Goal: Task Accomplishment & Management: Use online tool/utility

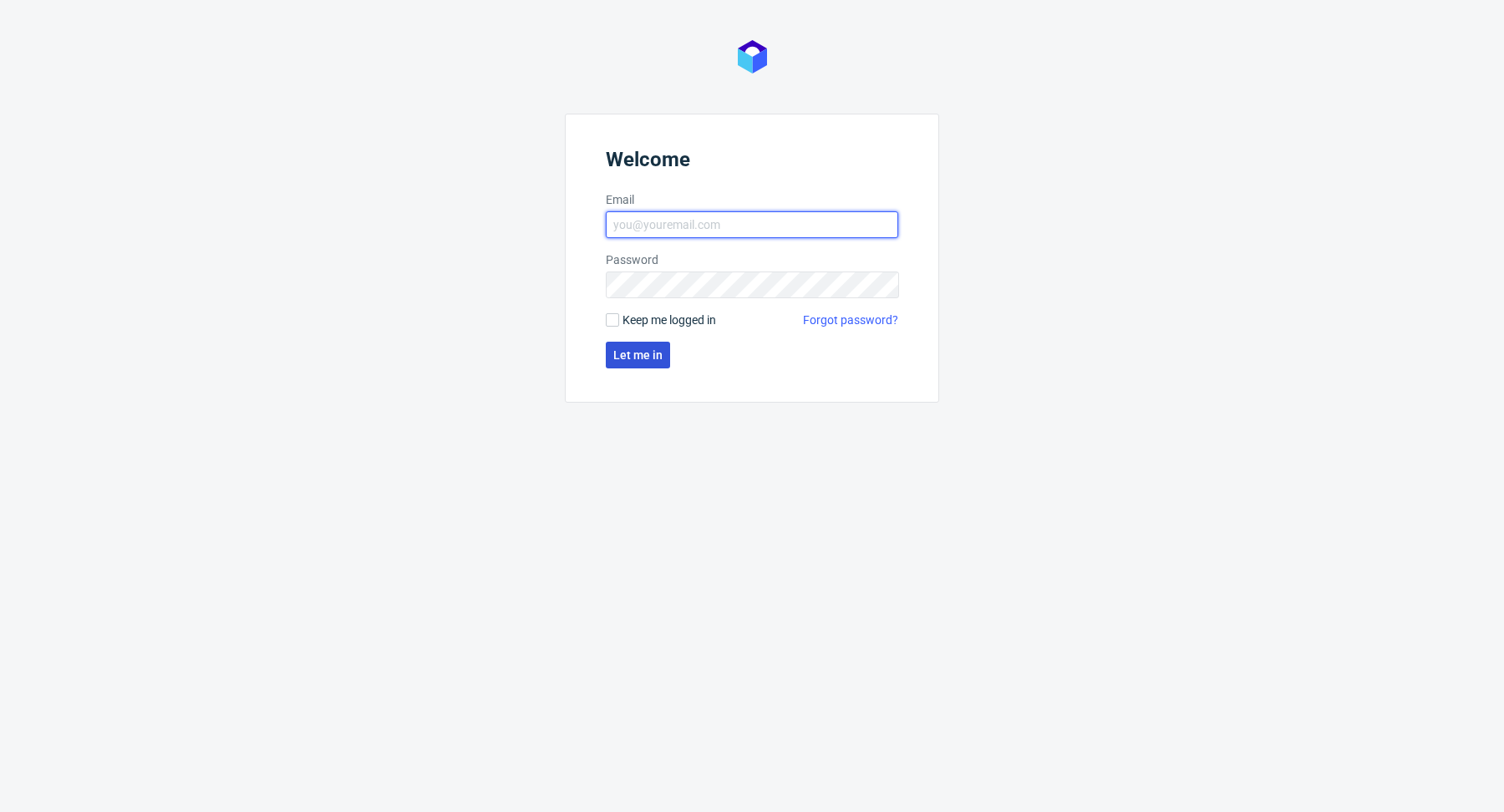
type input "cristina.martinez@packhelp.com"
click at [625, 359] on span "Let me in" at bounding box center [637, 355] width 50 height 11
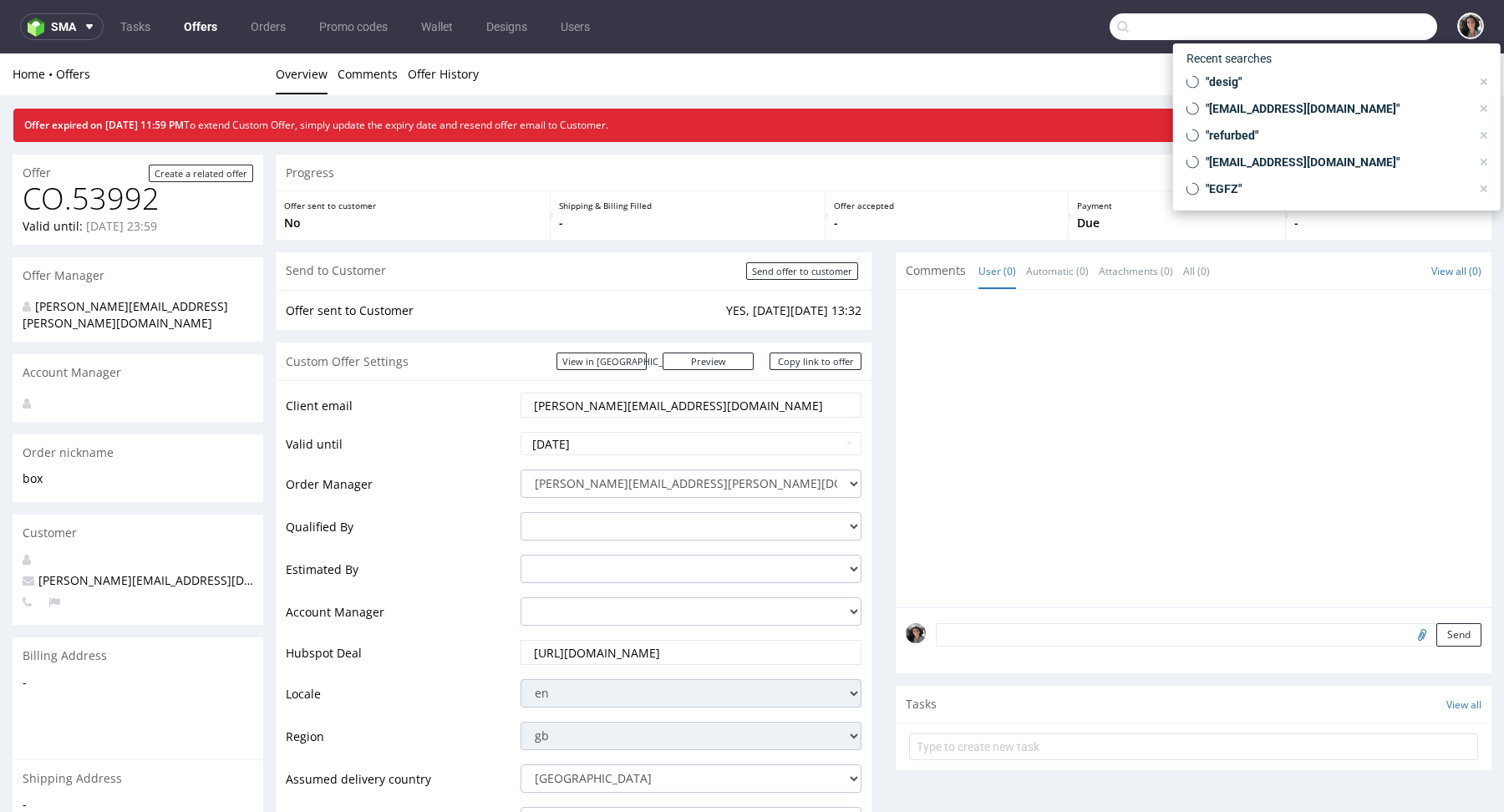
click at [1322, 21] on input "text" at bounding box center [1273, 26] width 328 height 27
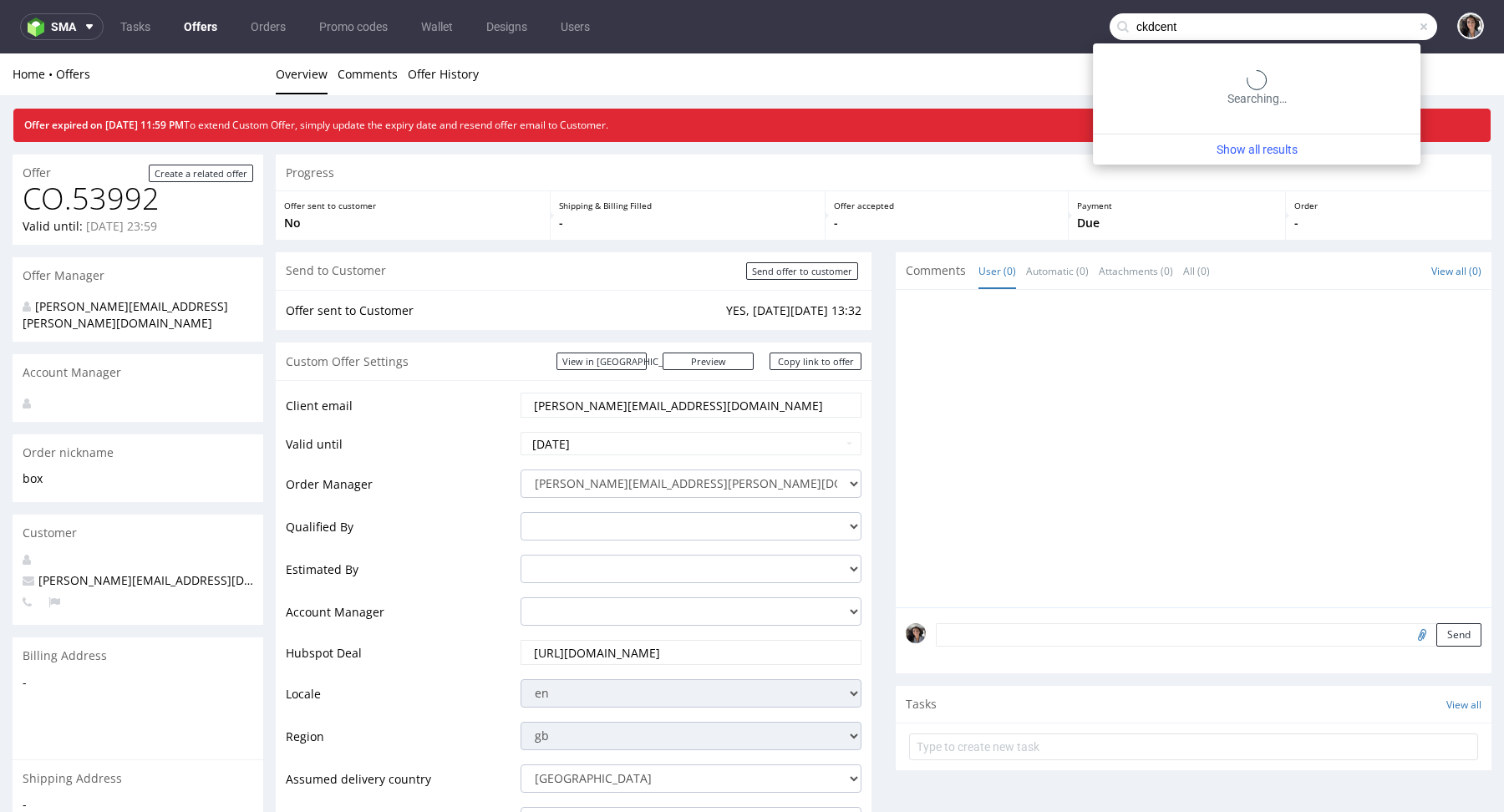
type input "ckdcent"
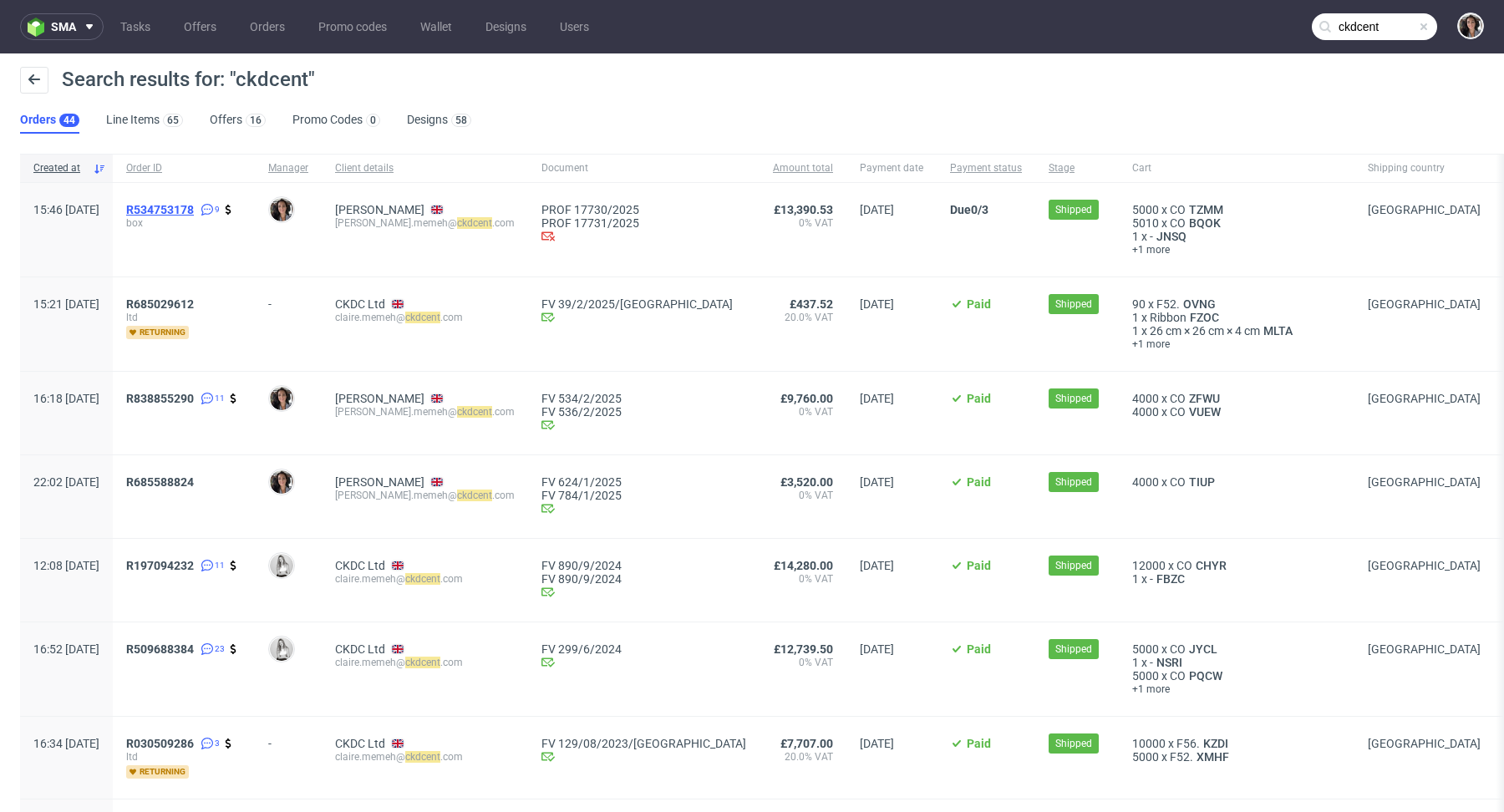
click at [194, 203] on span "R534753178" at bounding box center [160, 210] width 67 height 13
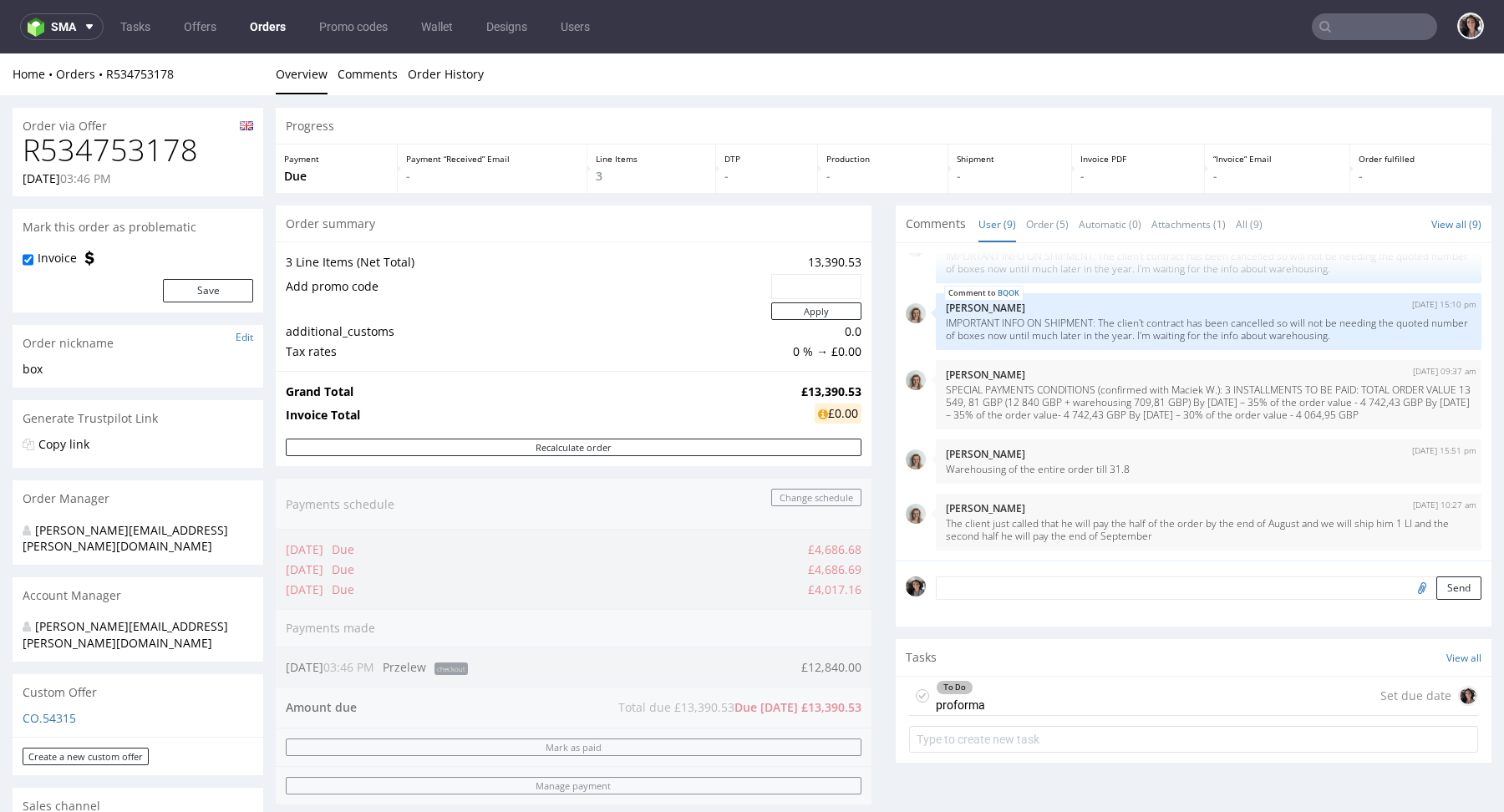
click at [1408, 582] on input "file" at bounding box center [1419, 587] width 23 height 22
type input "C:\fakepath\PHOTO-2025-08-31-16-54-27.jpg"
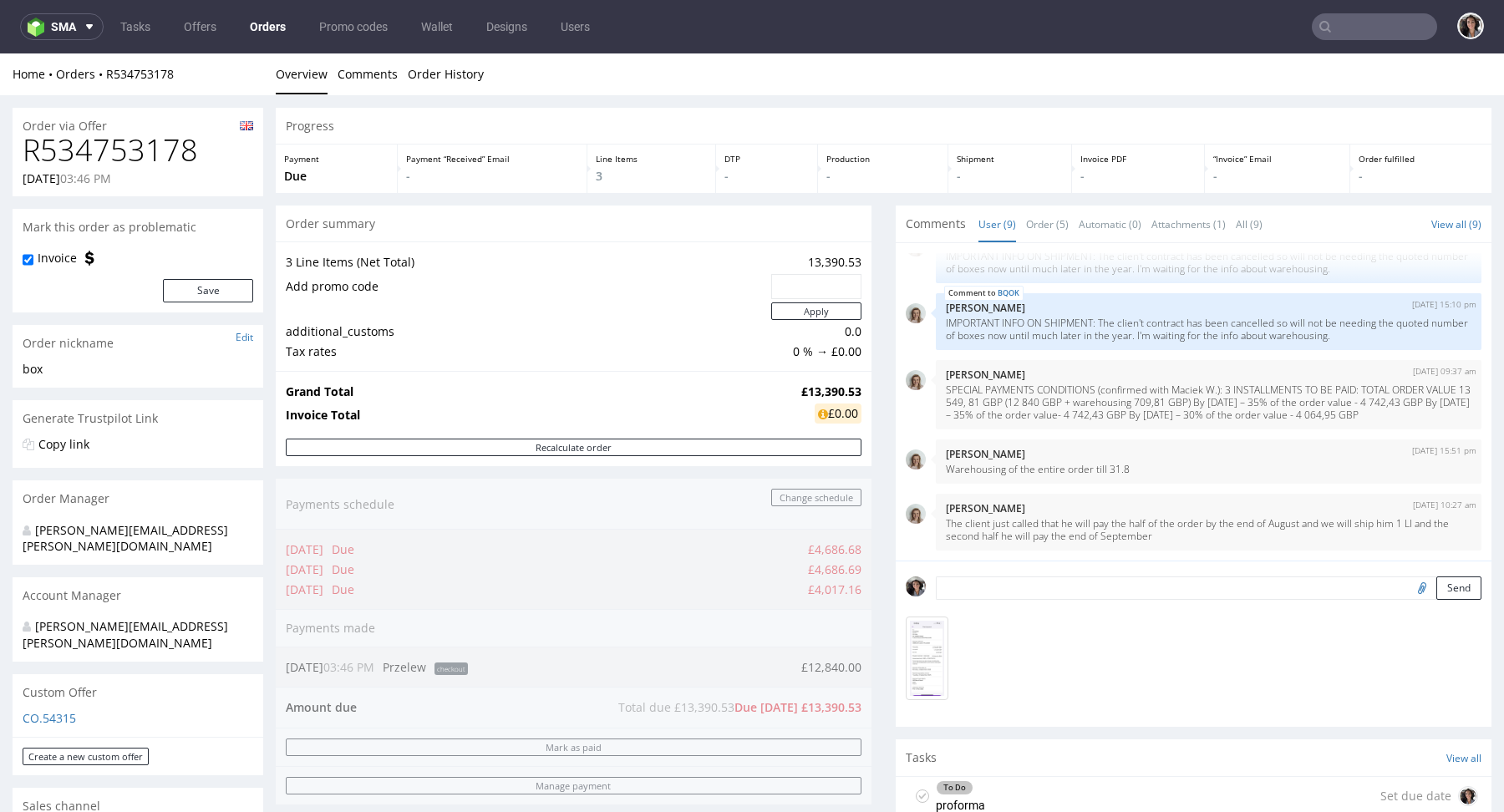
click at [1408, 583] on input "file" at bounding box center [1419, 587] width 23 height 22
click at [932, 629] on img at bounding box center [927, 658] width 43 height 83
drag, startPoint x: 13, startPoint y: 152, endPoint x: 229, endPoint y: 144, distance: 216.1
click at [229, 144] on div "R534753178 10.02.2025 03:46 PM" at bounding box center [138, 165] width 251 height 63
copy h1 "R534753178"
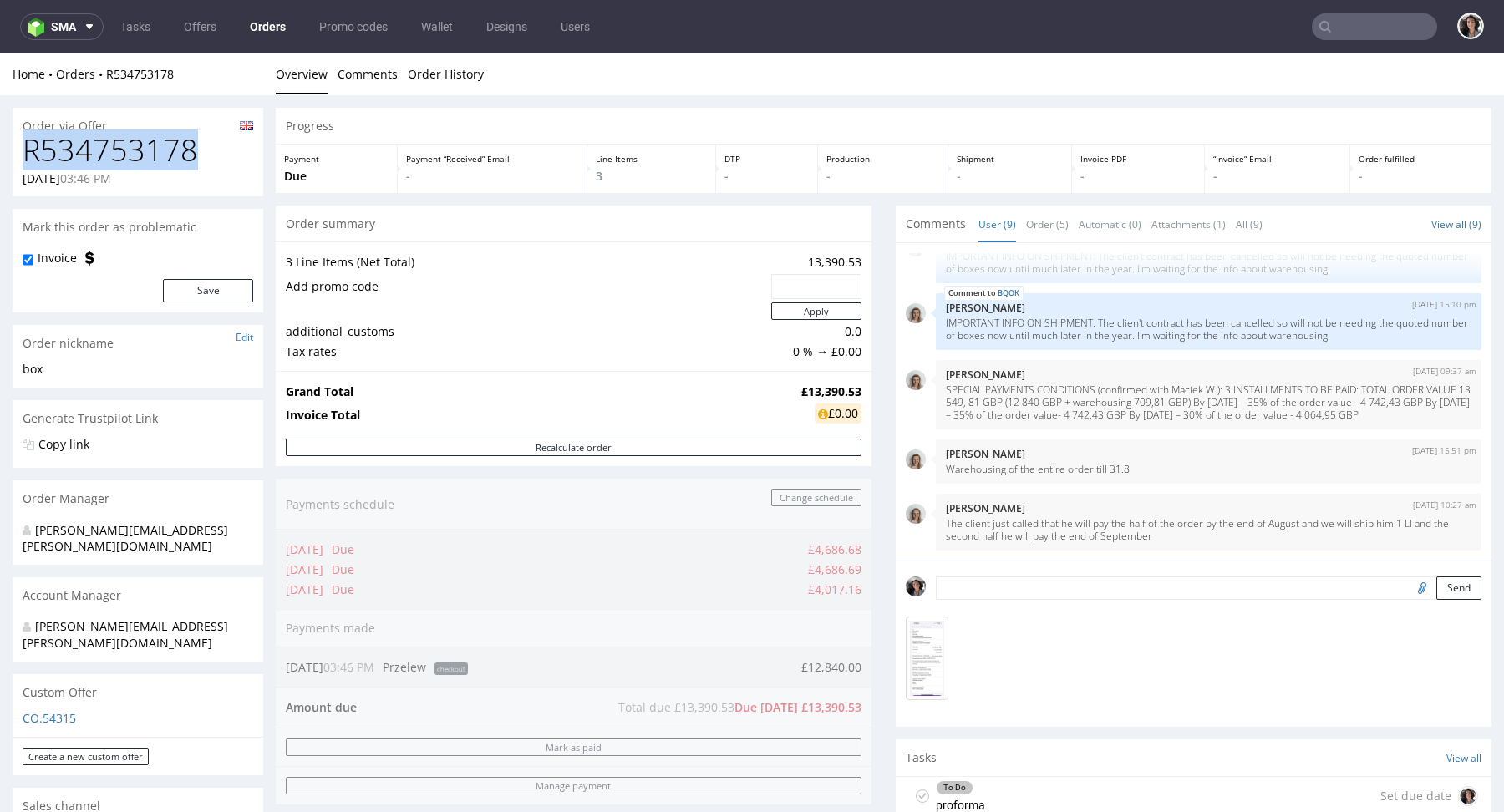
drag, startPoint x: 17, startPoint y: 182, endPoint x: 81, endPoint y: 181, distance: 64.0
click at [81, 181] on div "R534753178 10.02.2025 03:46 PM" at bounding box center [138, 165] width 251 height 63
copy p "10.02.2025"
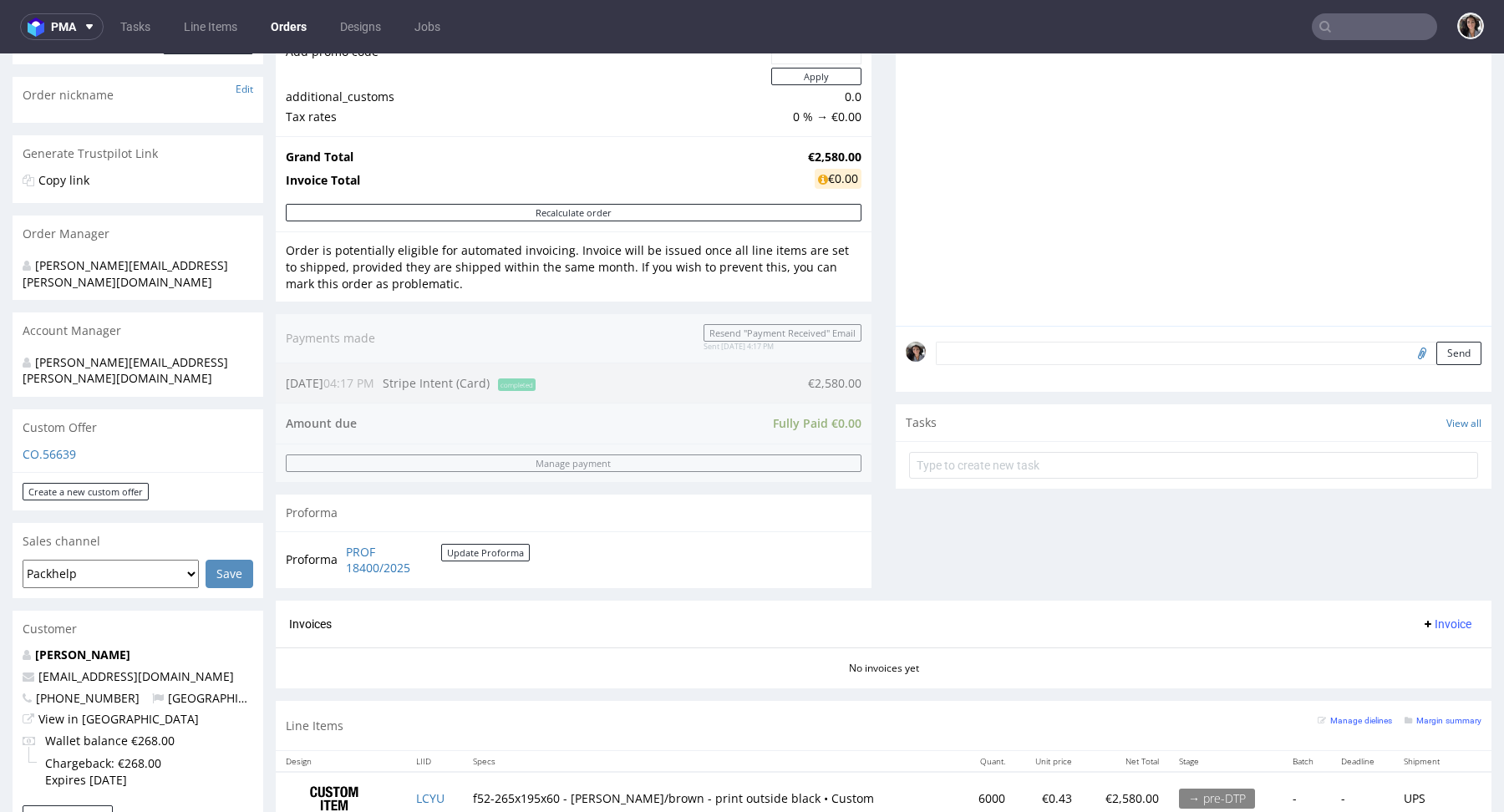
scroll to position [357, 0]
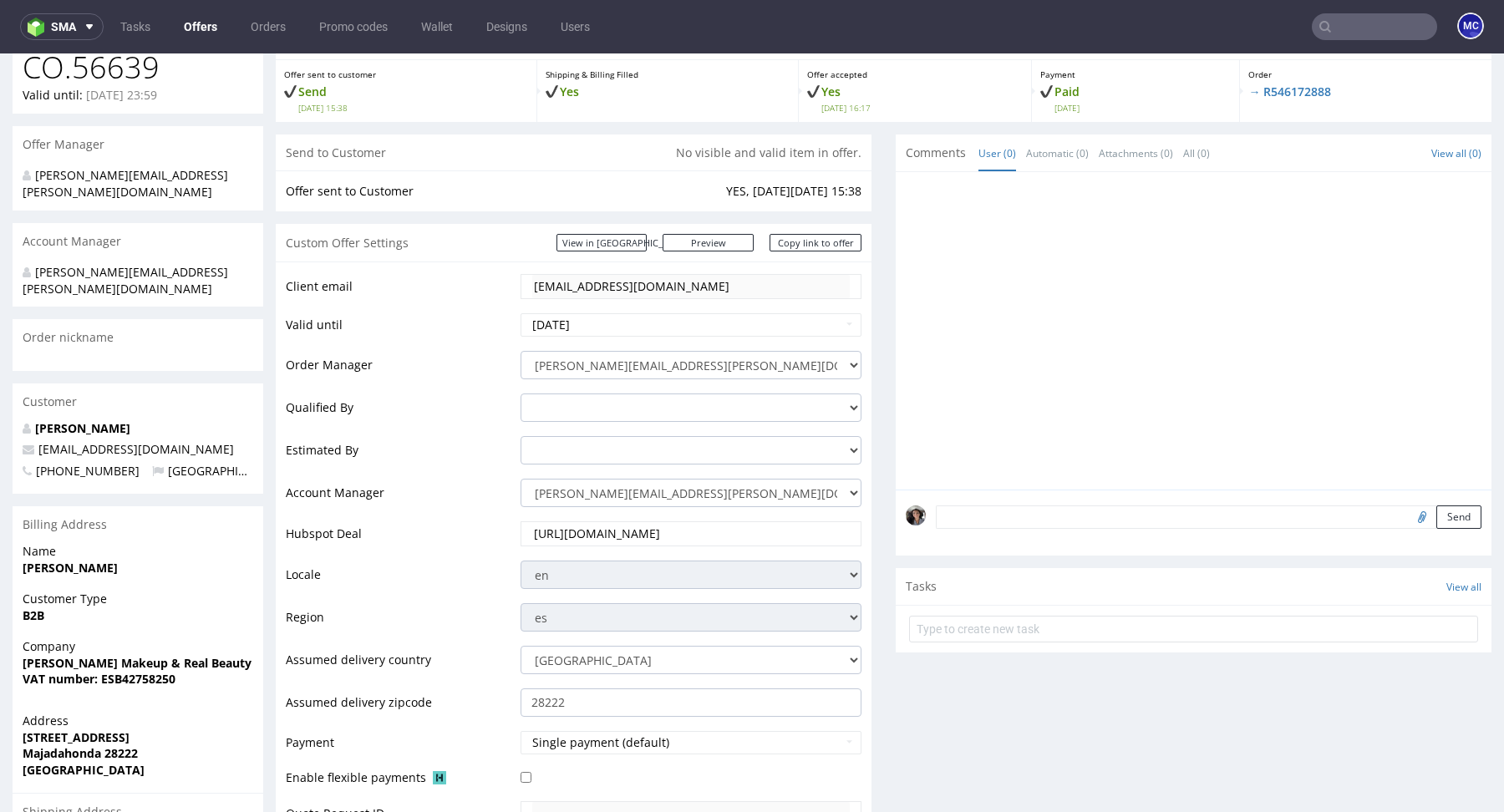
scroll to position [81, 0]
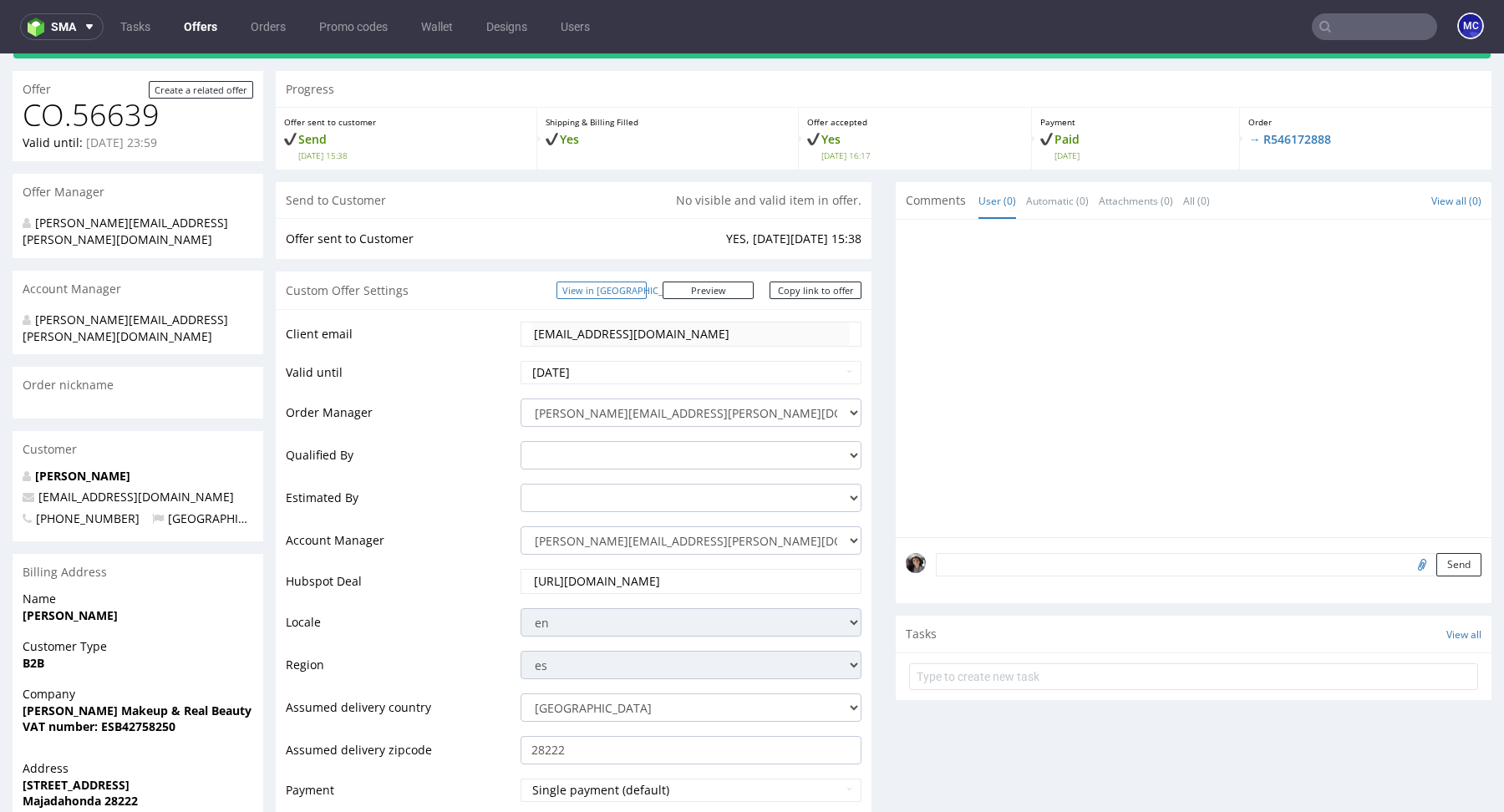
click at [641, 282] on link "View in Hubspot" at bounding box center [602, 290] width 90 height 18
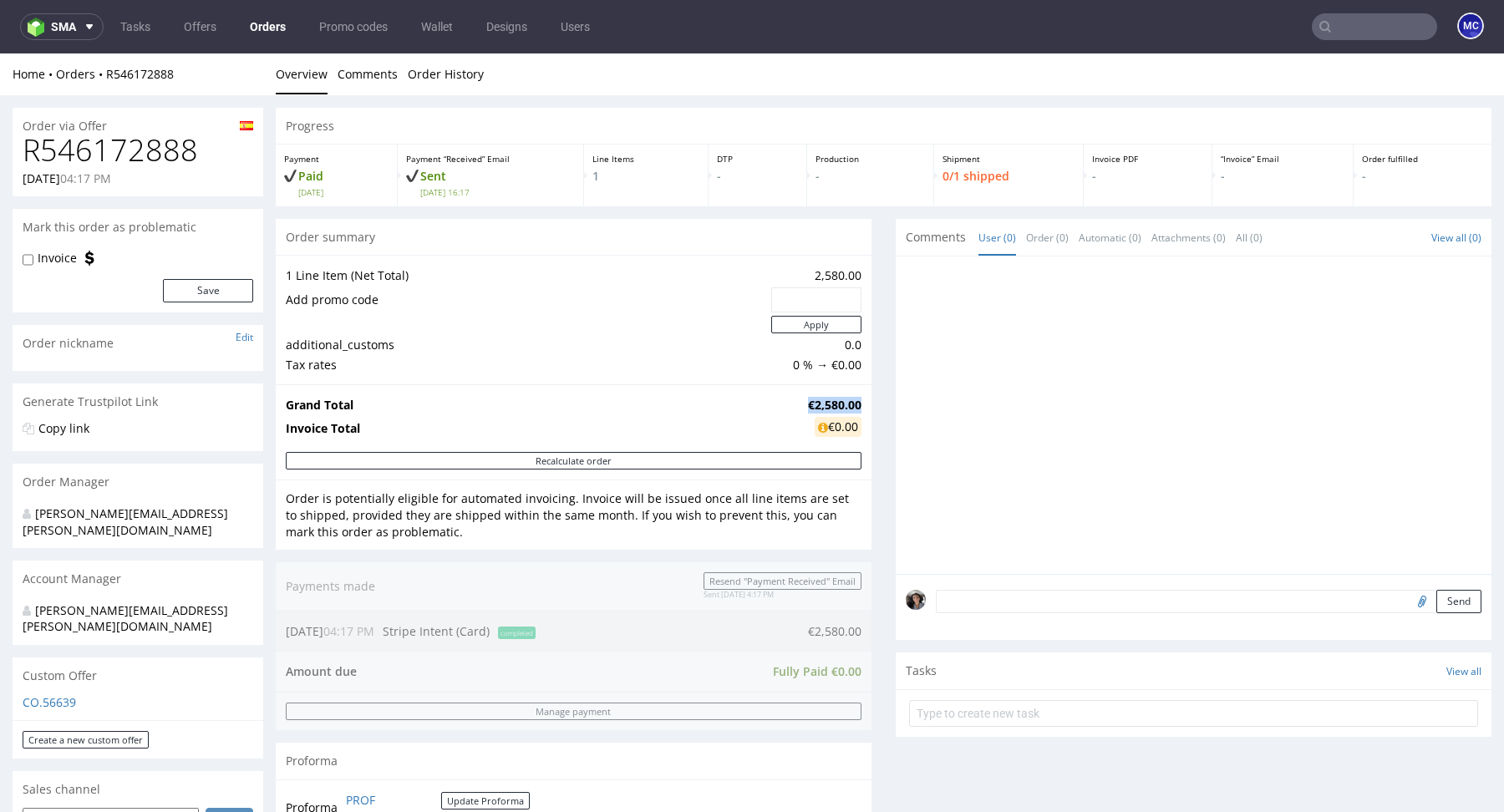
drag, startPoint x: 851, startPoint y: 400, endPoint x: 792, endPoint y: 396, distance: 59.1
click at [804, 396] on td "€2,580.00" at bounding box center [833, 404] width 58 height 20
copy strong "€2,580.00"
drag, startPoint x: 195, startPoint y: 142, endPoint x: 21, endPoint y: 141, distance: 174.0
click at [21, 141] on div "R546172888 29.08.2025 04:17 PM" at bounding box center [138, 165] width 251 height 63
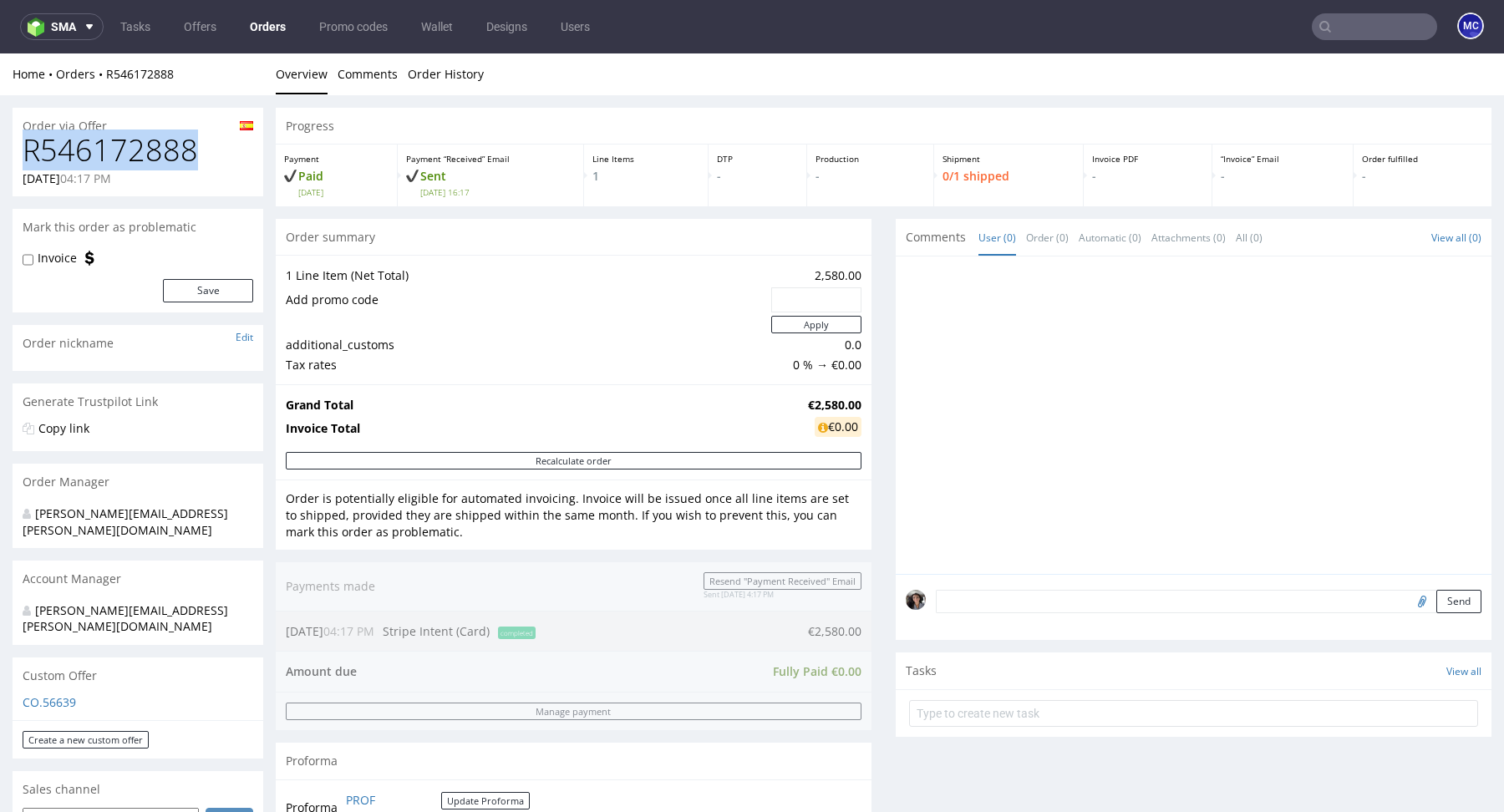
copy h1 "R546172888"
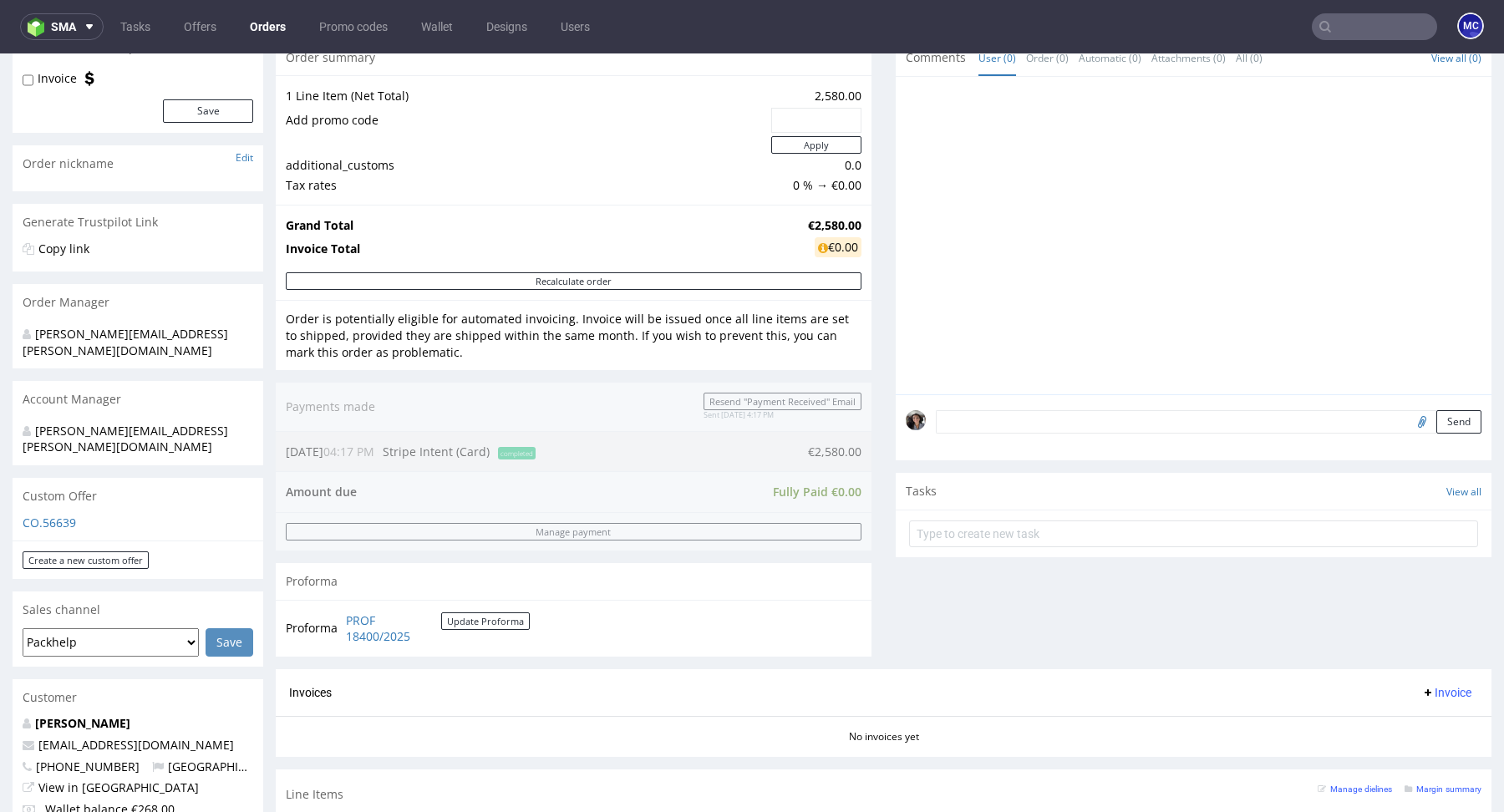
scroll to position [192, 0]
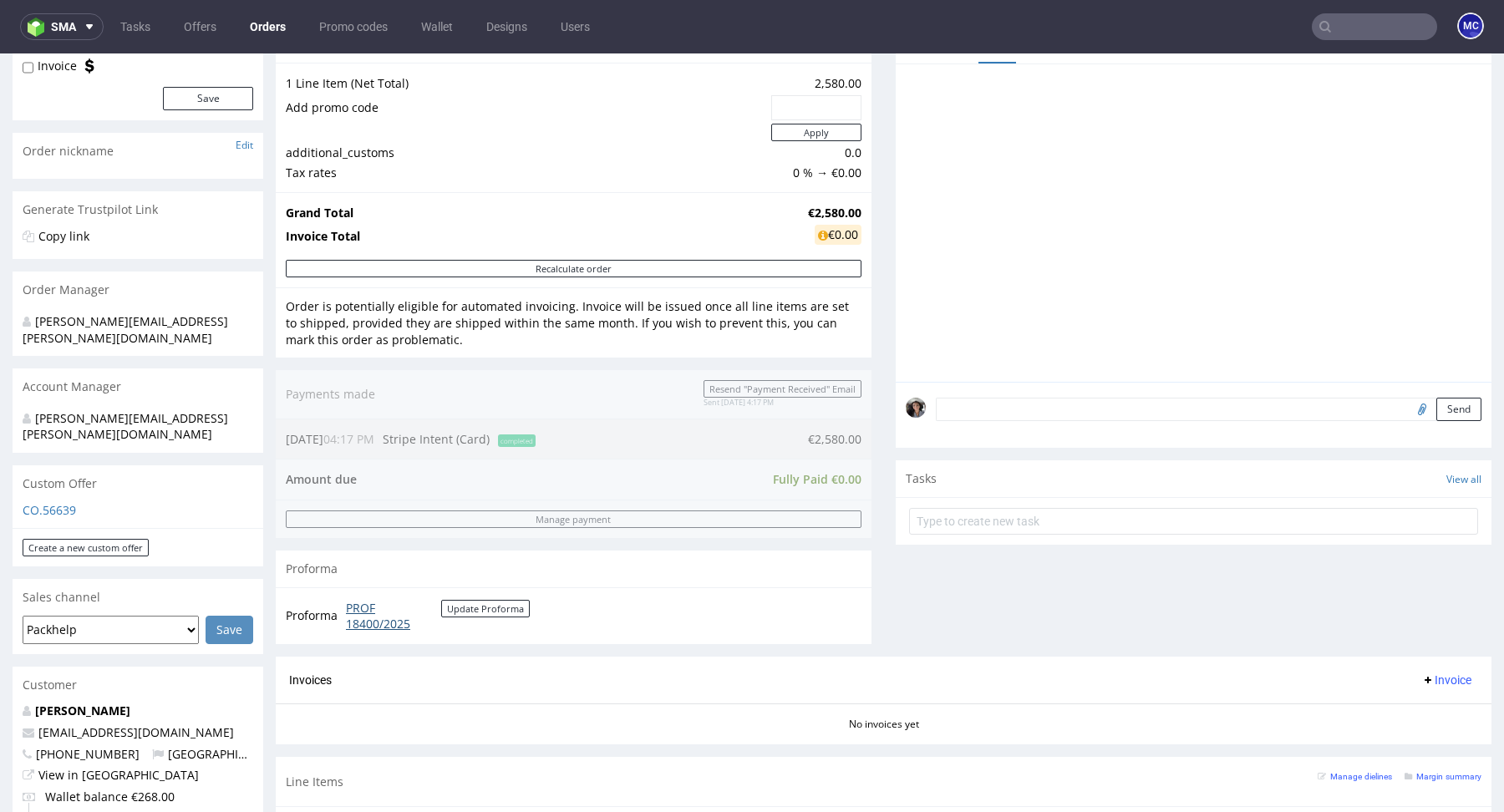
click at [367, 629] on link "PROF 18400/2025" at bounding box center [394, 616] width 95 height 33
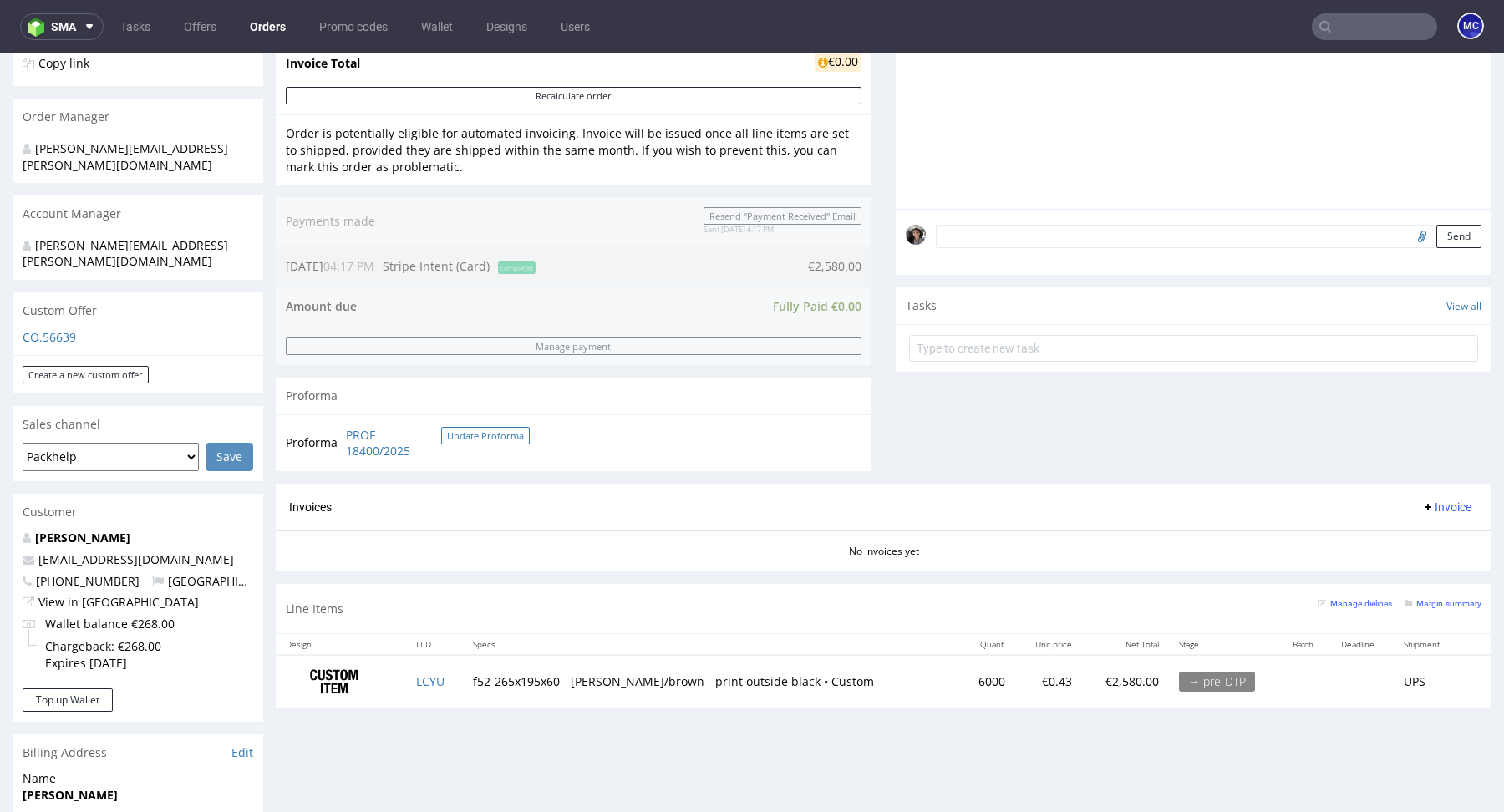
scroll to position [529, 0]
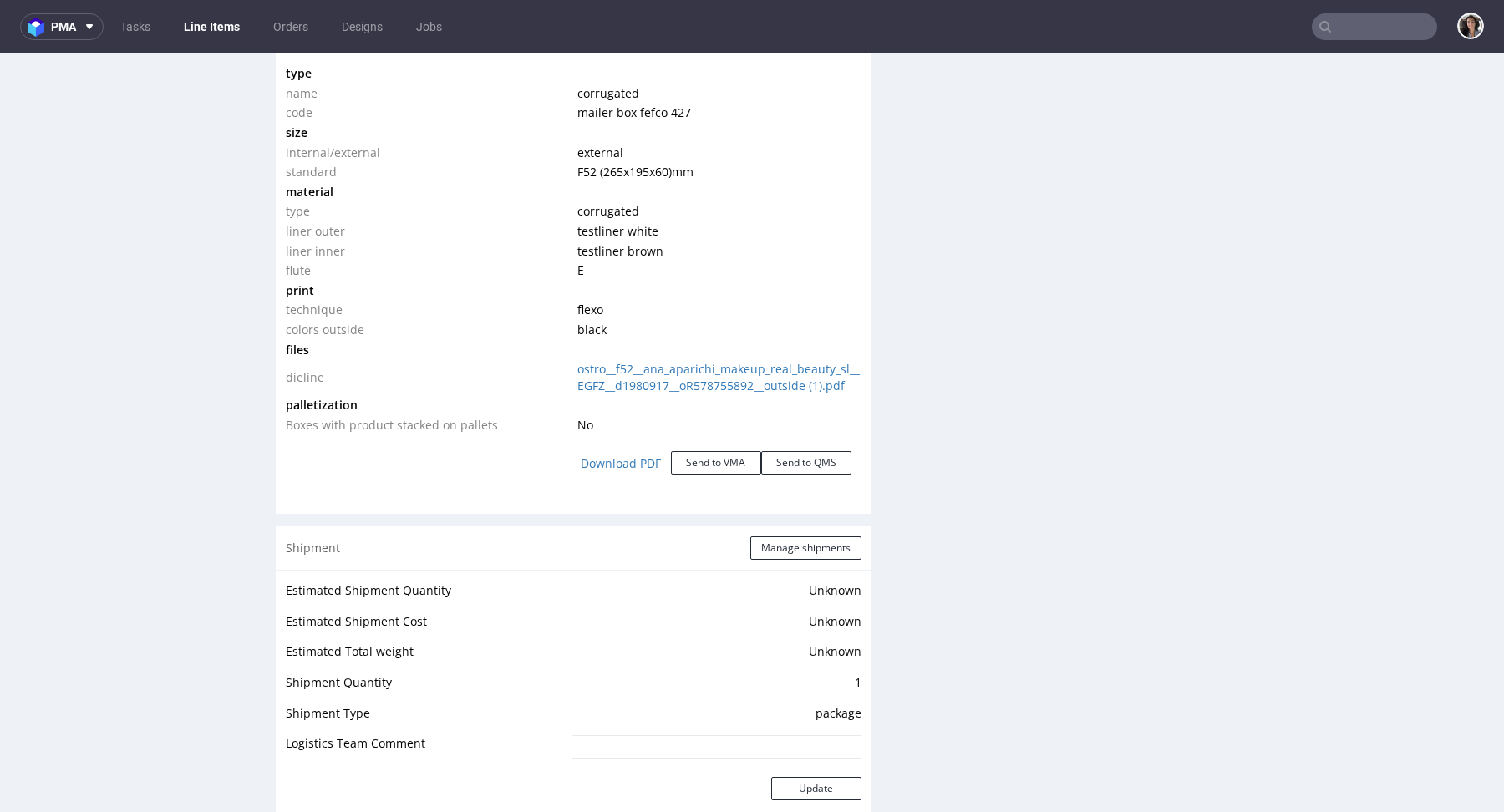
scroll to position [1614, 0]
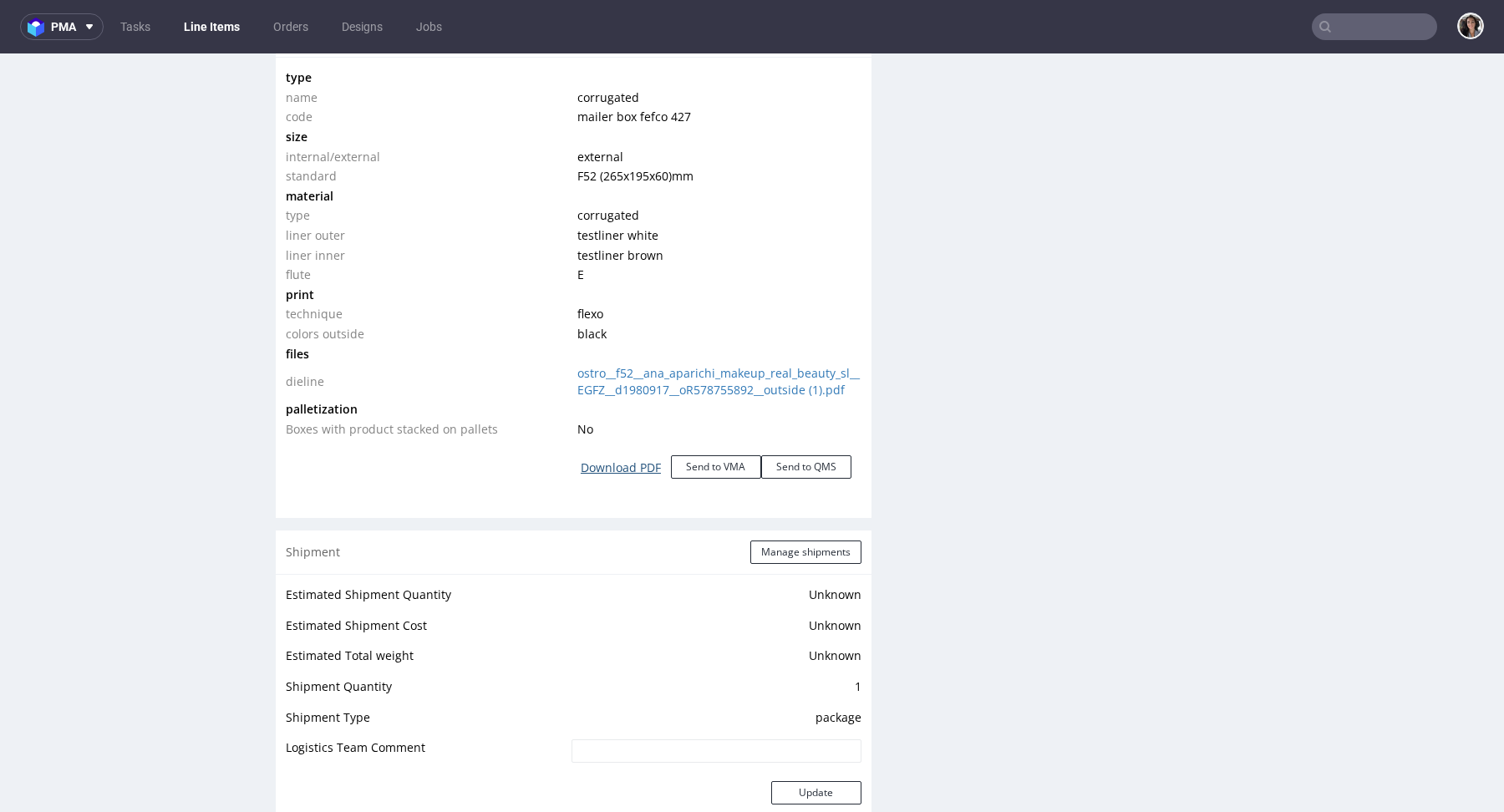
click at [599, 486] on link "Download PDF" at bounding box center [621, 467] width 100 height 36
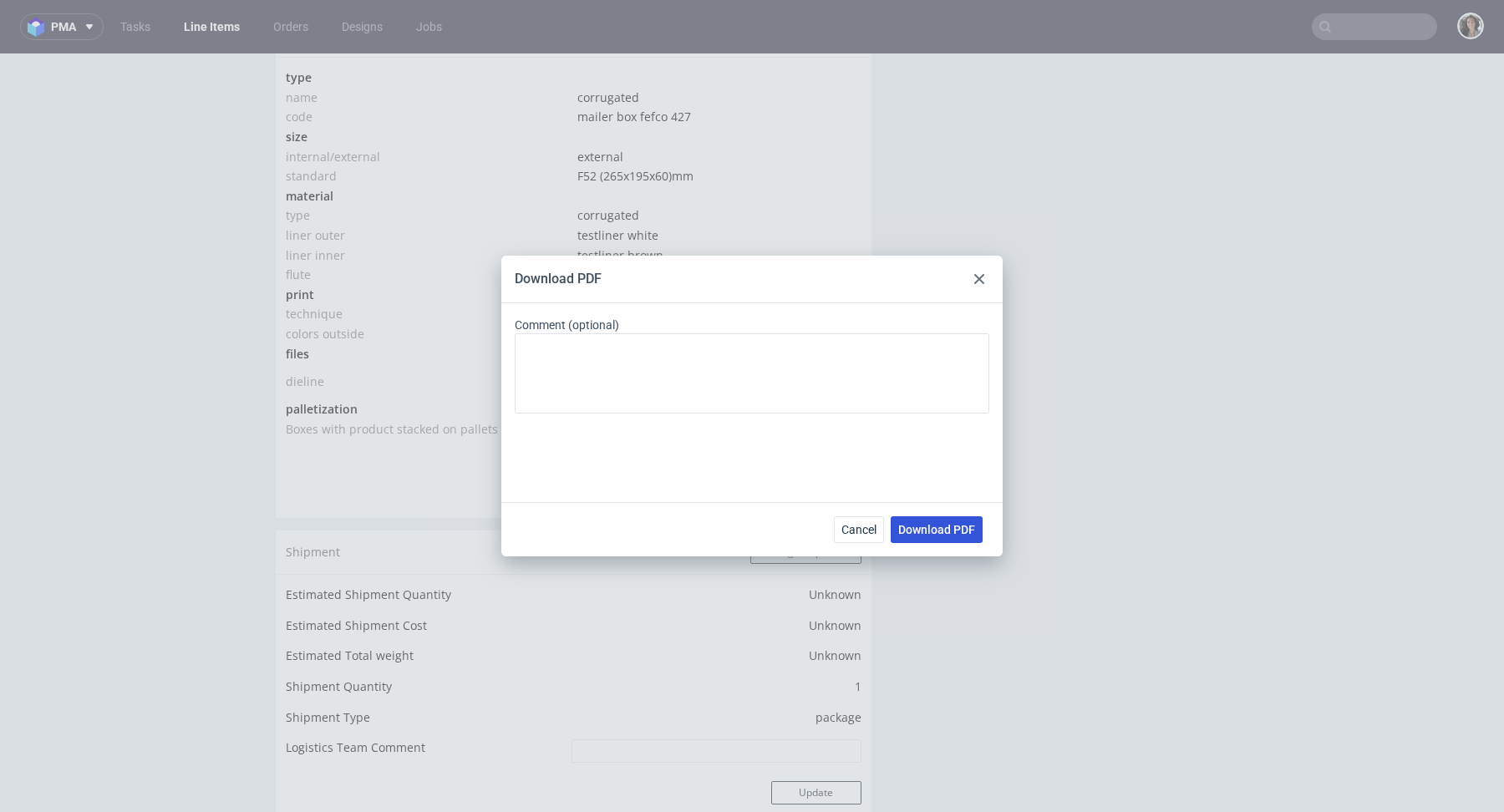
click at [952, 532] on span "Download PDF" at bounding box center [937, 529] width 77 height 11
click at [977, 276] on use at bounding box center [979, 279] width 10 height 10
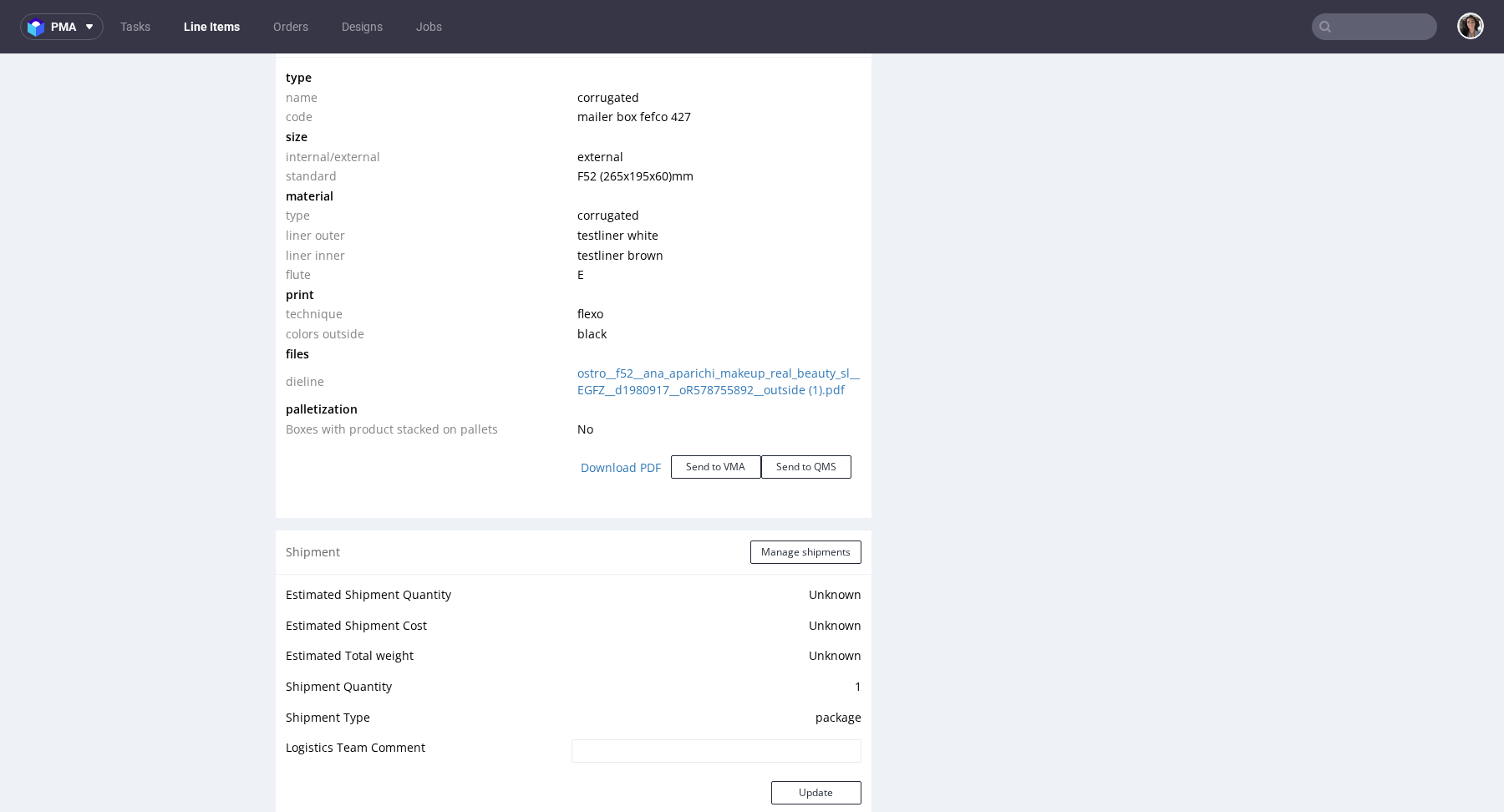
click at [718, 394] on td "ostro__f52__ana_aparichi_makeup_real_beauty_sl__EGFZ__d1980917__oR578755892__ou…" at bounding box center [716, 381] width 287 height 36
click at [698, 384] on link "ostro__f52__ana_aparichi_makeup_real_beauty_sl__EGFZ__d1980917__oR578755892__ou…" at bounding box center [719, 381] width 283 height 33
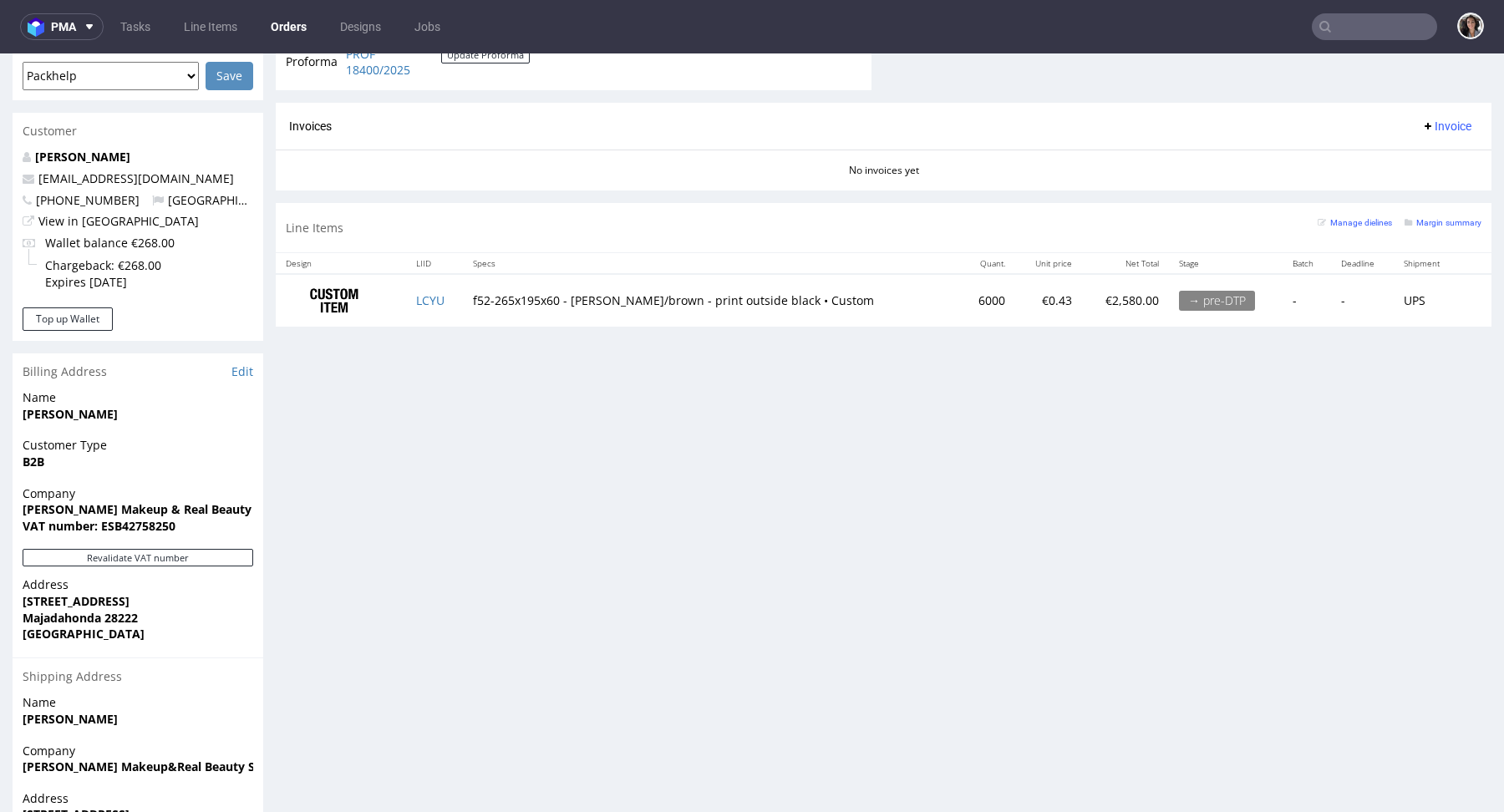
scroll to position [576, 0]
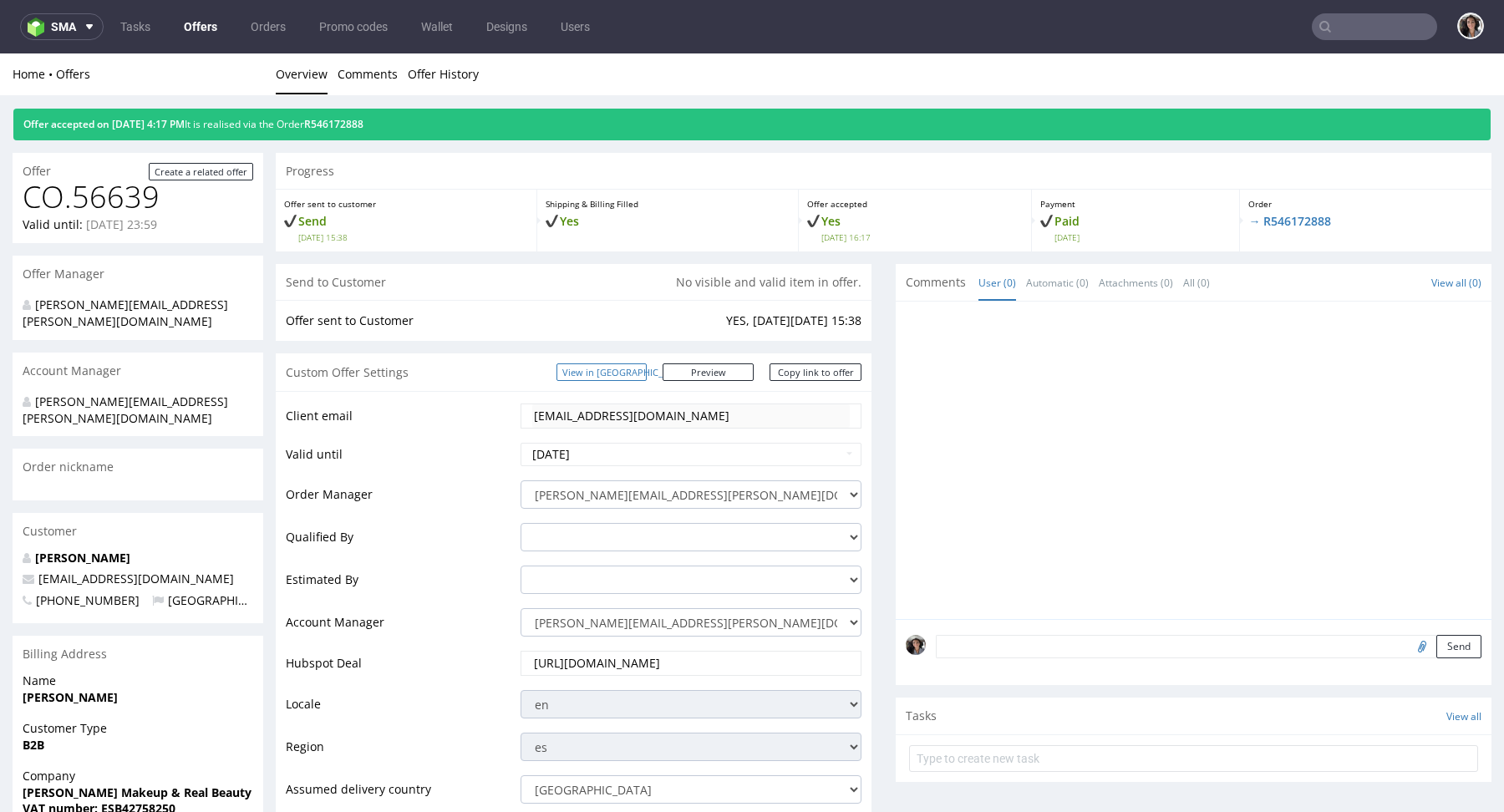
click at [647, 367] on link "View in [GEOGRAPHIC_DATA]" at bounding box center [602, 371] width 90 height 18
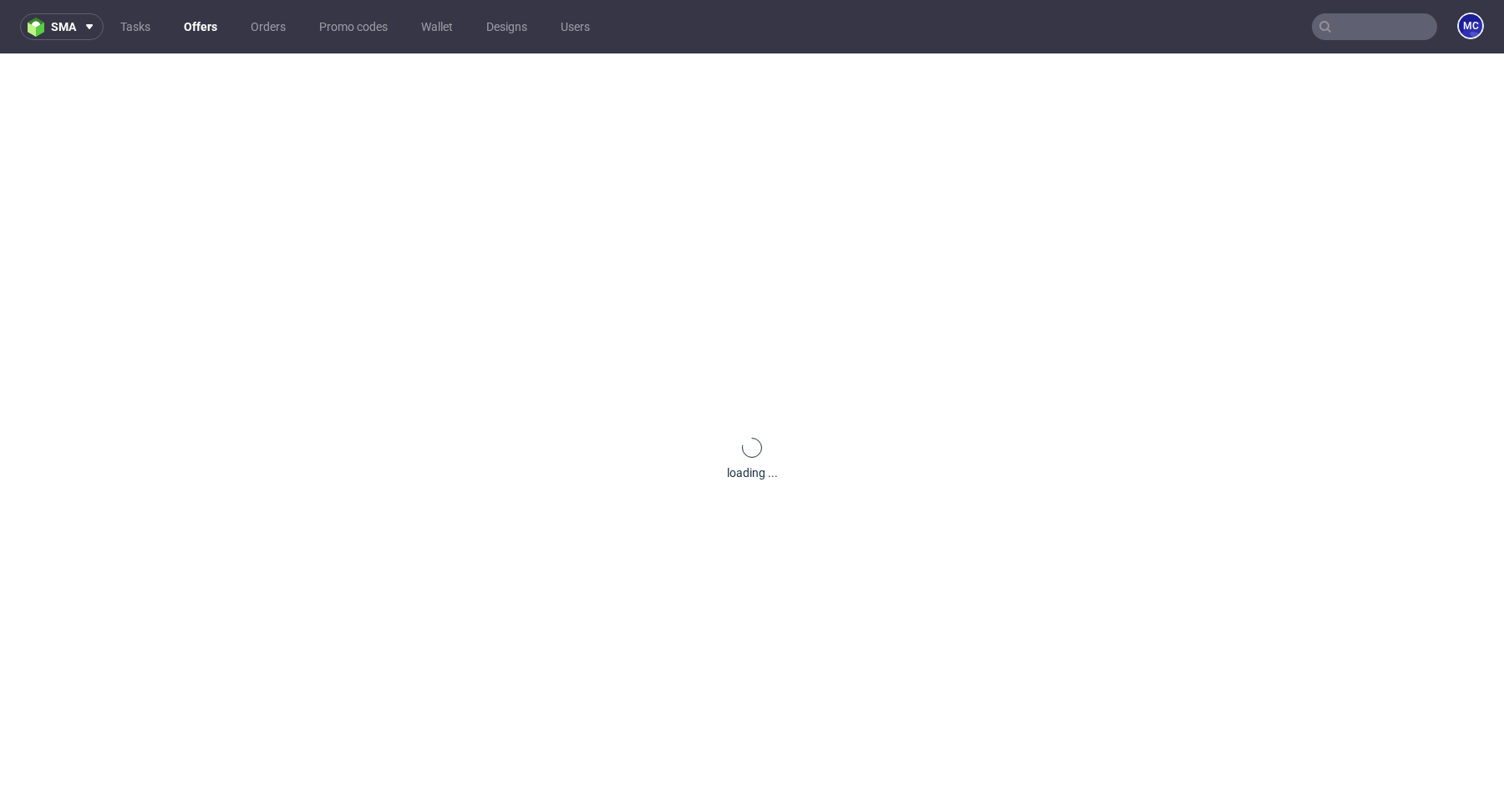
click at [1363, 27] on input "text" at bounding box center [1375, 26] width 125 height 27
paste input "RPCD"
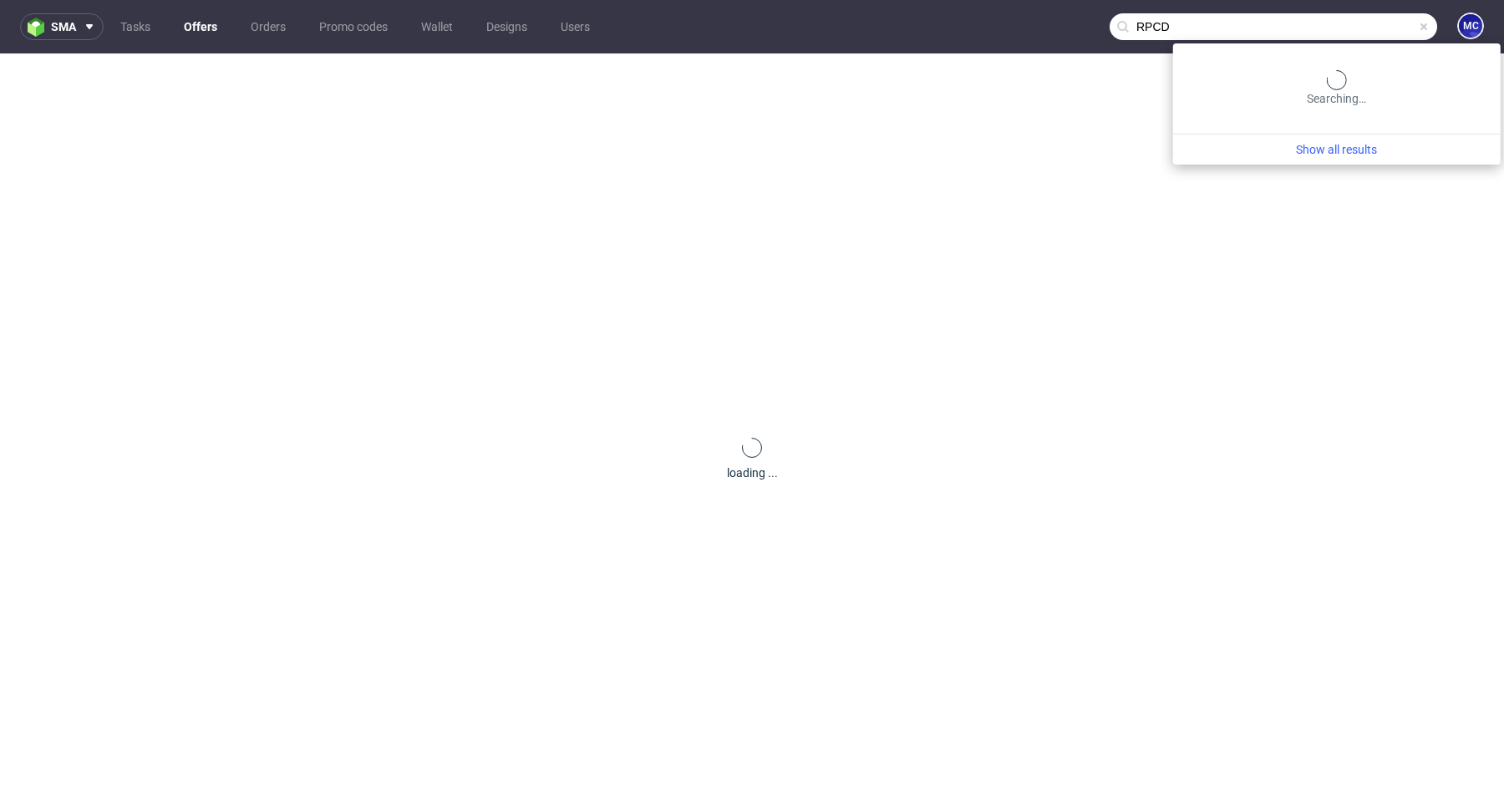
type input "RPCD"
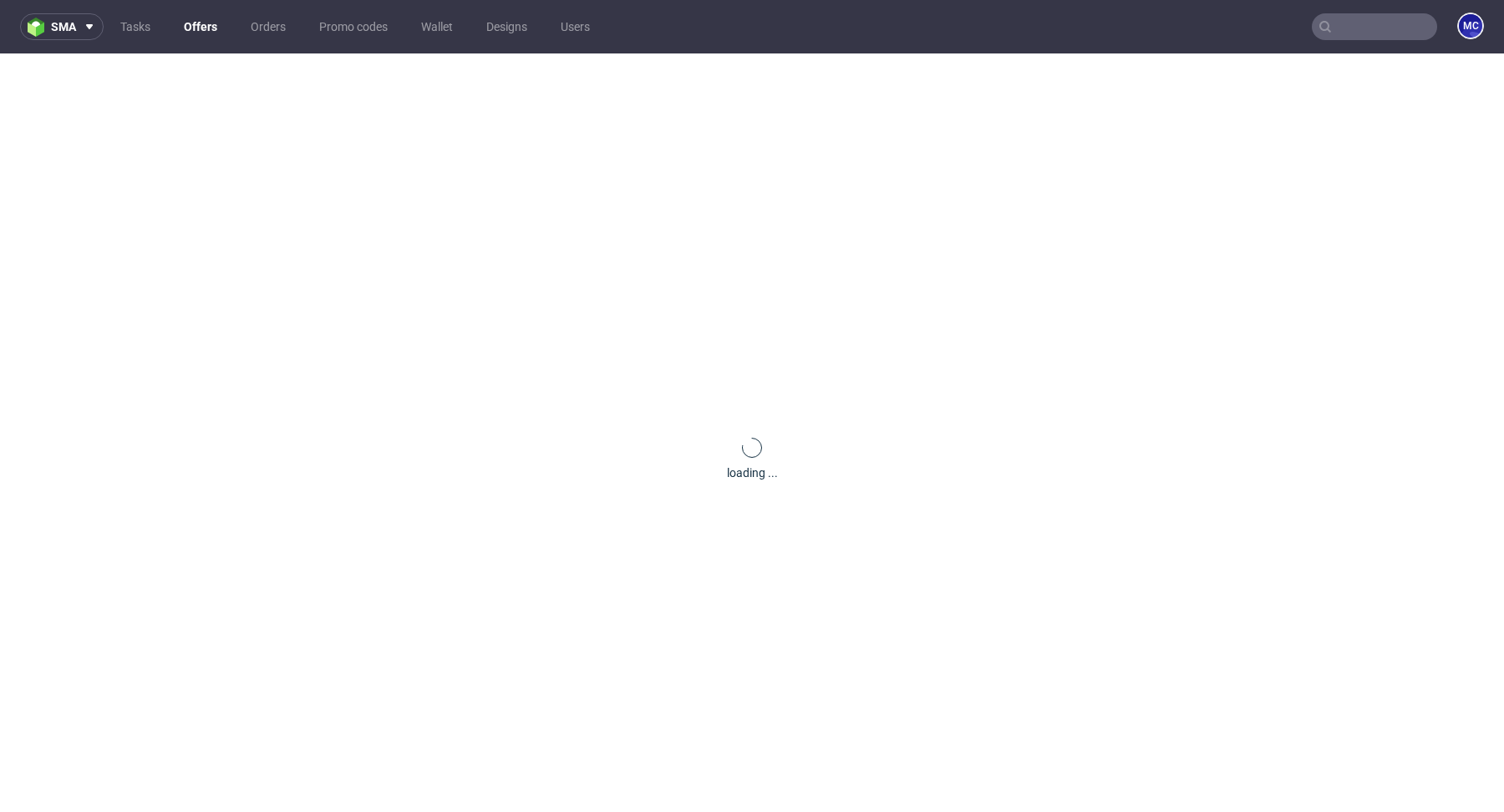
click at [1367, 21] on input "text" at bounding box center [1375, 26] width 125 height 27
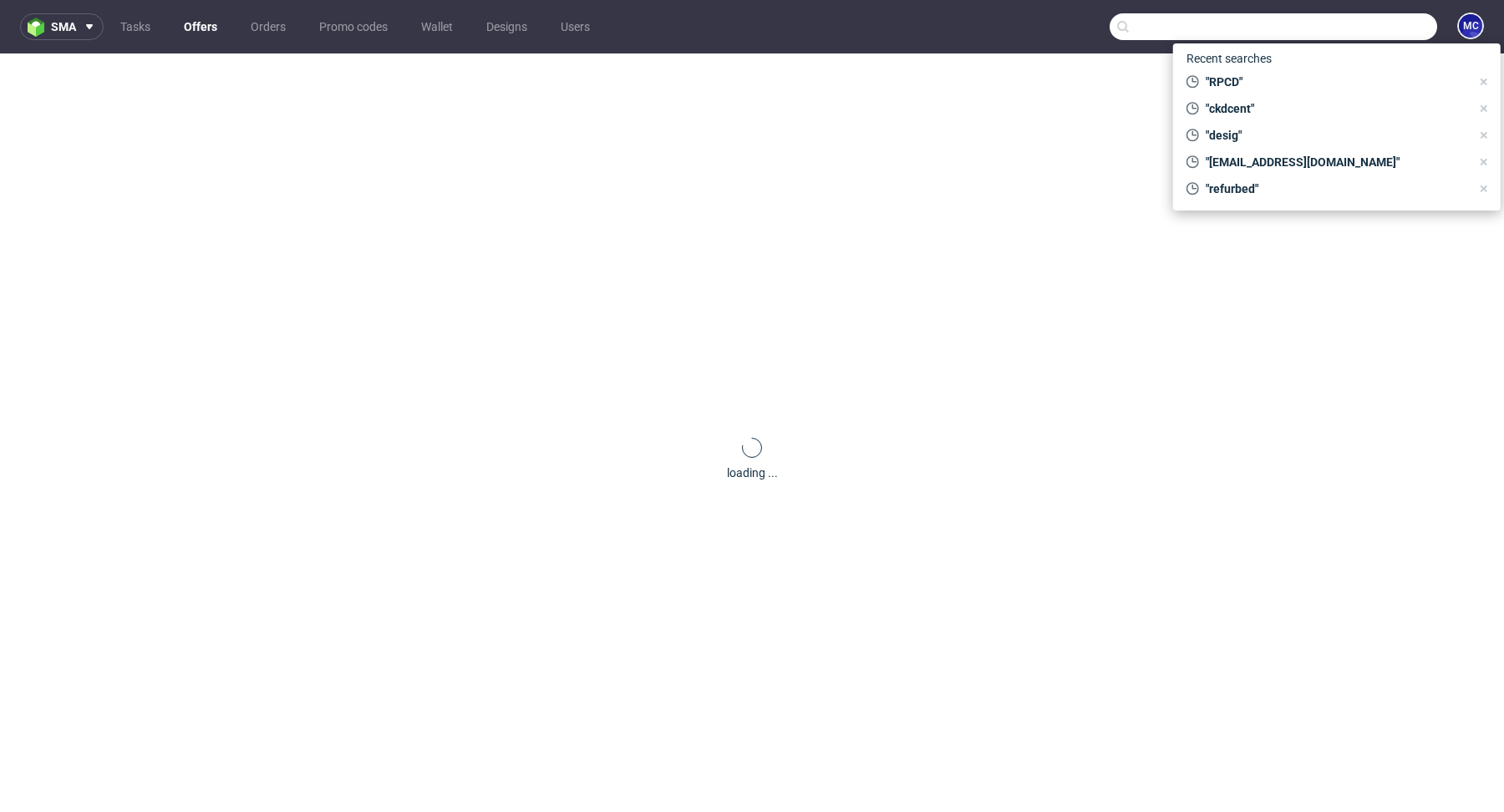
paste input "R534753178"
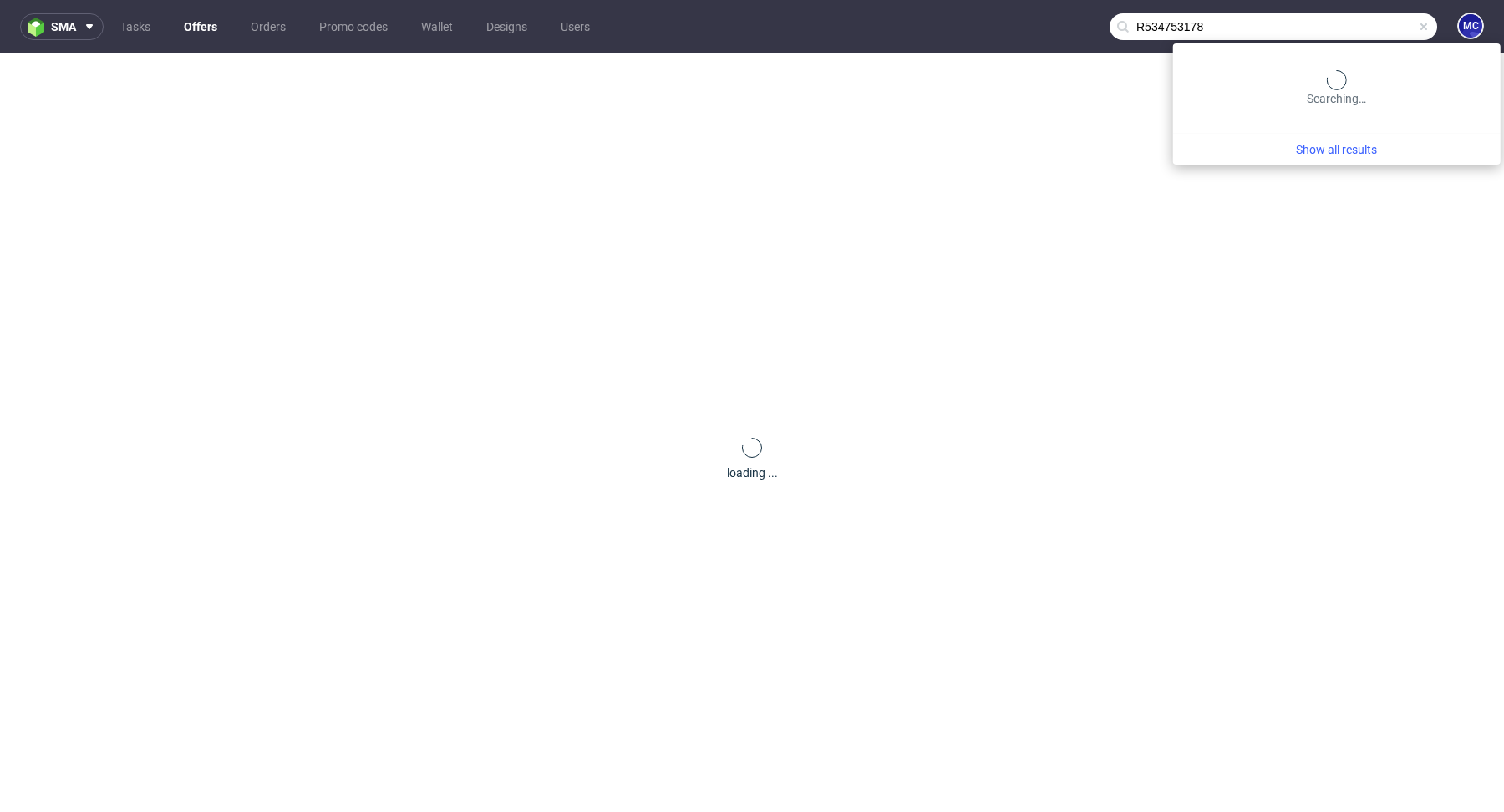
type input "R534753178"
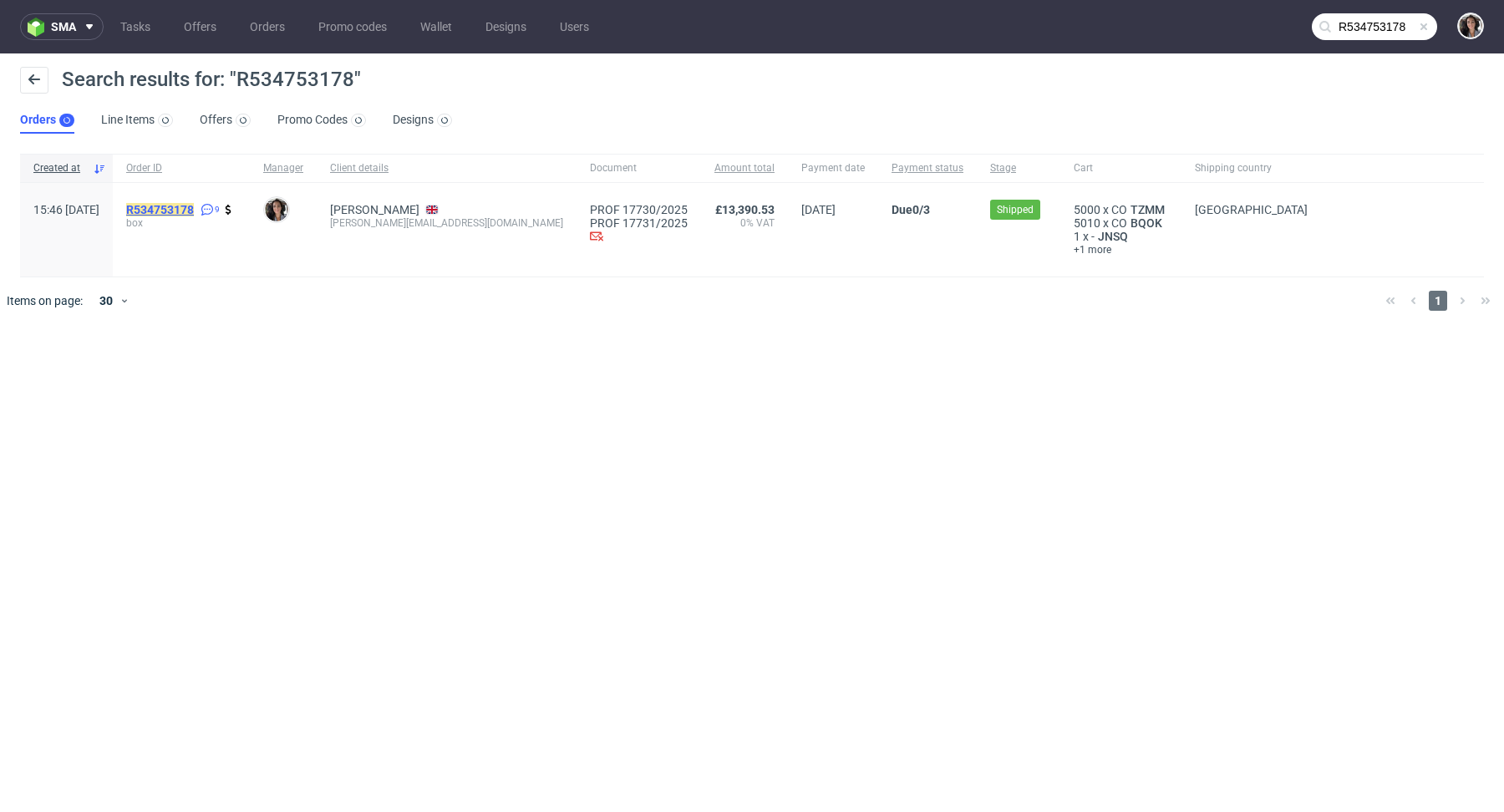
click at [194, 208] on mark "R534753178" at bounding box center [160, 210] width 67 height 13
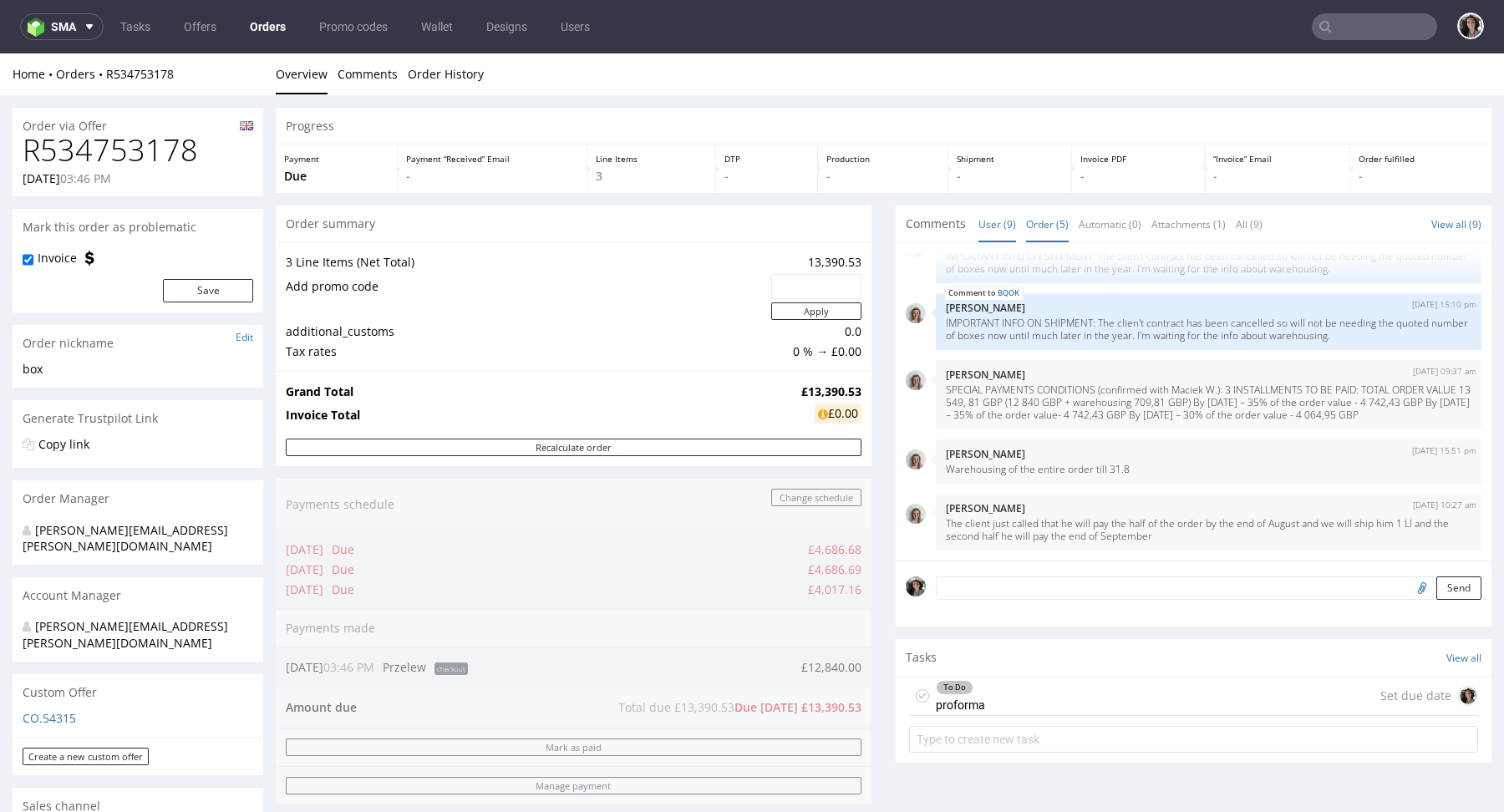
click at [1043, 233] on link "Order (5)" at bounding box center [1047, 224] width 43 height 36
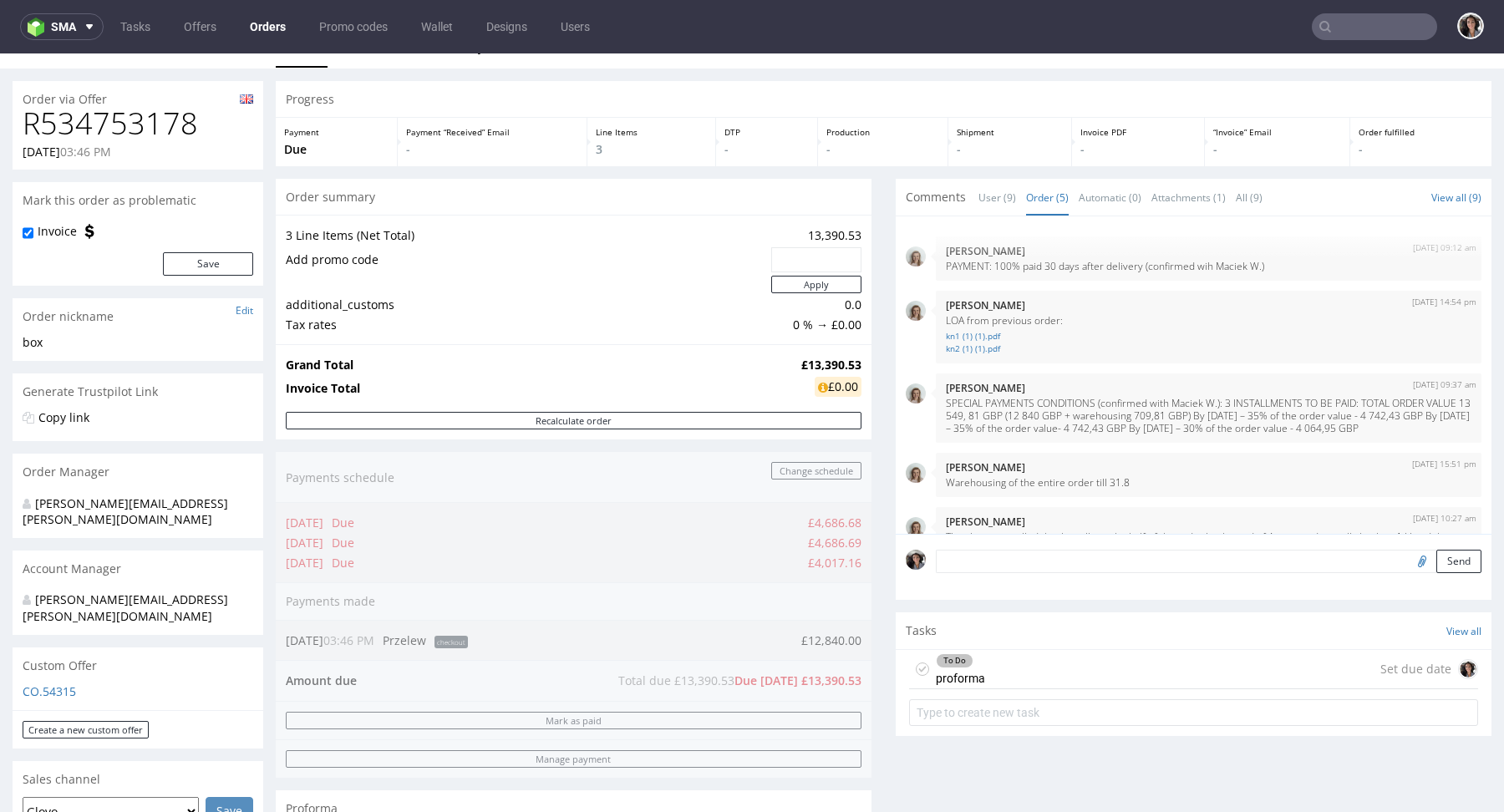
scroll to position [52, 0]
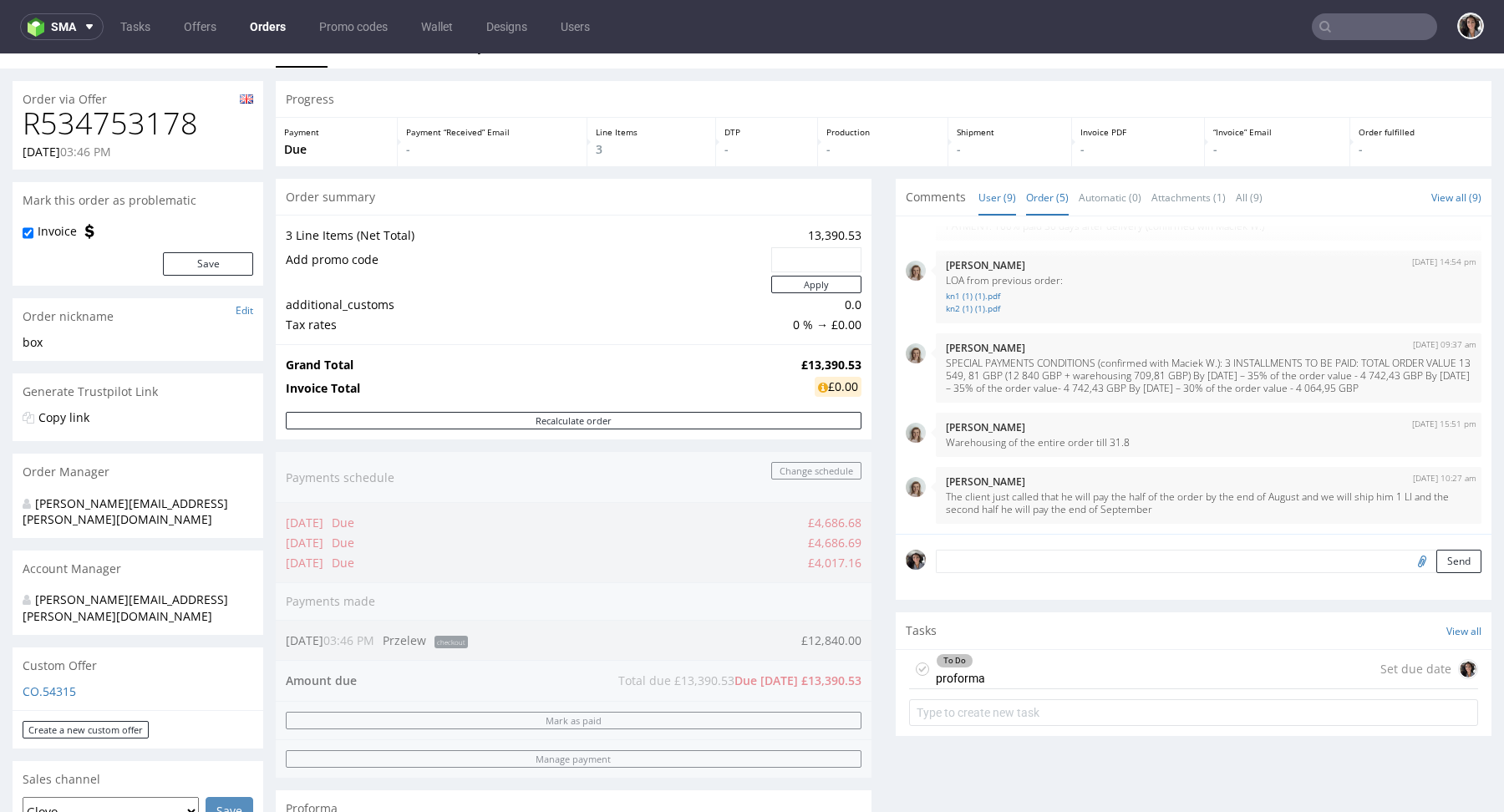
click at [991, 191] on link "User (9)" at bounding box center [997, 197] width 37 height 36
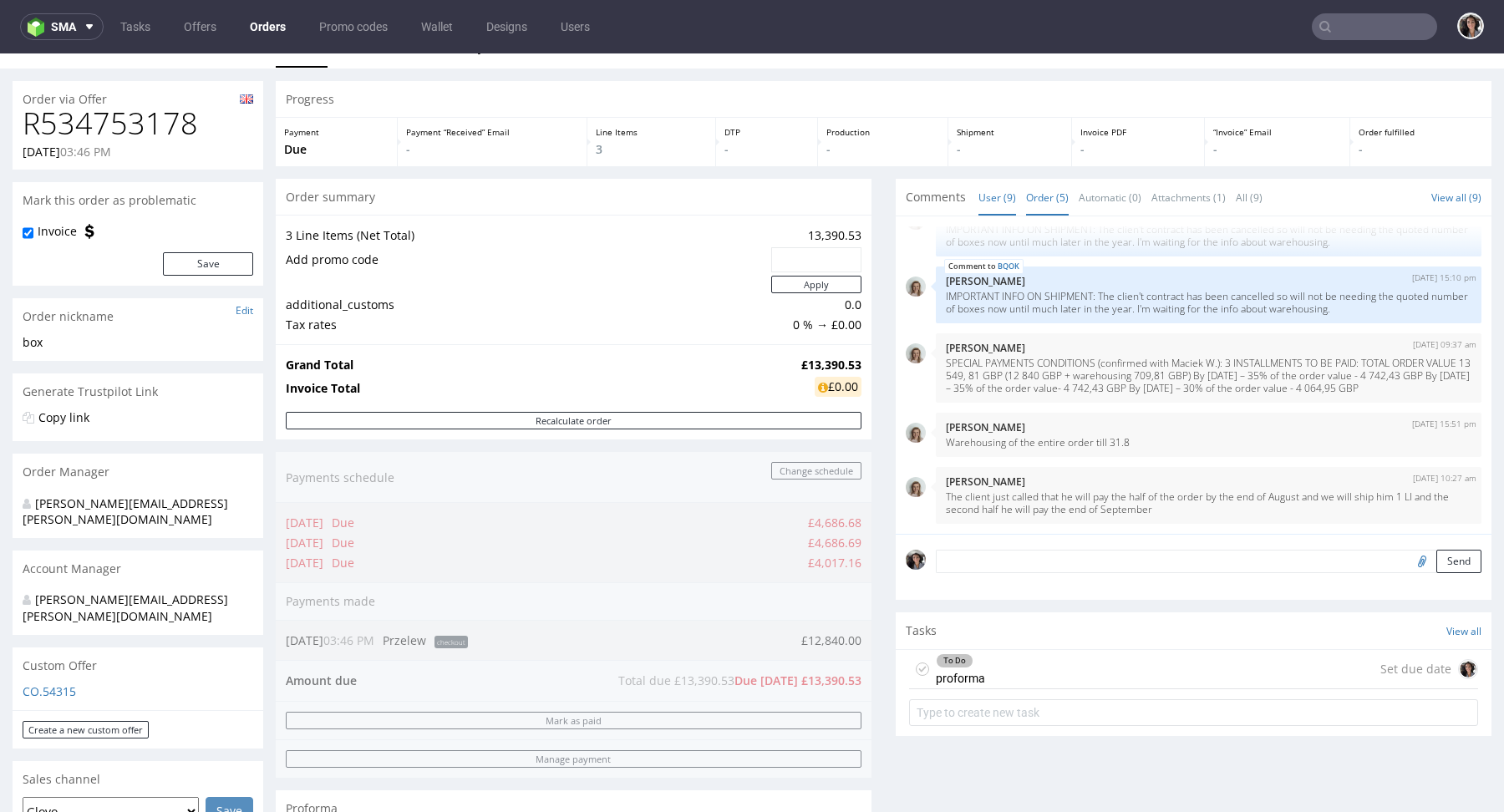
click at [1047, 195] on link "Order (5)" at bounding box center [1047, 197] width 43 height 36
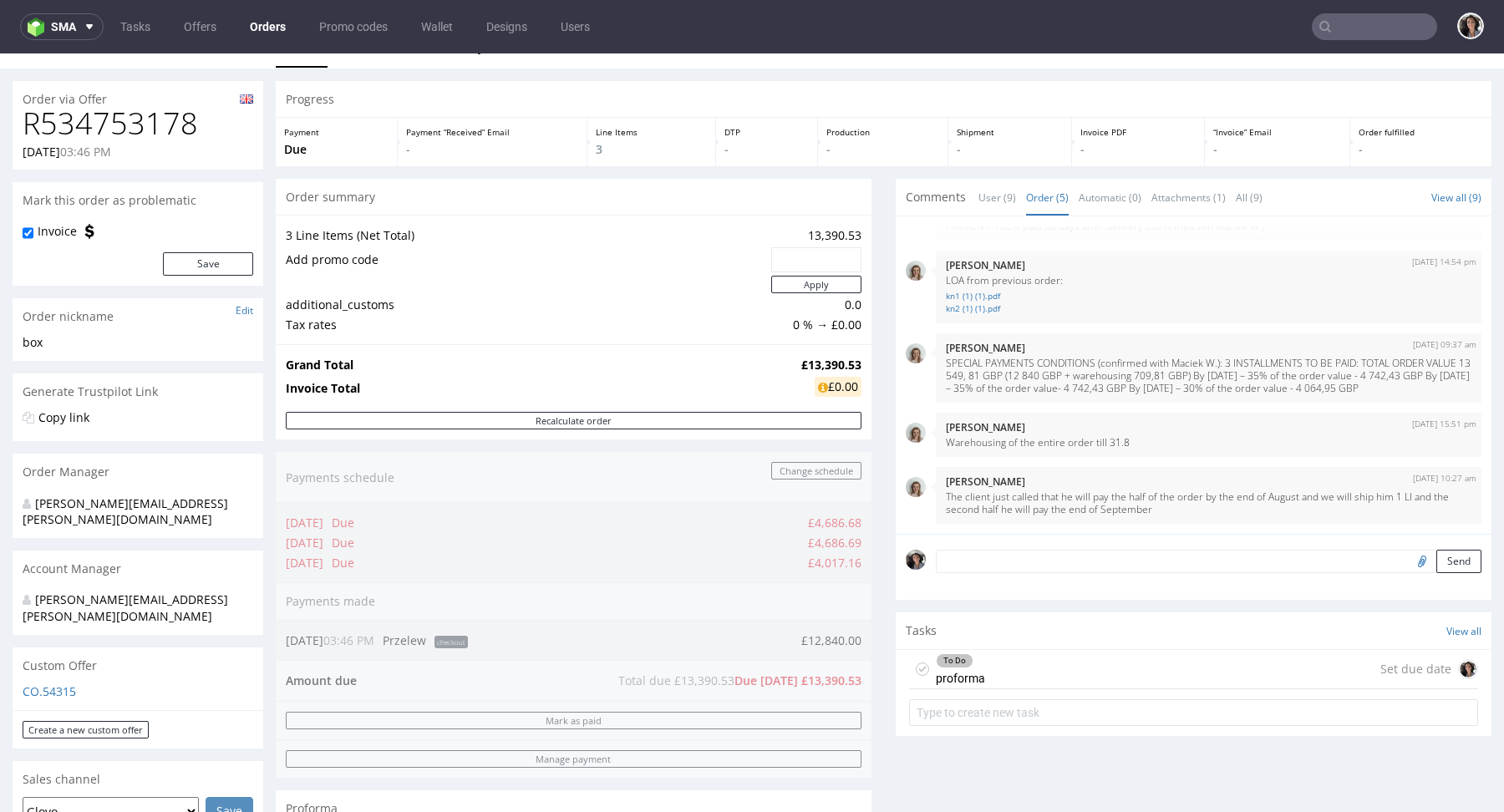
click at [1408, 557] on input "file" at bounding box center [1419, 559] width 23 height 22
click at [1408, 560] on input "file" at bounding box center [1419, 559] width 23 height 22
type input "C:\fakepath\PHOTO-2025-08-31-16-54-27.jpg"
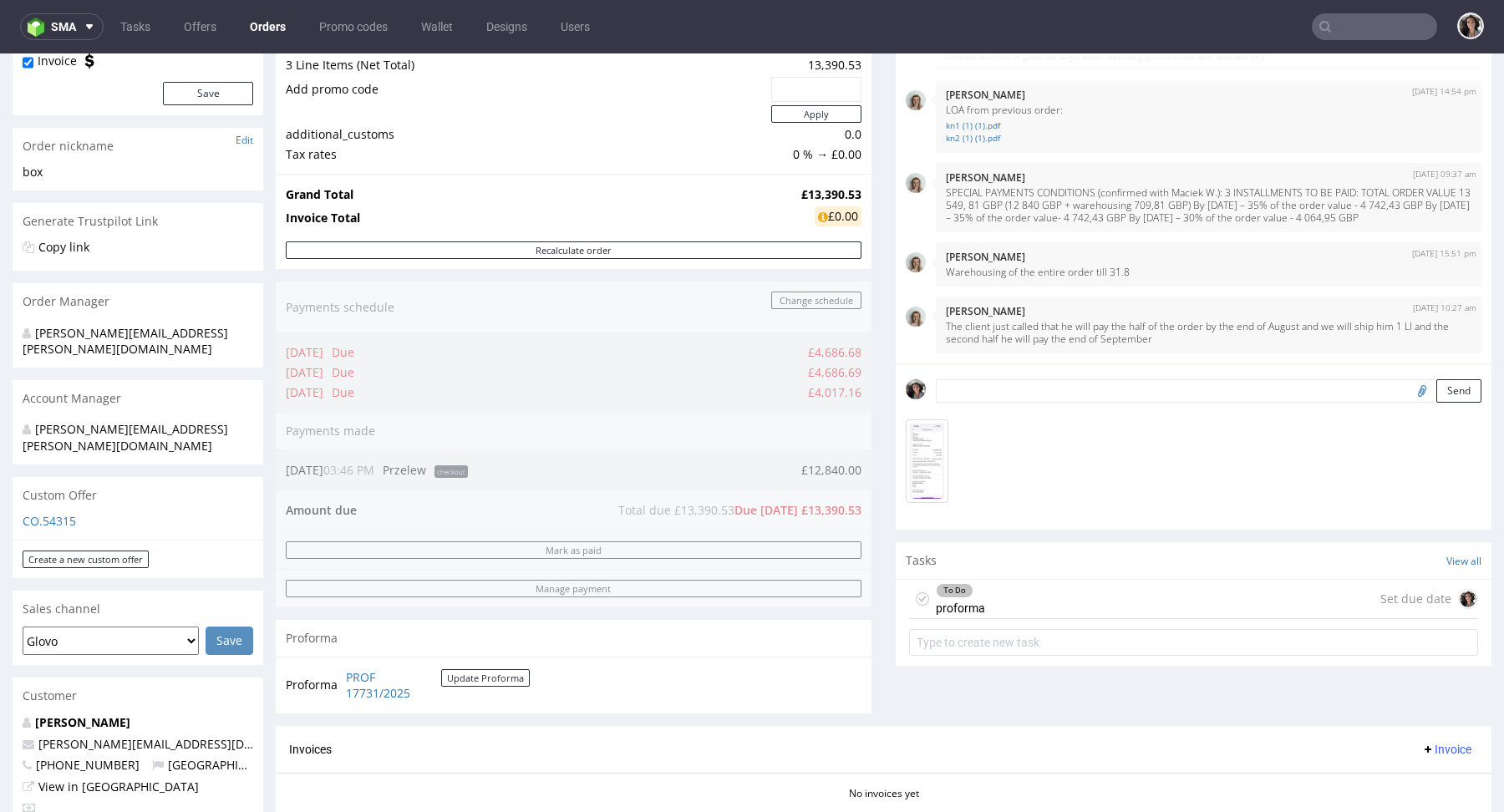
scroll to position [195, 0]
click at [922, 443] on img at bounding box center [927, 463] width 43 height 83
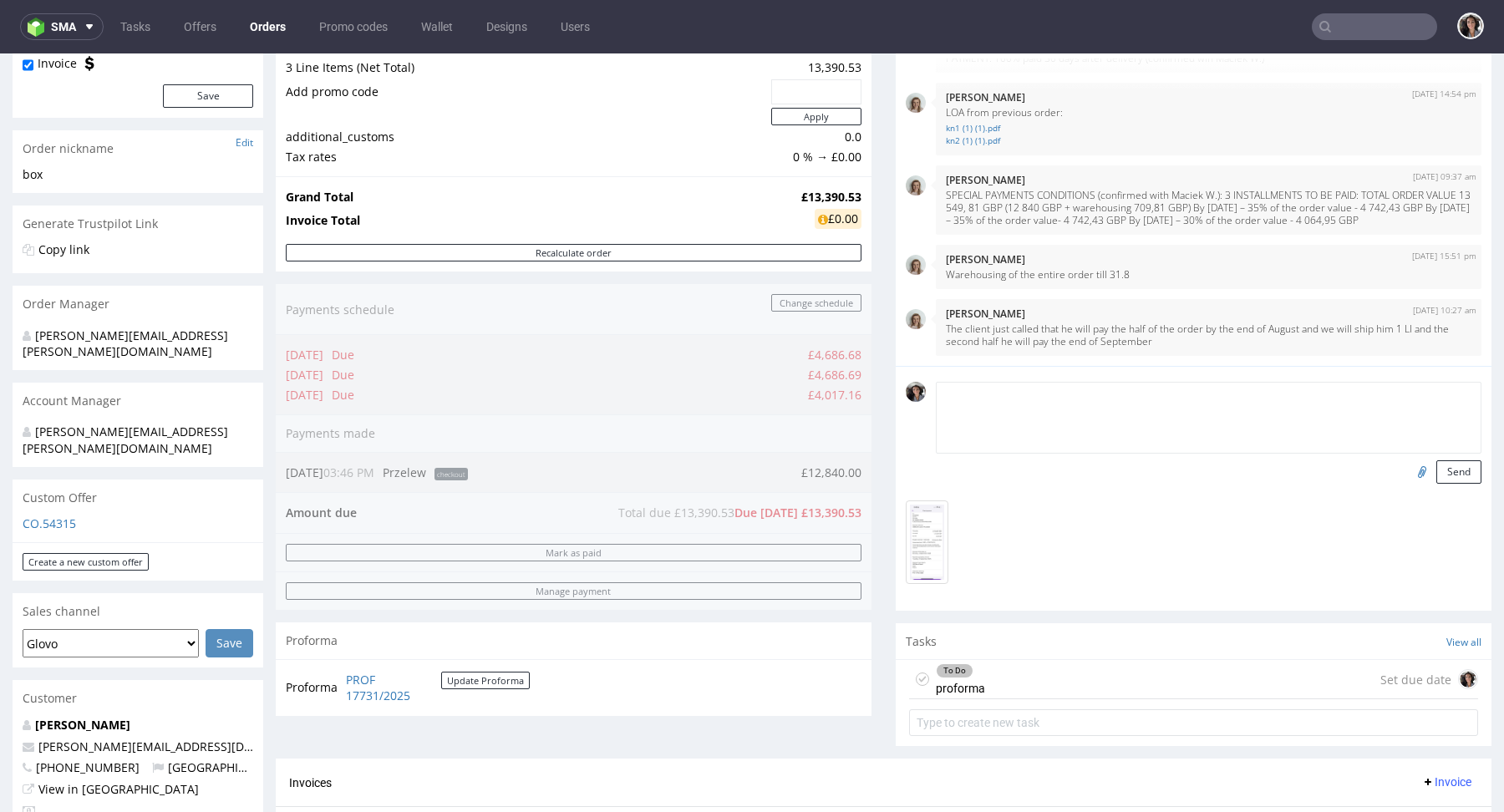
click at [981, 393] on textarea at bounding box center [1208, 417] width 546 height 72
paste textarea "confirmation of payment"
click at [940, 393] on textarea "confirmation of payment" at bounding box center [1208, 417] width 546 height 72
click at [1255, 395] on textarea "Confirmation of payment" at bounding box center [1208, 417] width 546 height 72
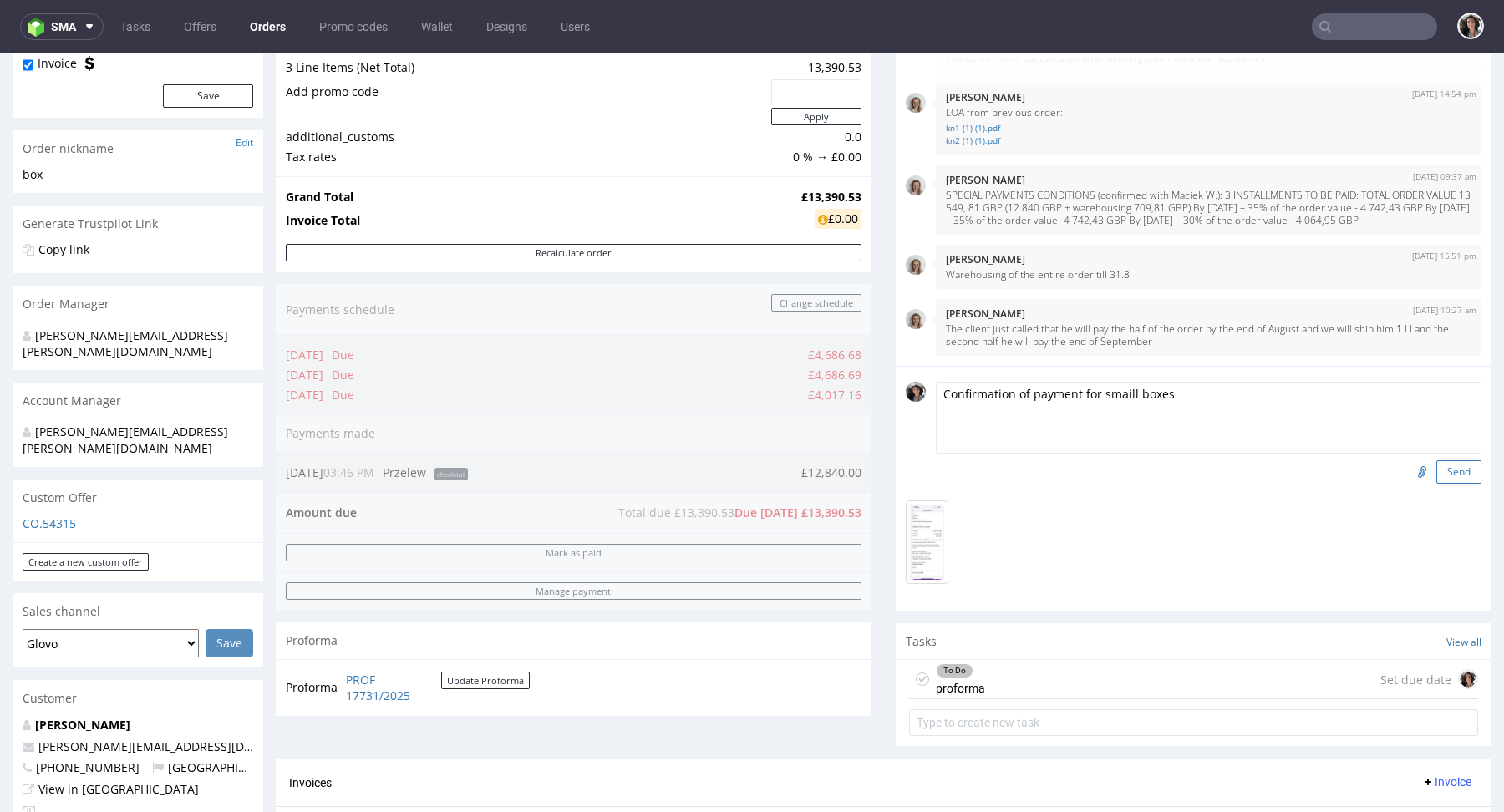
type textarea "Confirmation of payment for smaill boxes"
click at [1437, 474] on button "Send" at bounding box center [1459, 471] width 45 height 23
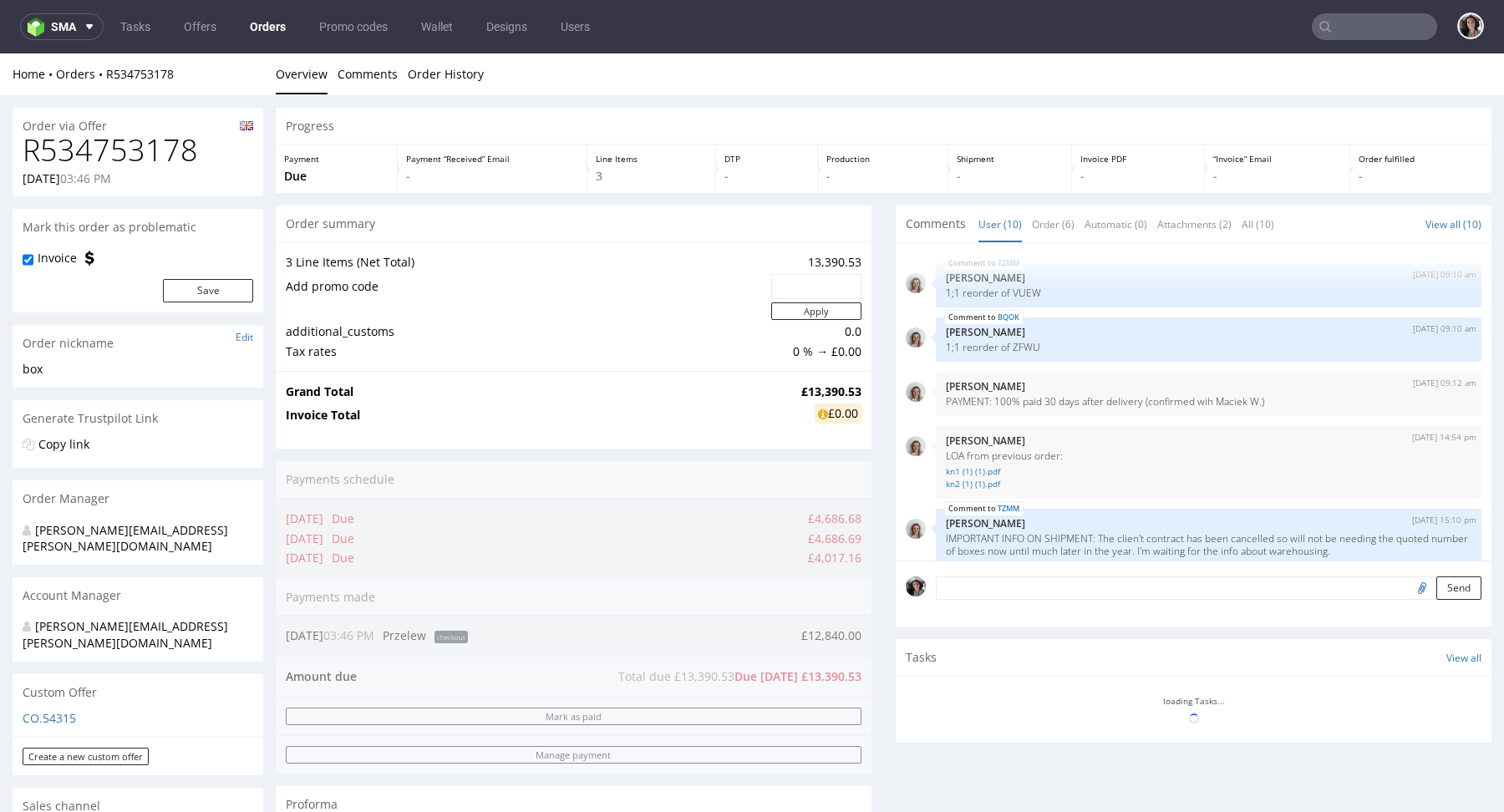
scroll to position [364, 0]
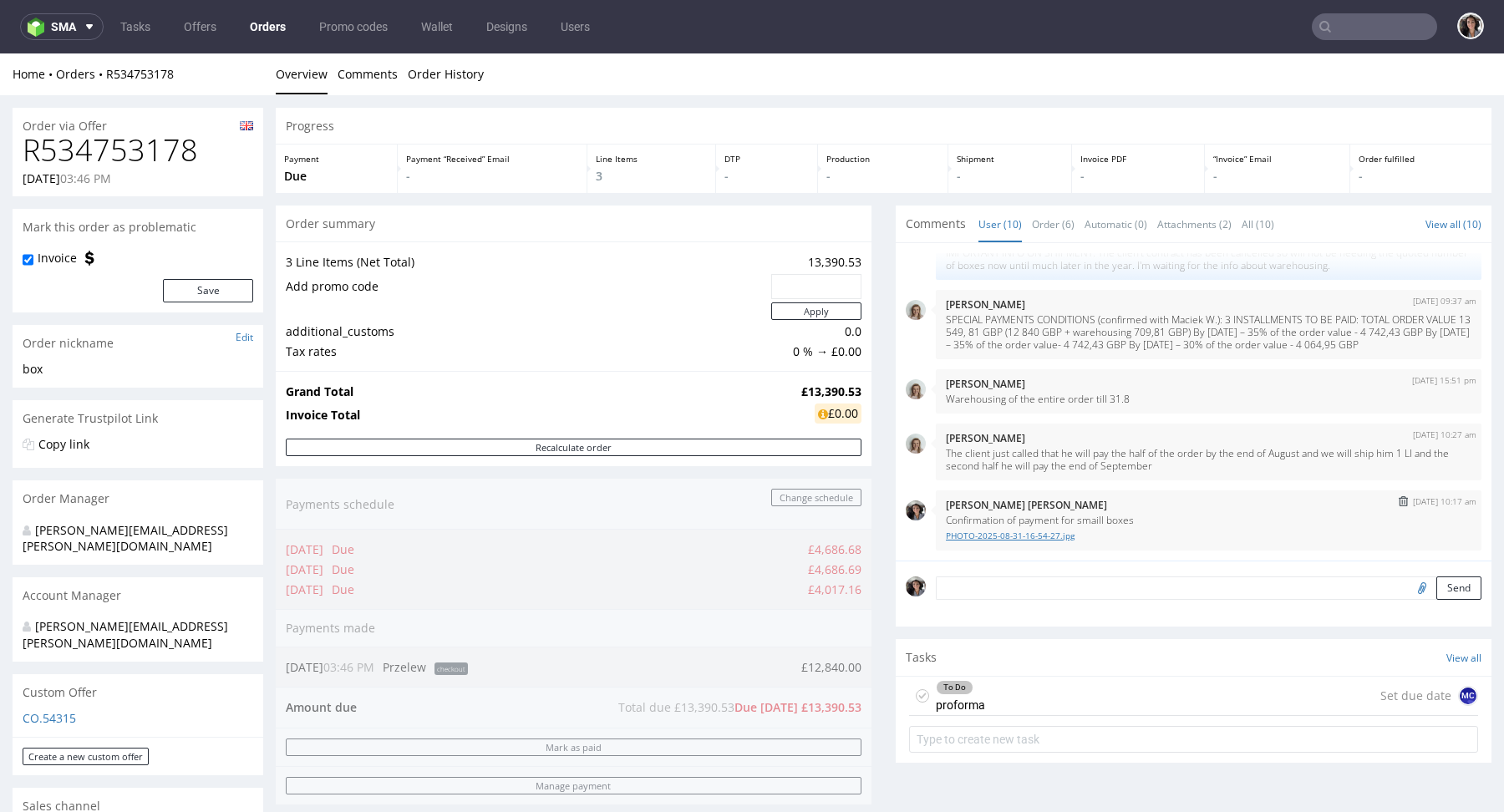
click at [1029, 533] on link "PHOTO-2025-08-31-16-54-27.jpg" at bounding box center [1209, 535] width 526 height 12
click at [1408, 585] on input "file" at bounding box center [1419, 587] width 23 height 22
type input "C:\fakepath\TXN_31082025_Packhelp.pdf"
click at [1443, 587] on button "Send" at bounding box center [1459, 587] width 45 height 23
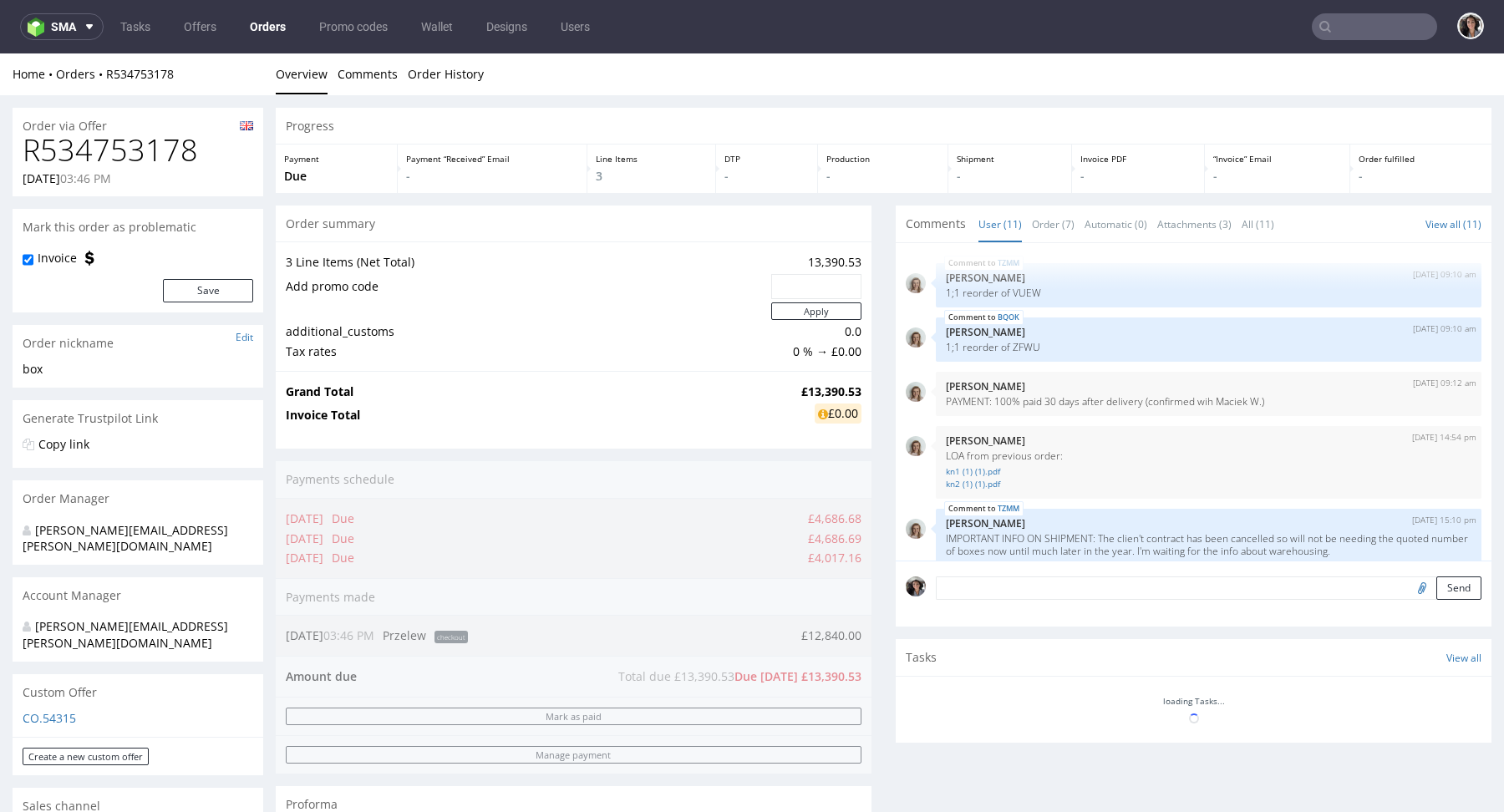
scroll to position [422, 0]
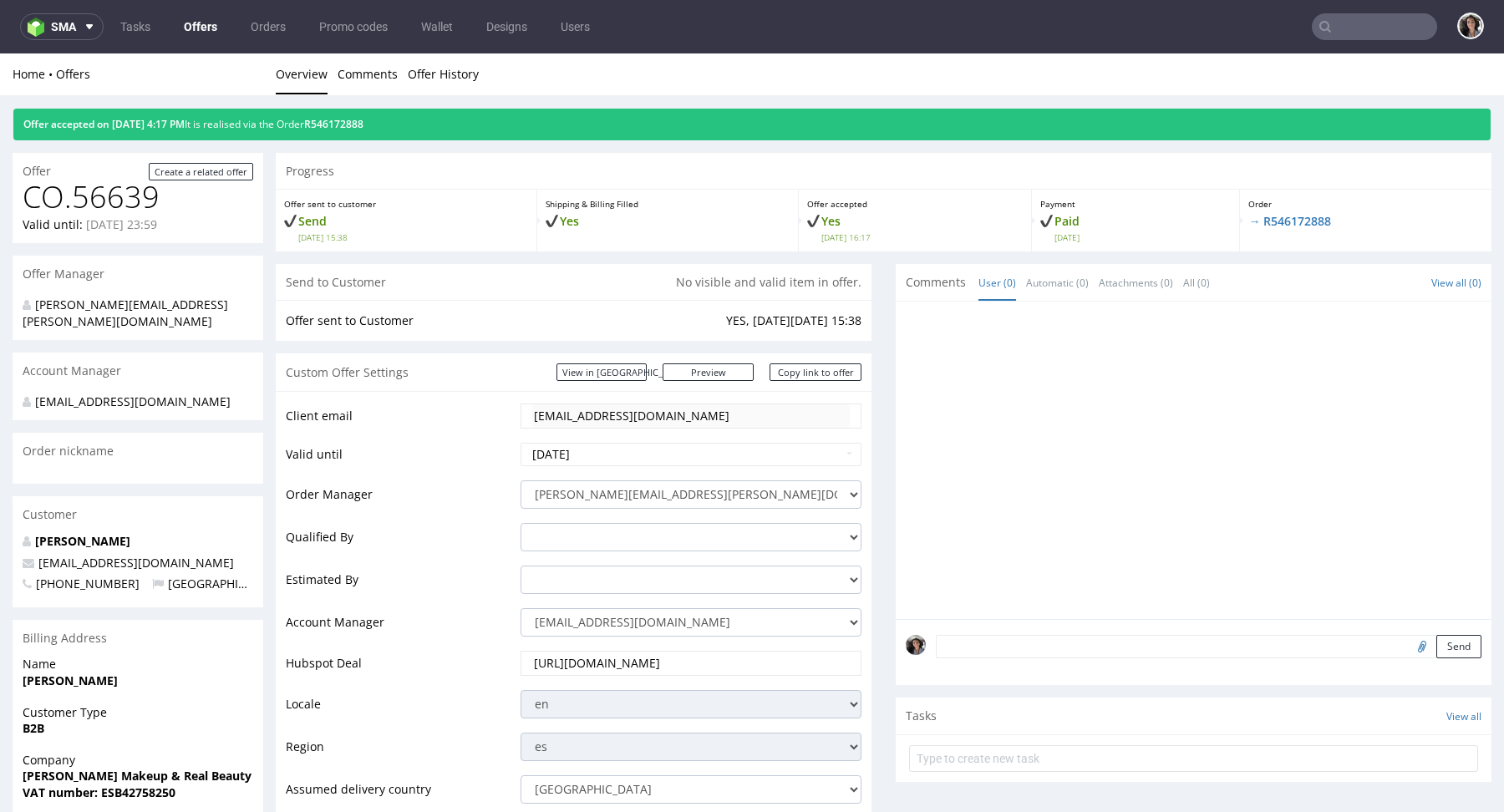
scroll to position [805, 0]
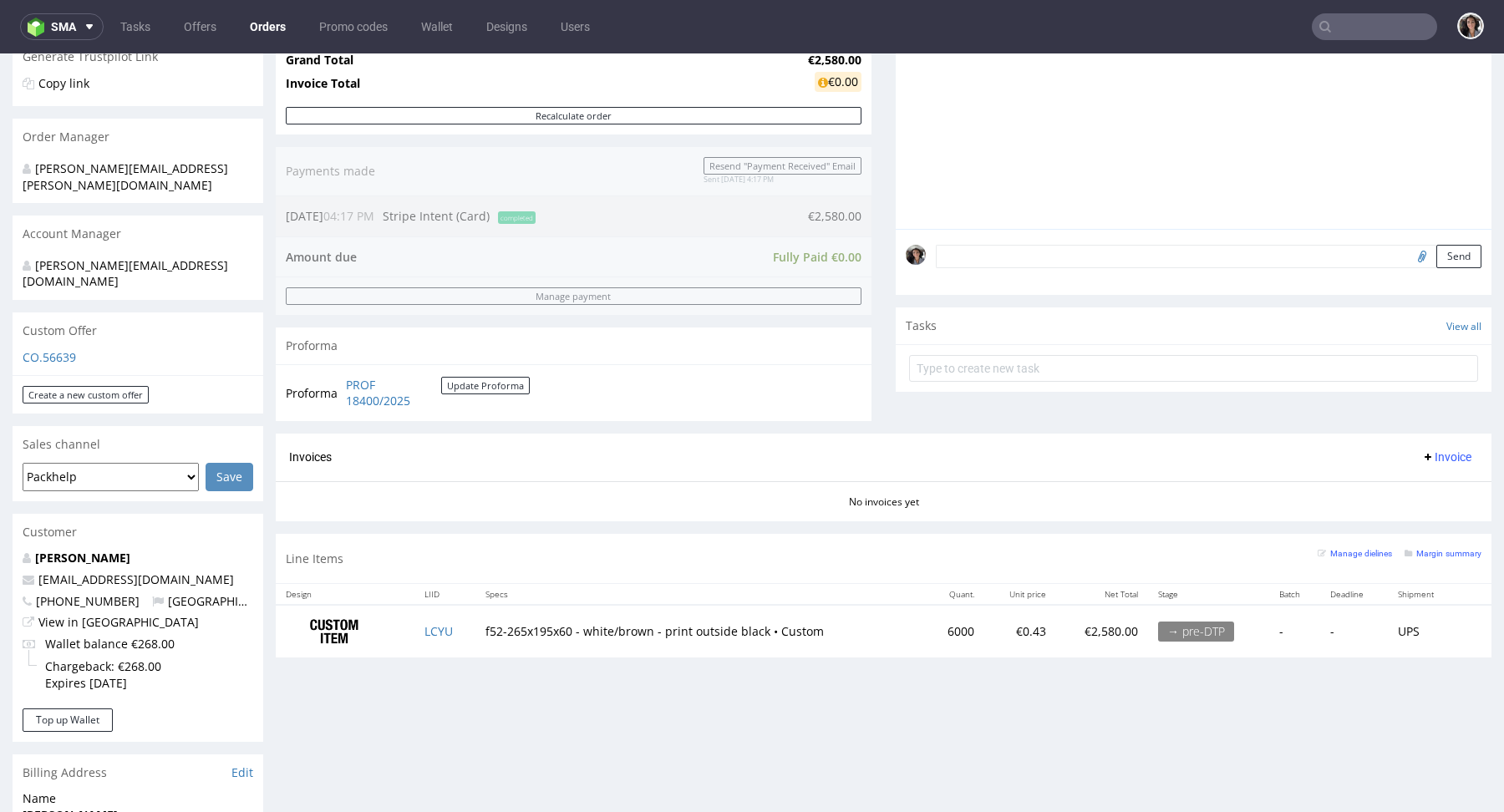
scroll to position [152, 0]
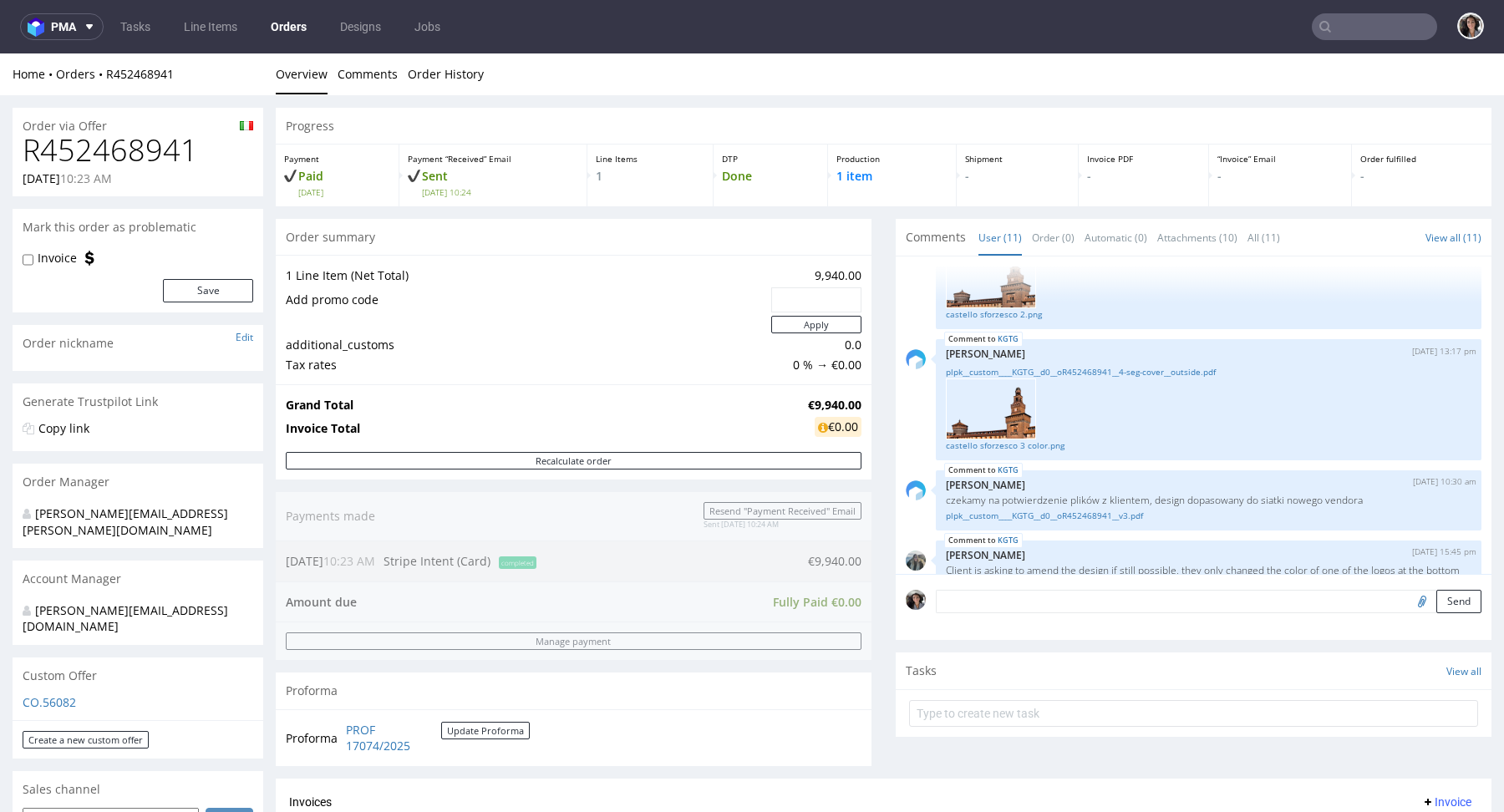
scroll to position [432, 0]
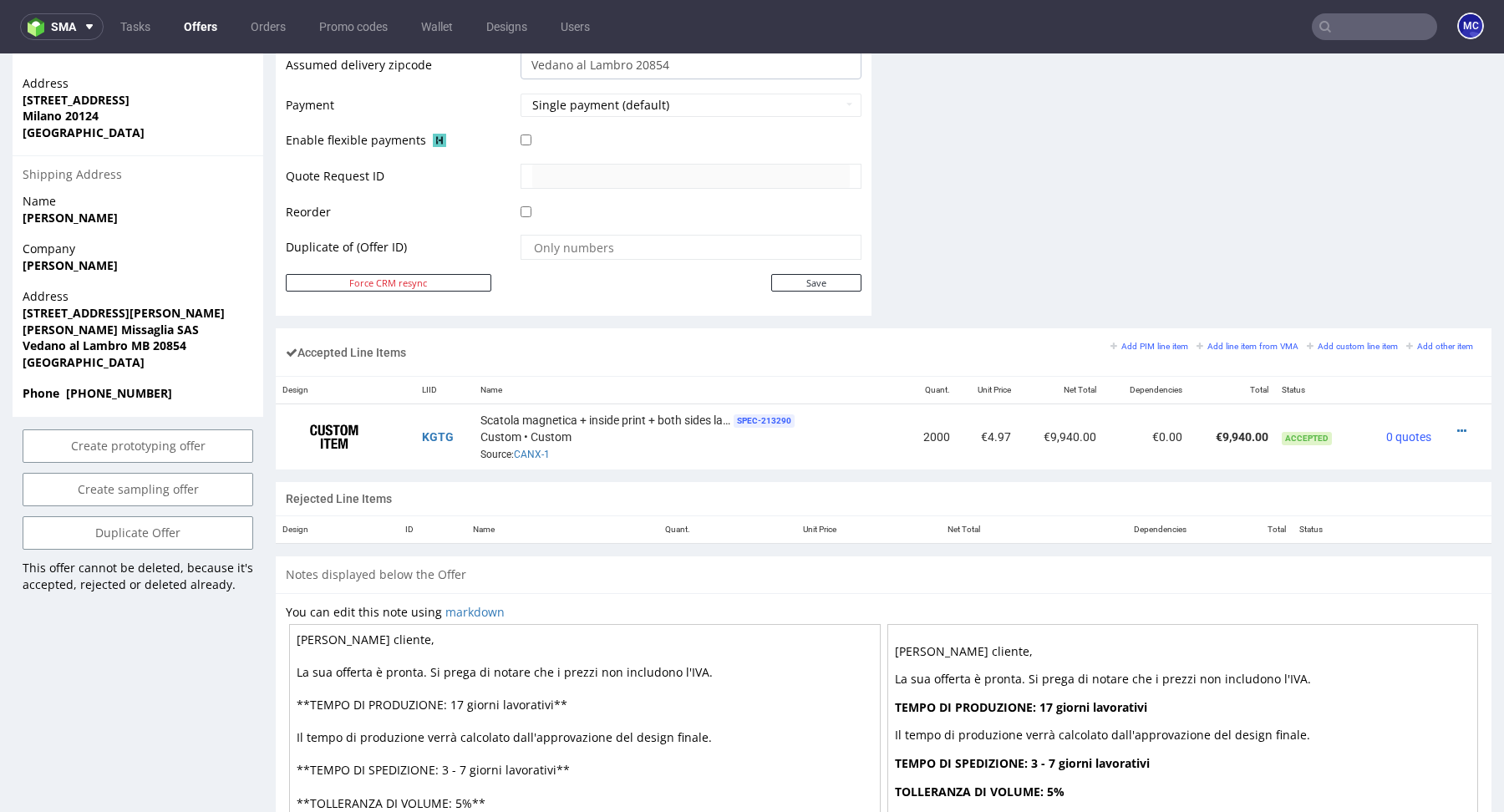
scroll to position [930, 0]
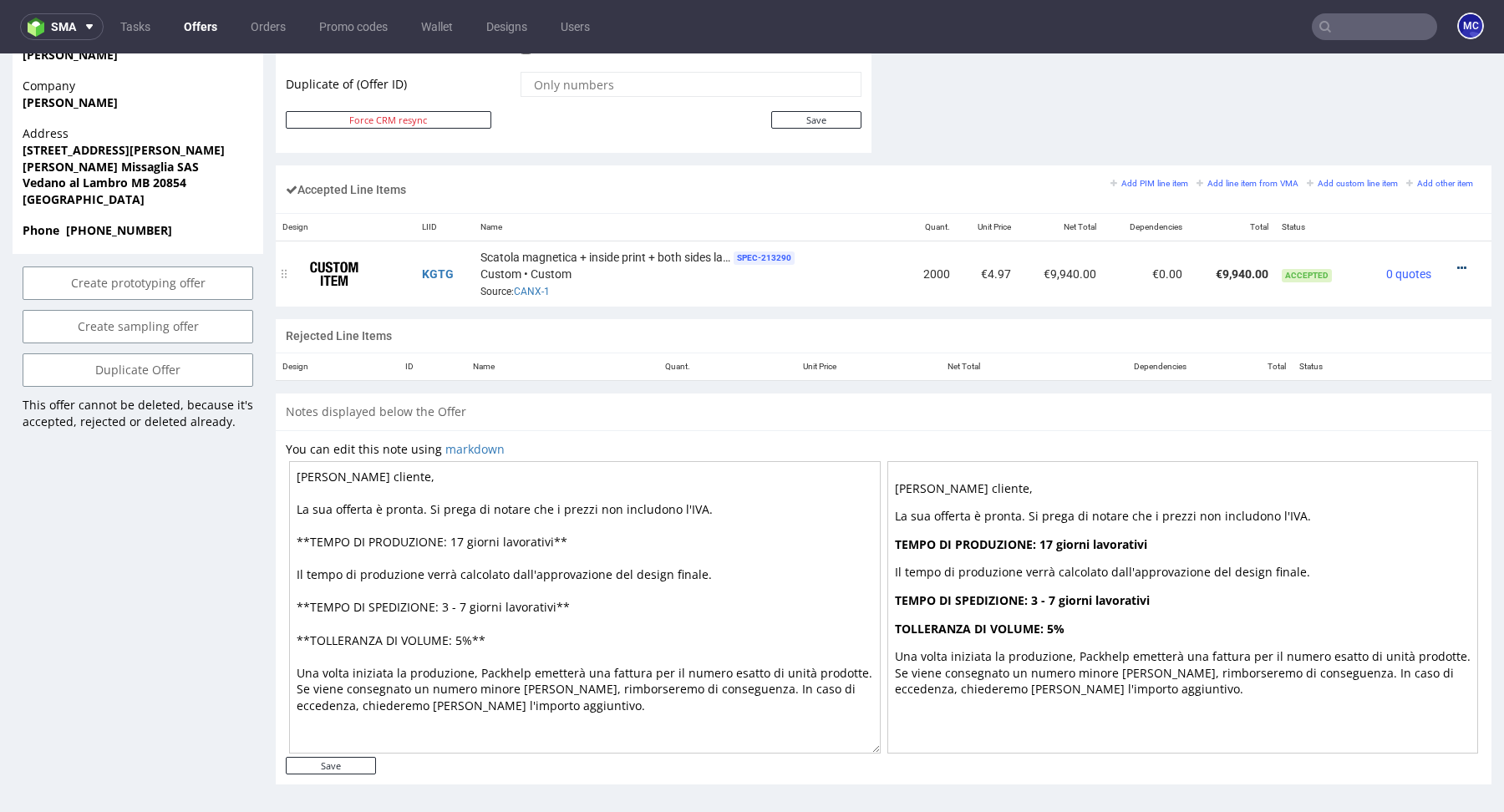
click at [1457, 262] on icon at bounding box center [1462, 268] width 9 height 11
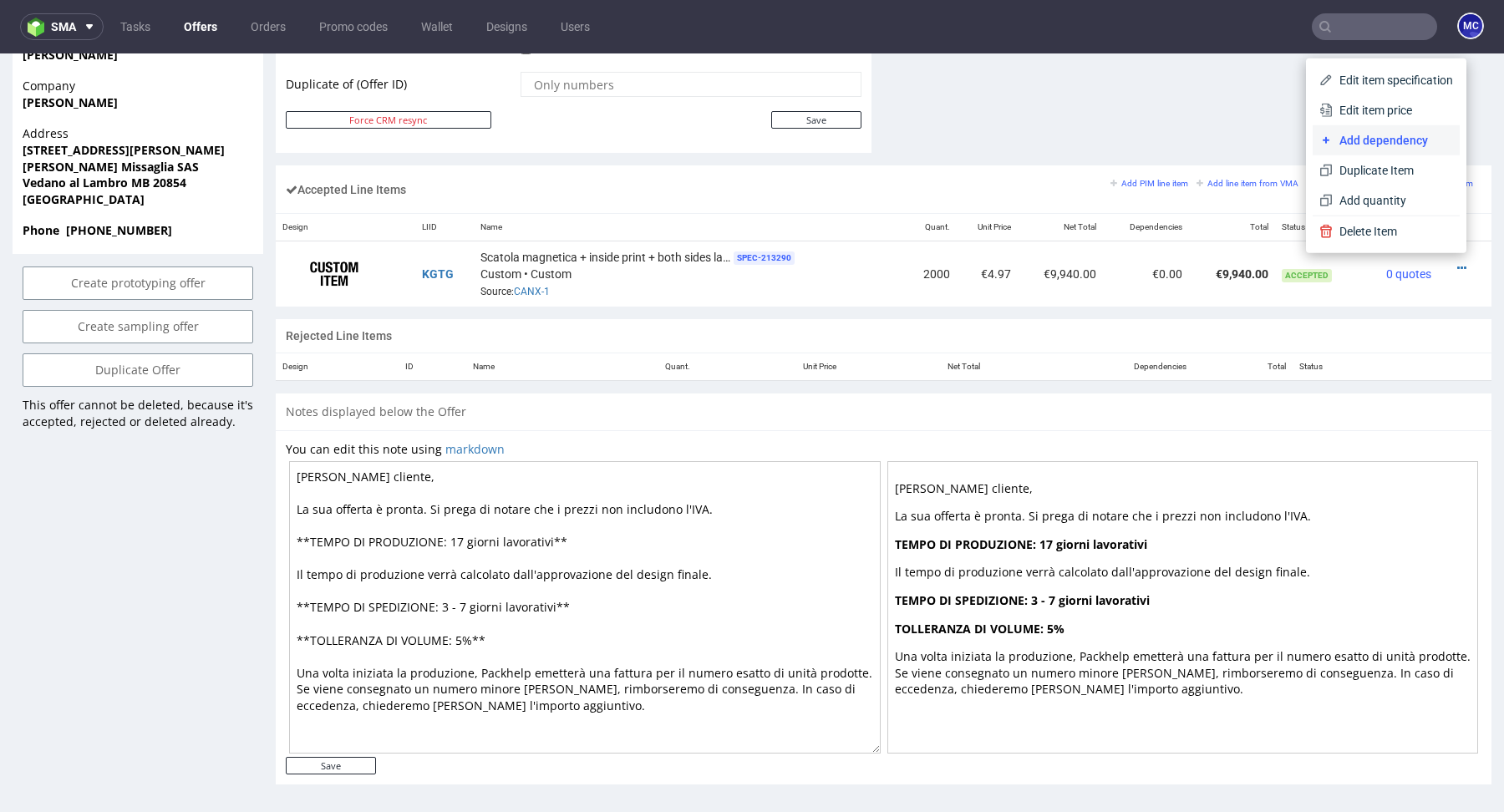
click at [1369, 132] on span "Add dependency" at bounding box center [1393, 140] width 121 height 17
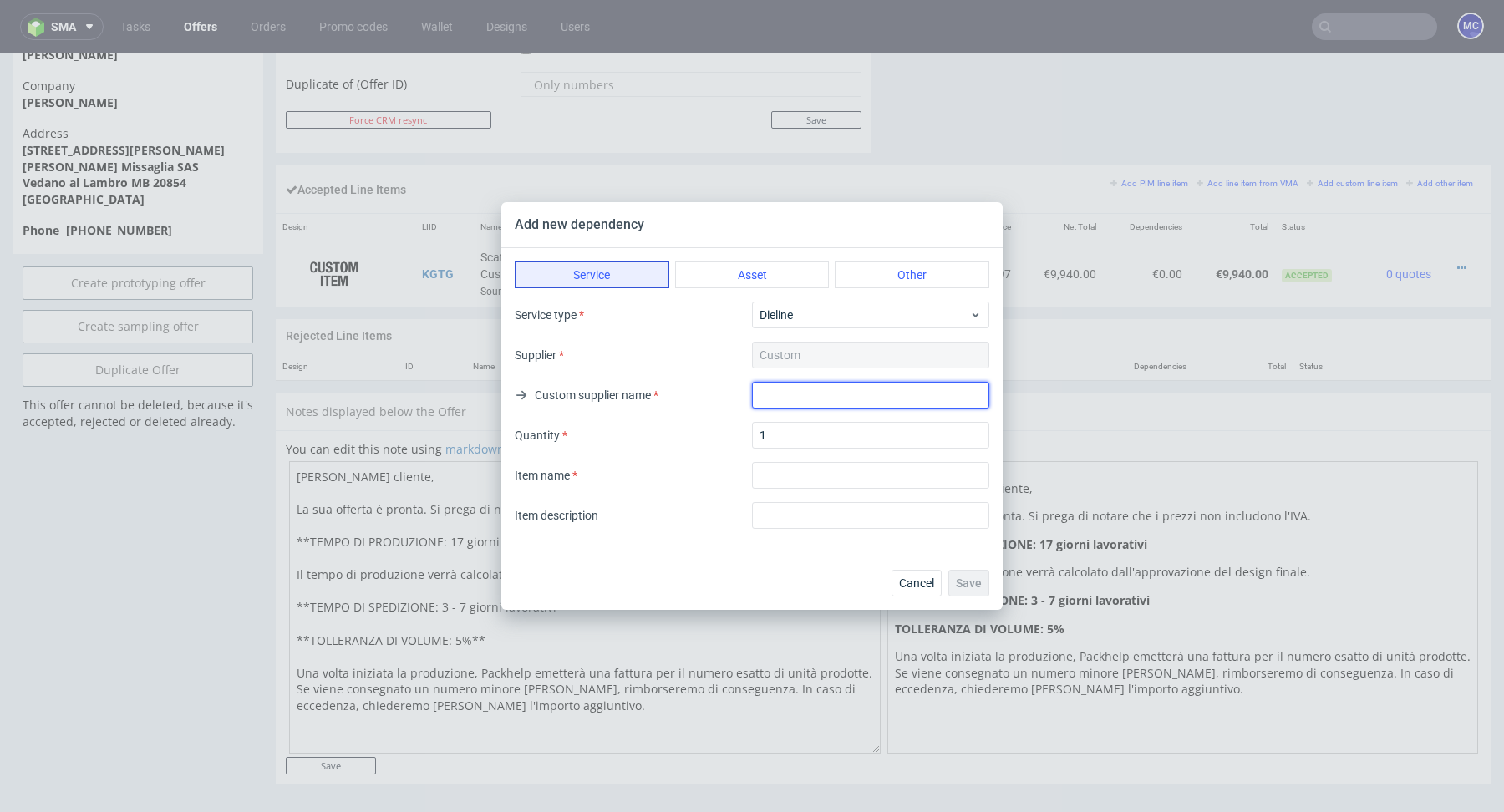
click at [796, 398] on input "text" at bounding box center [870, 395] width 238 height 27
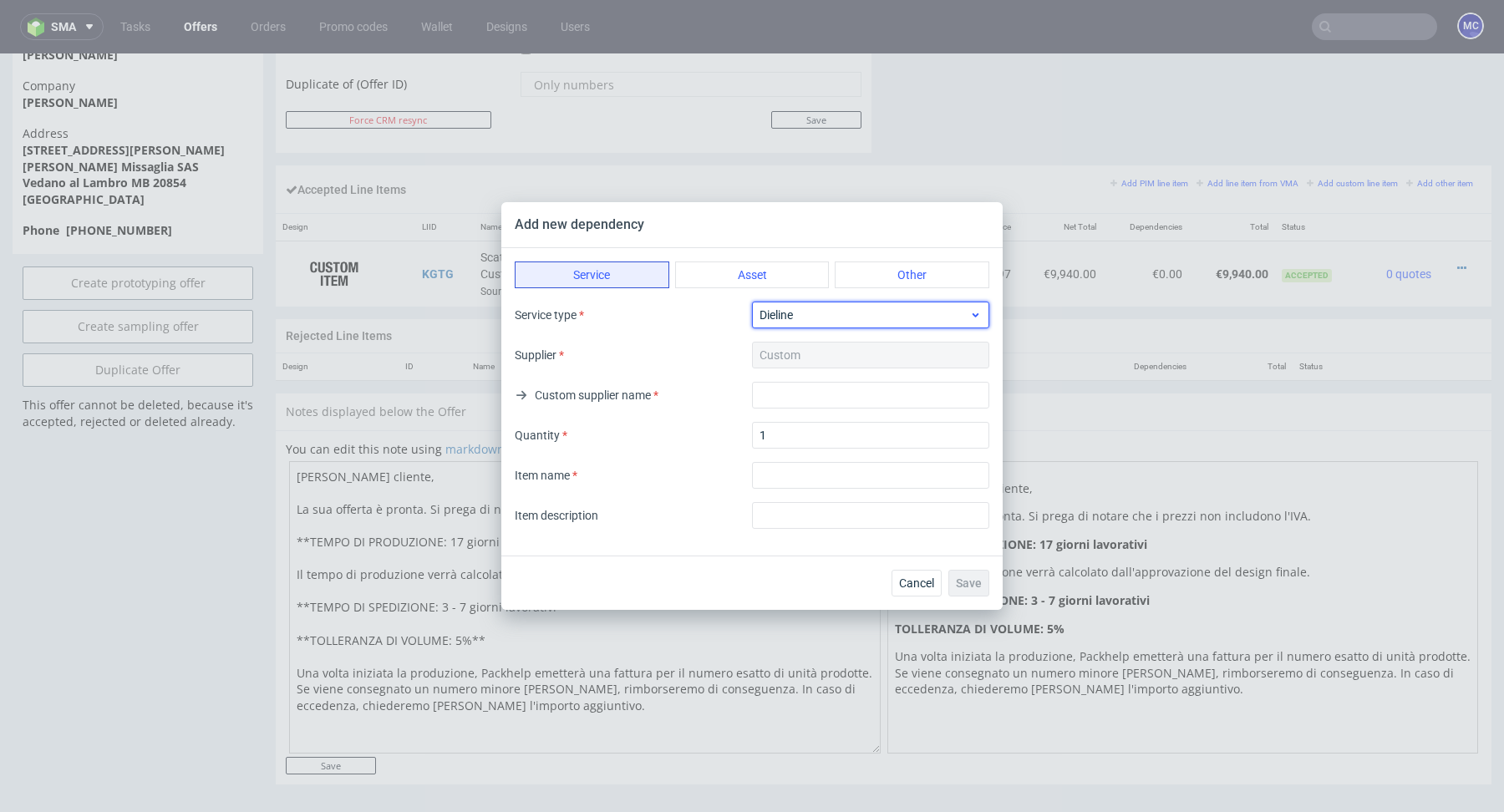
click at [822, 308] on span "Dieline" at bounding box center [864, 315] width 210 height 17
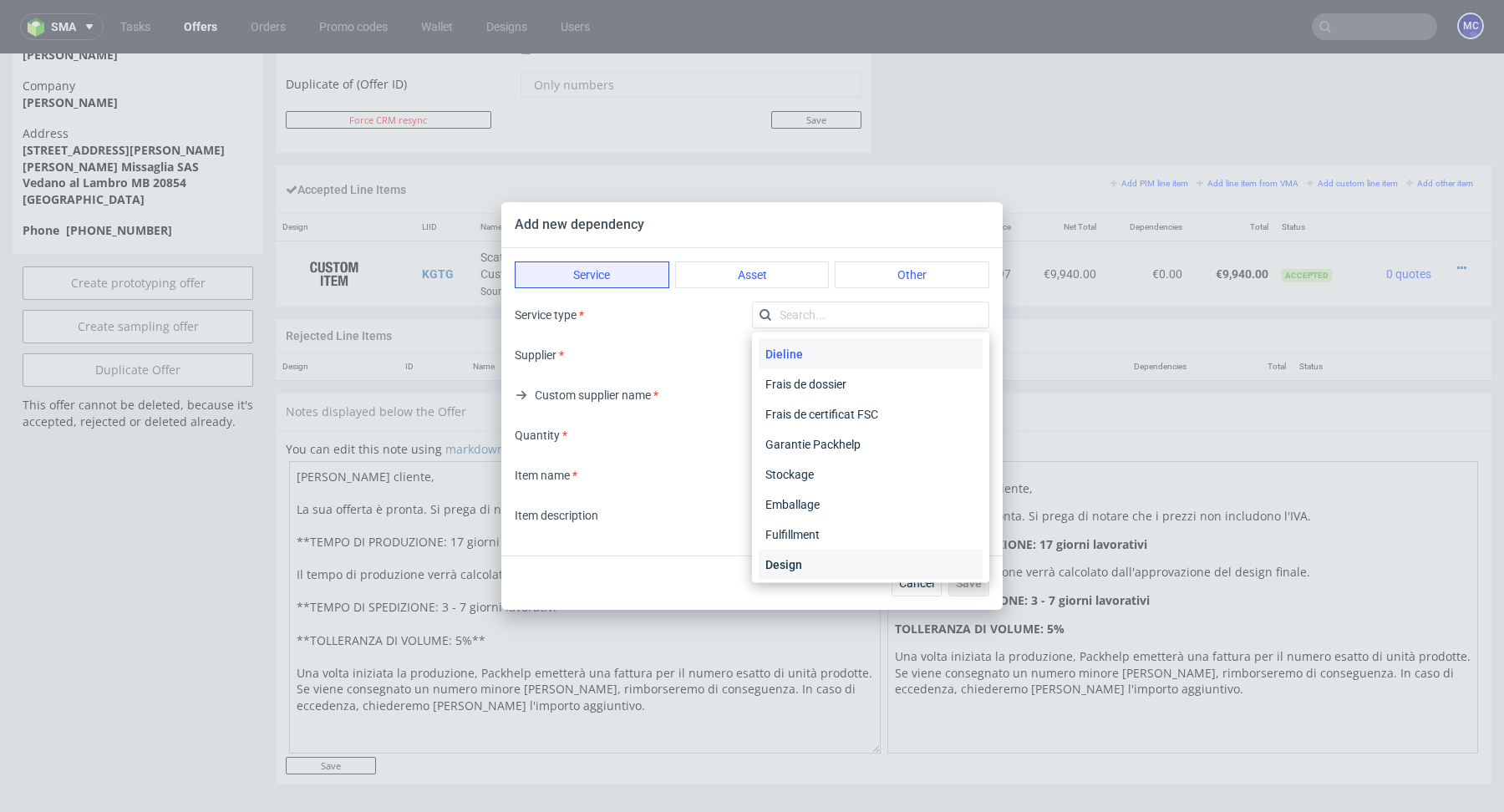
click at [821, 570] on div "Design" at bounding box center [870, 564] width 224 height 30
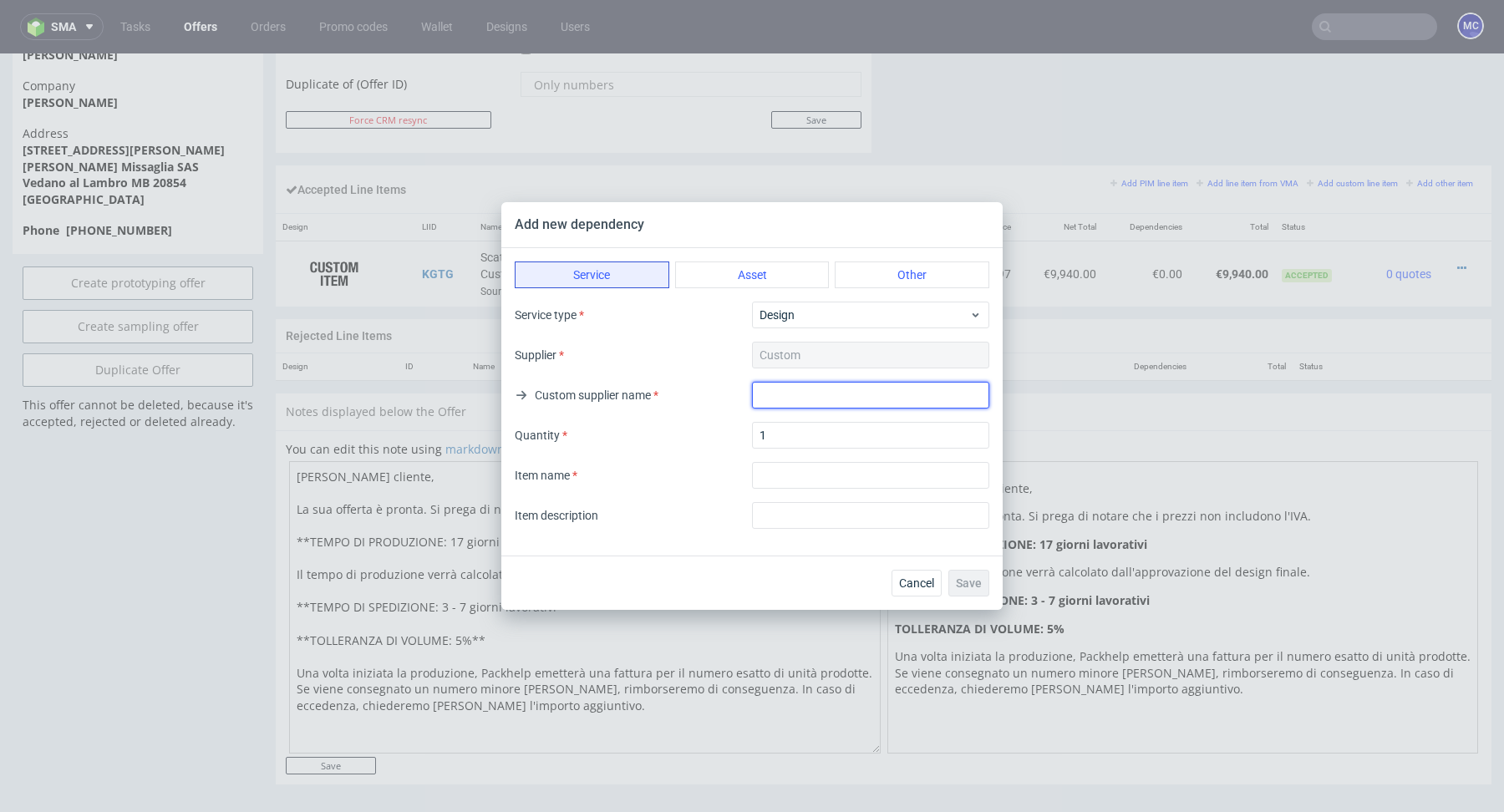
click at [795, 403] on input "text" at bounding box center [870, 395] width 238 height 27
type input "Eurographic"
click at [796, 477] on input "textarea" at bounding box center [870, 475] width 238 height 27
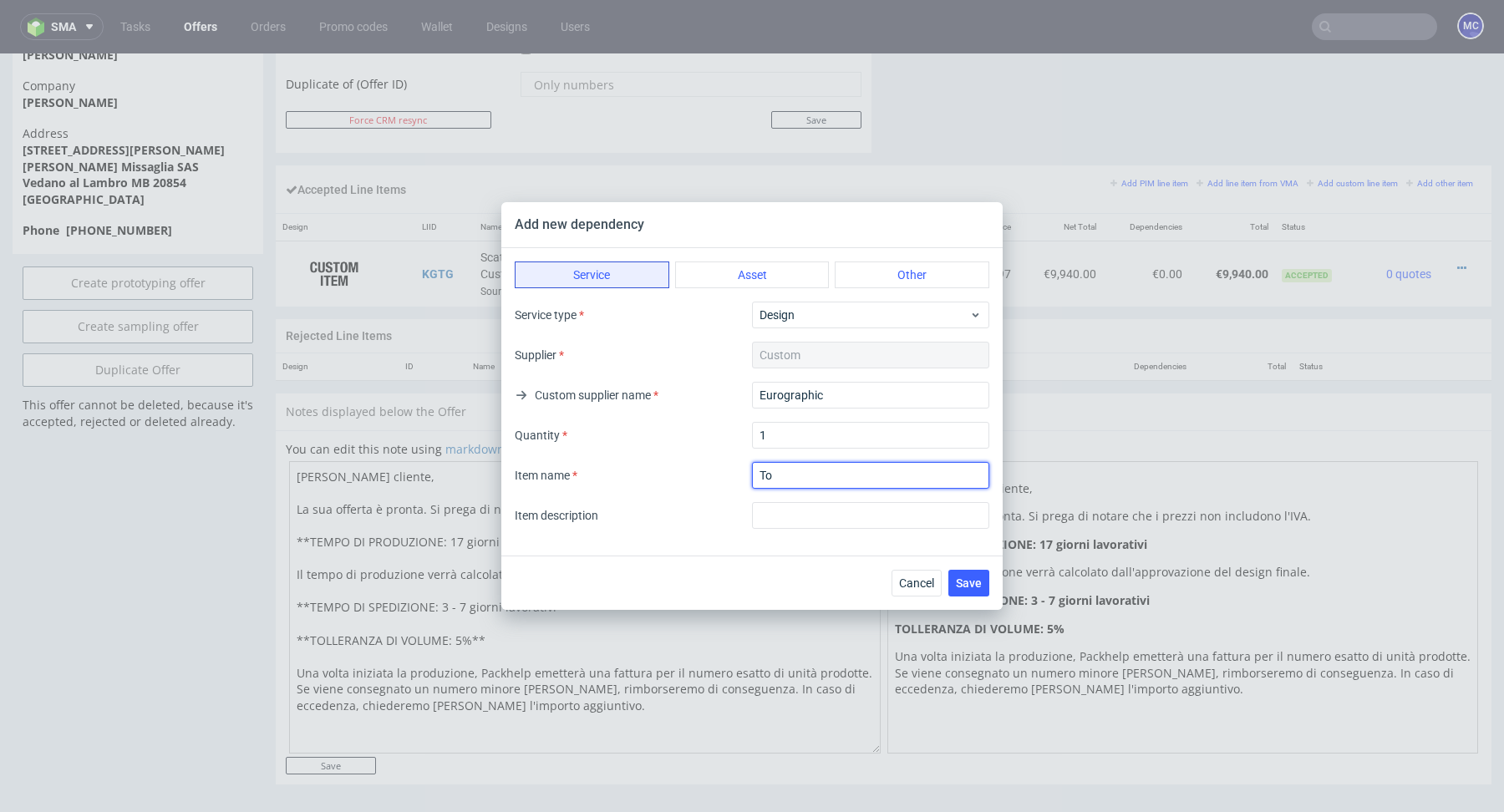
type input "T"
type input "Design - Tooling"
click at [811, 516] on input "text" at bounding box center [870, 515] width 238 height 27
type input "Design - Tooling"
click at [975, 587] on span "Save" at bounding box center [969, 583] width 26 height 11
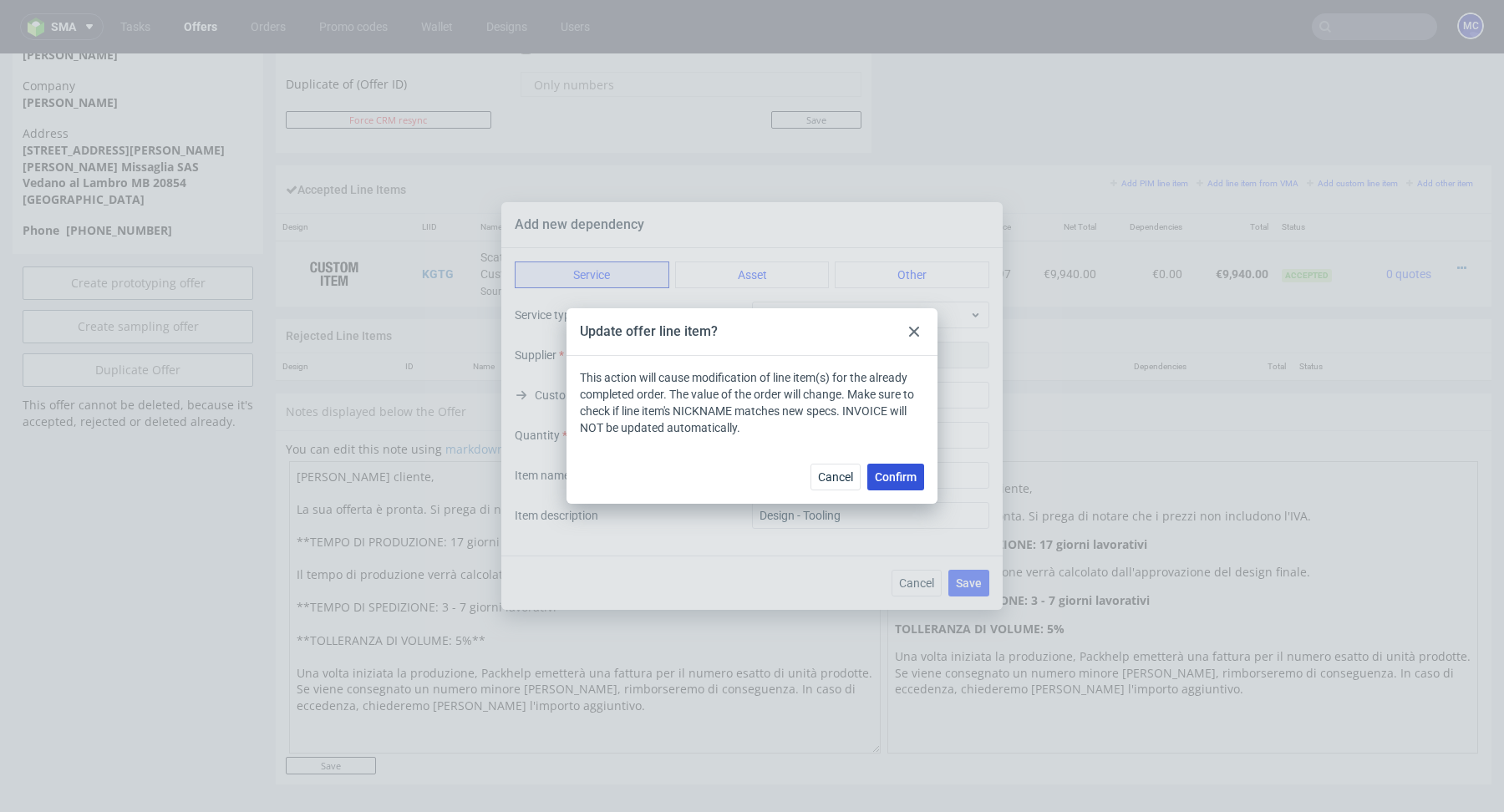
click at [905, 480] on span "Confirm" at bounding box center [896, 476] width 42 height 11
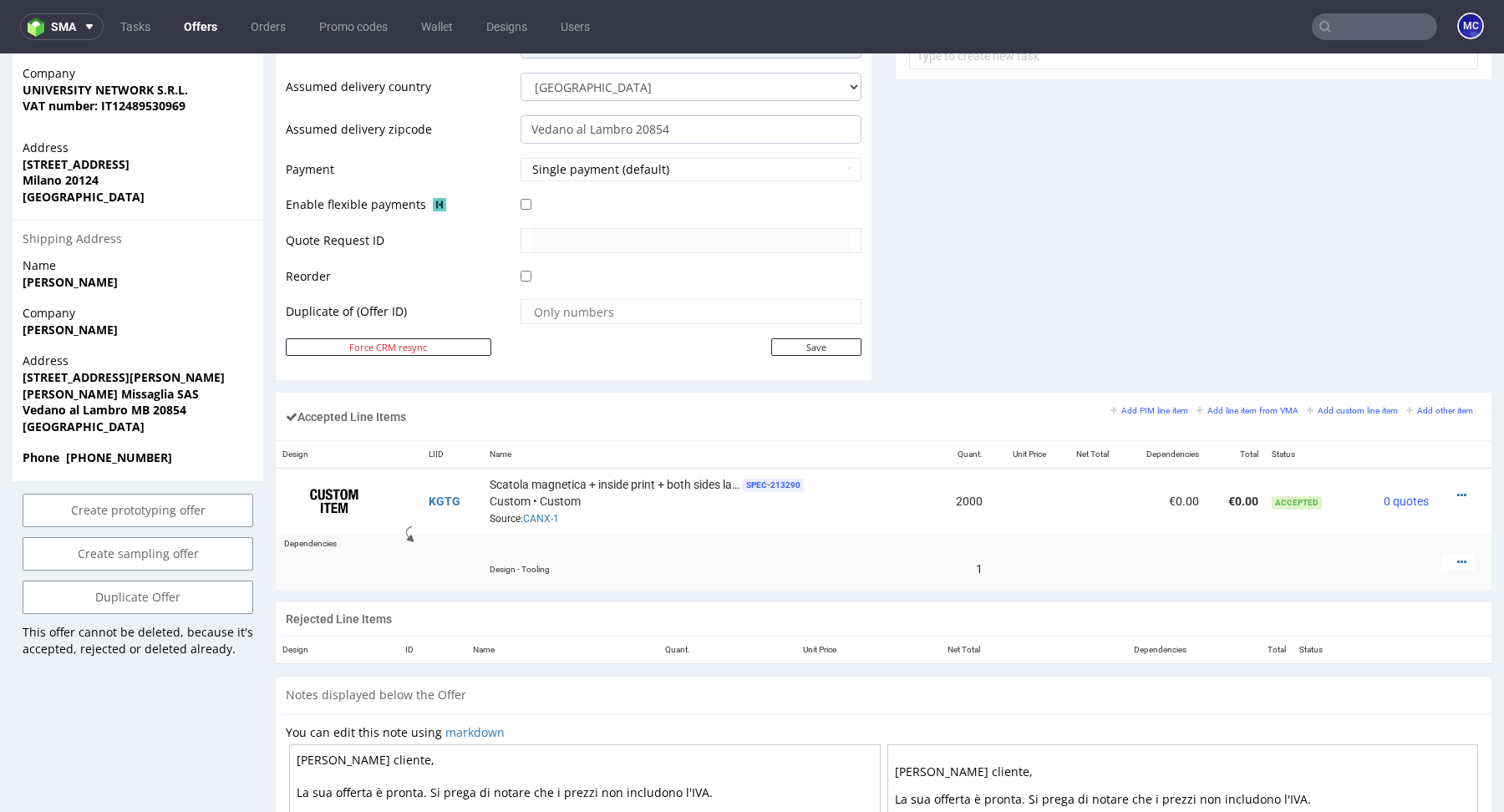
scroll to position [732, 0]
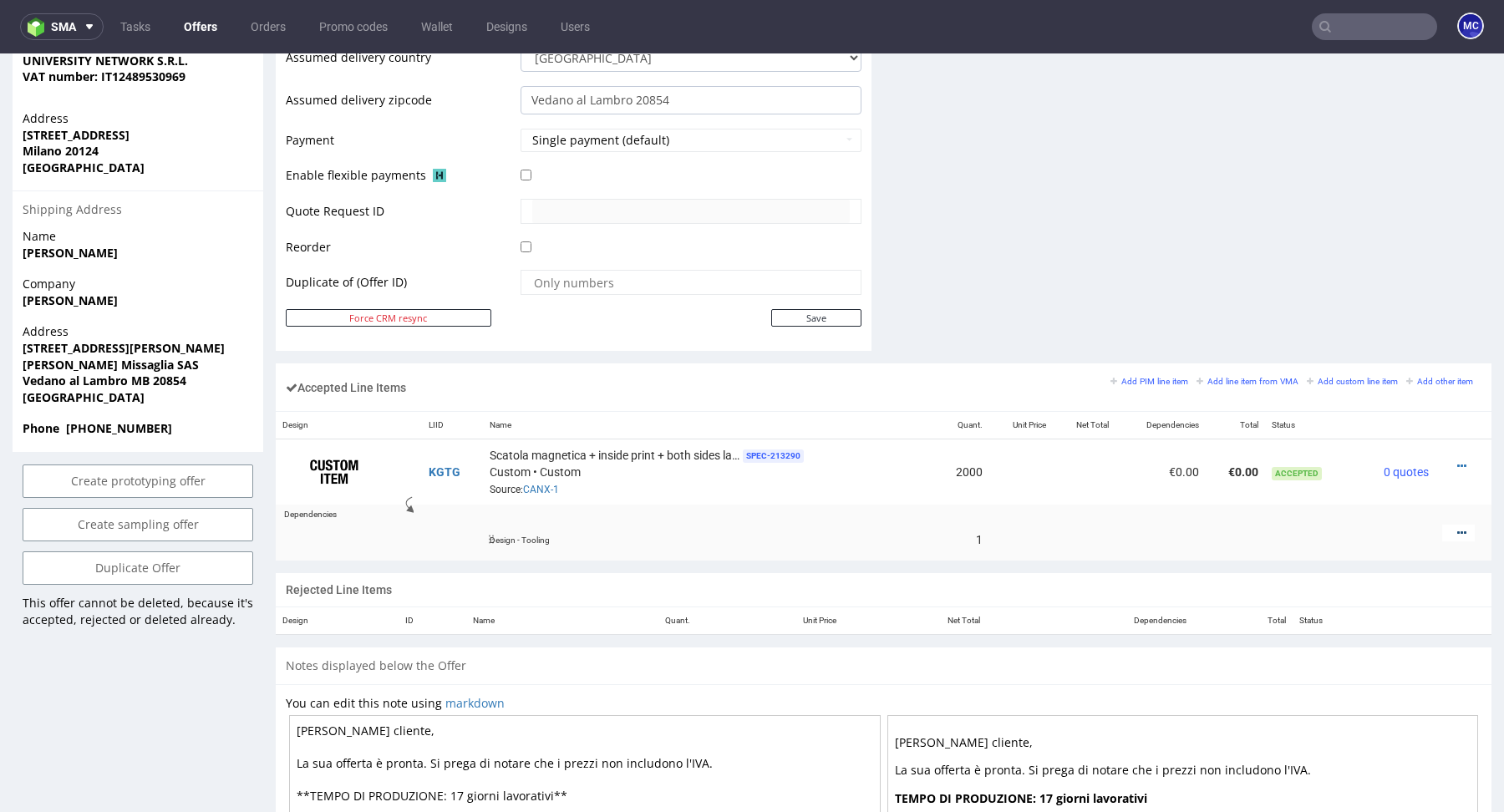
click at [1457, 530] on icon at bounding box center [1462, 532] width 9 height 11
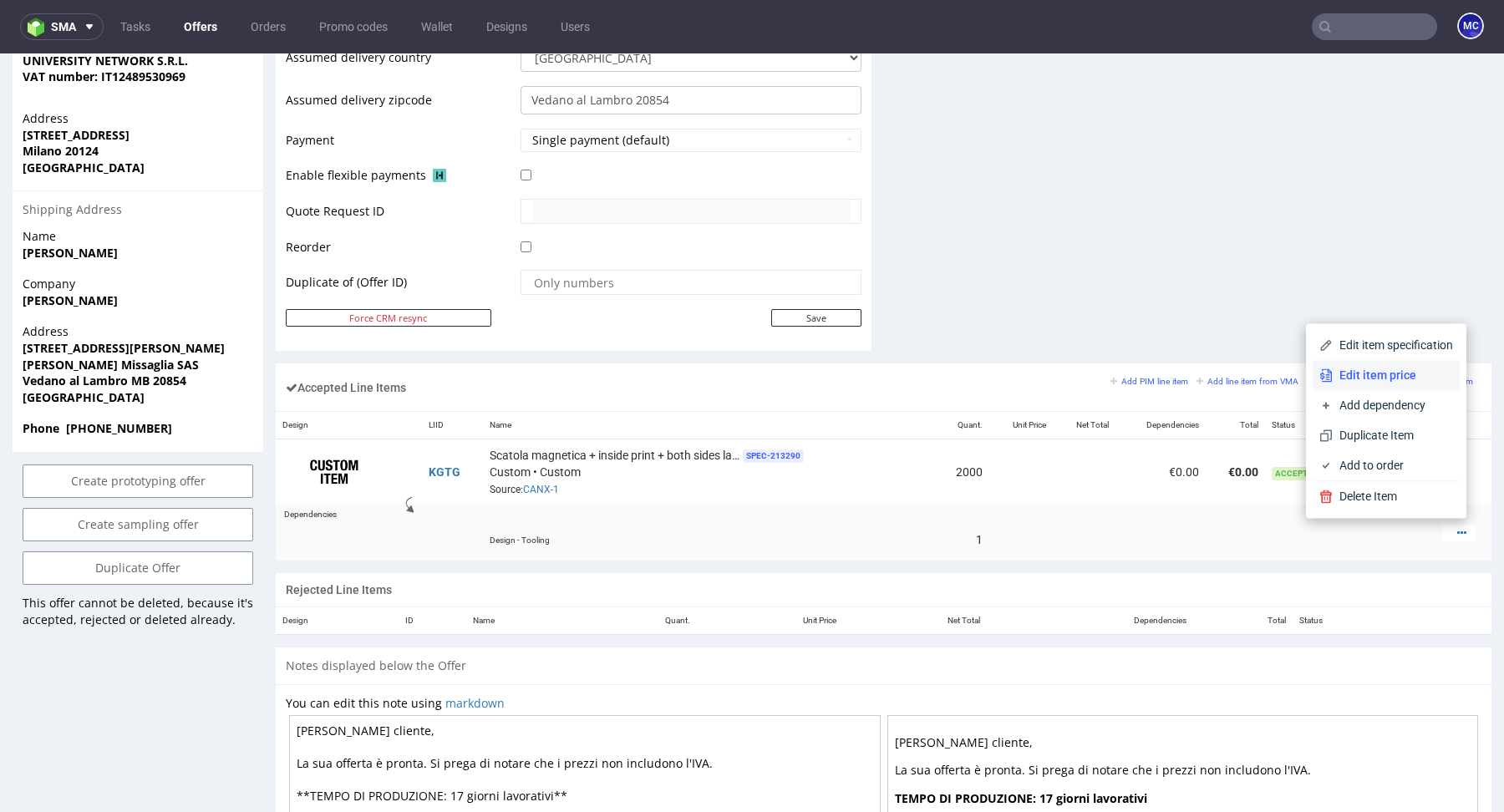
click at [1380, 382] on span "Edit item price" at bounding box center [1393, 375] width 121 height 17
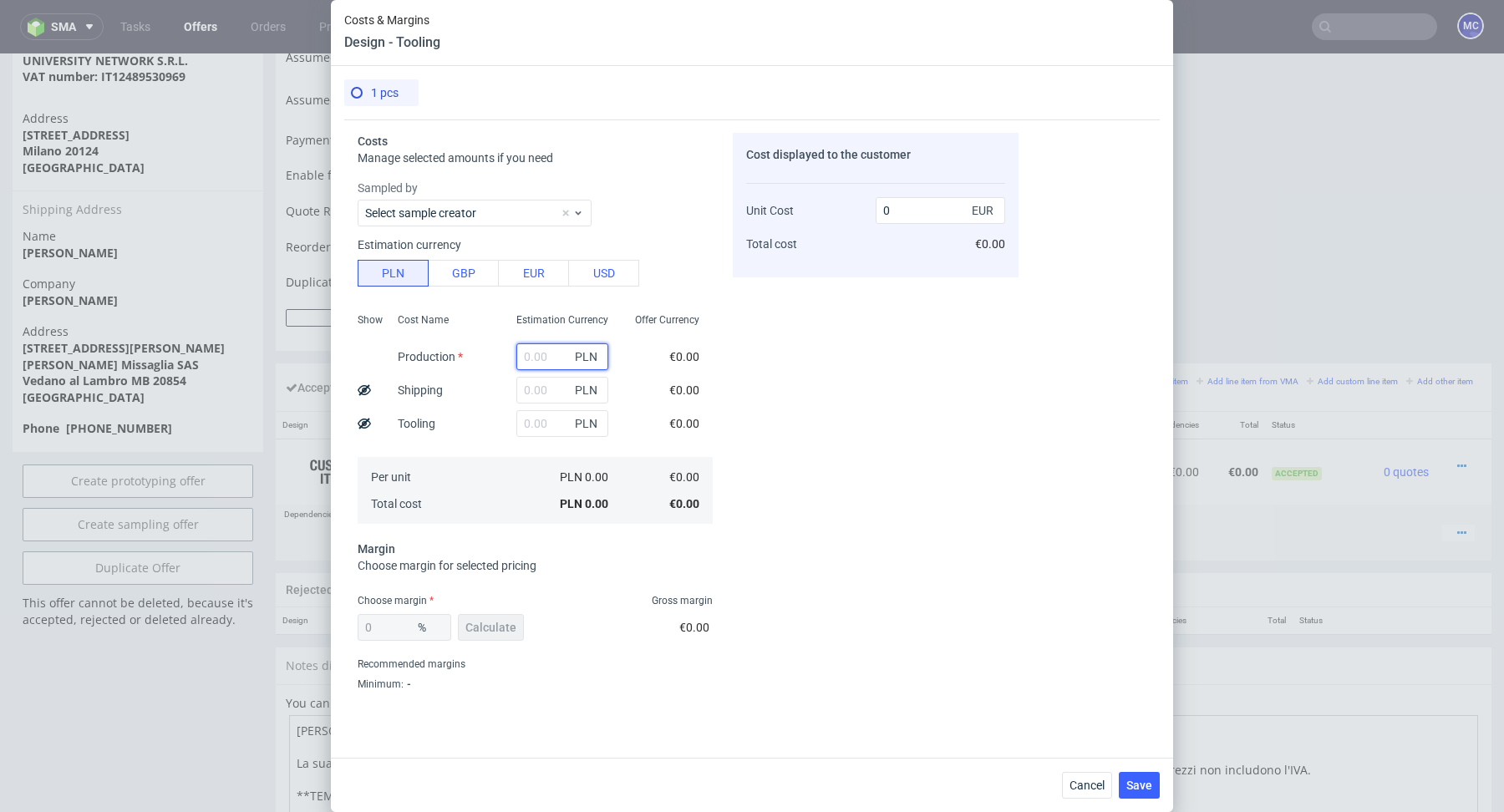
click at [532, 368] on input "text" at bounding box center [562, 356] width 92 height 27
paste input "3252"
type input "3252"
type input "761.88"
type input "3252"
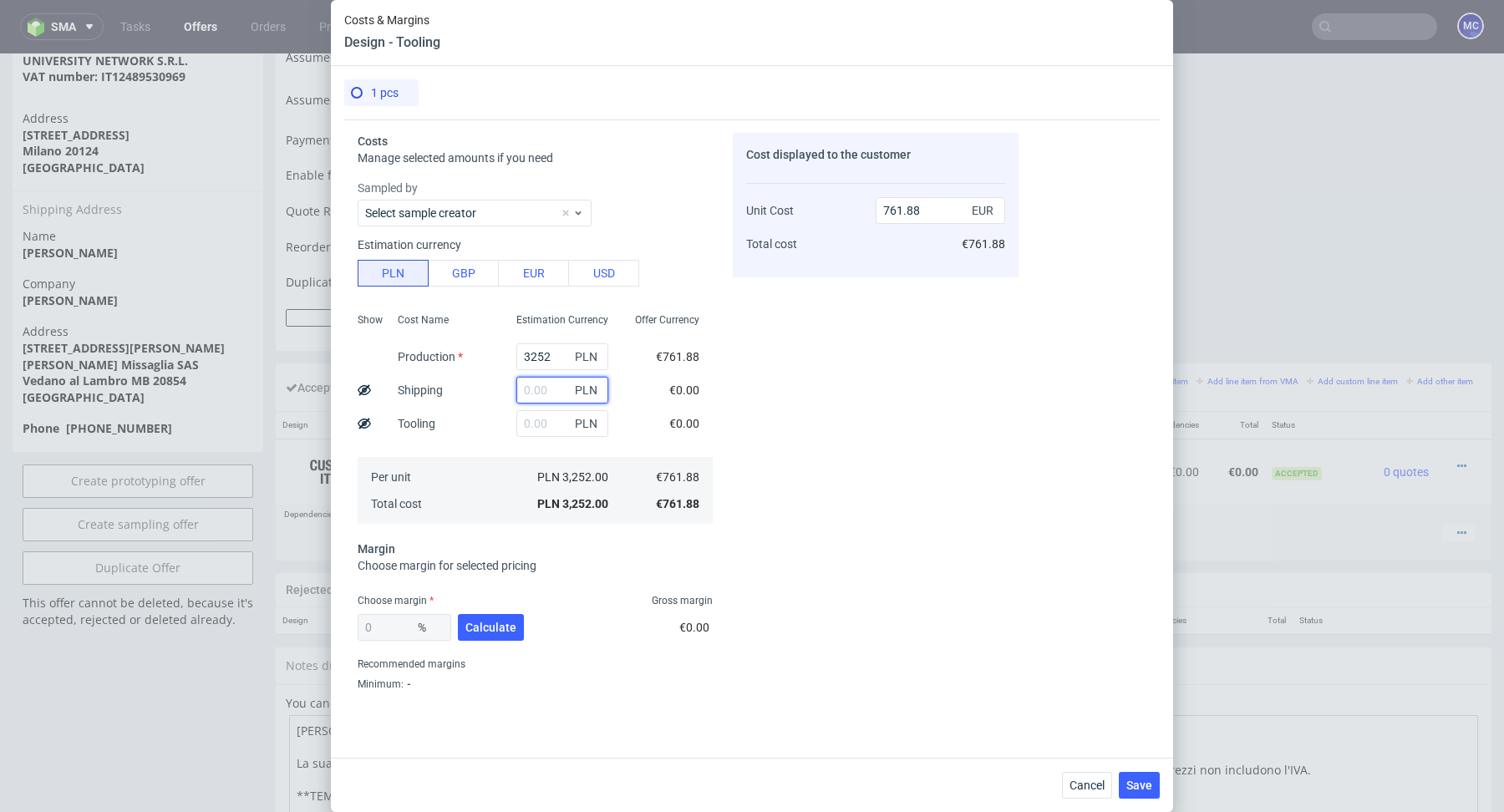
click at [554, 398] on input "text" at bounding box center [562, 390] width 92 height 27
drag, startPoint x: 949, startPoint y: 214, endPoint x: 813, endPoint y: 214, distance: 136.0
click at [813, 214] on div "Unit Cost Total cost 761.88 EUR €761.88" at bounding box center [875, 220] width 259 height 88
type input "900"
type input "15.346666666666668"
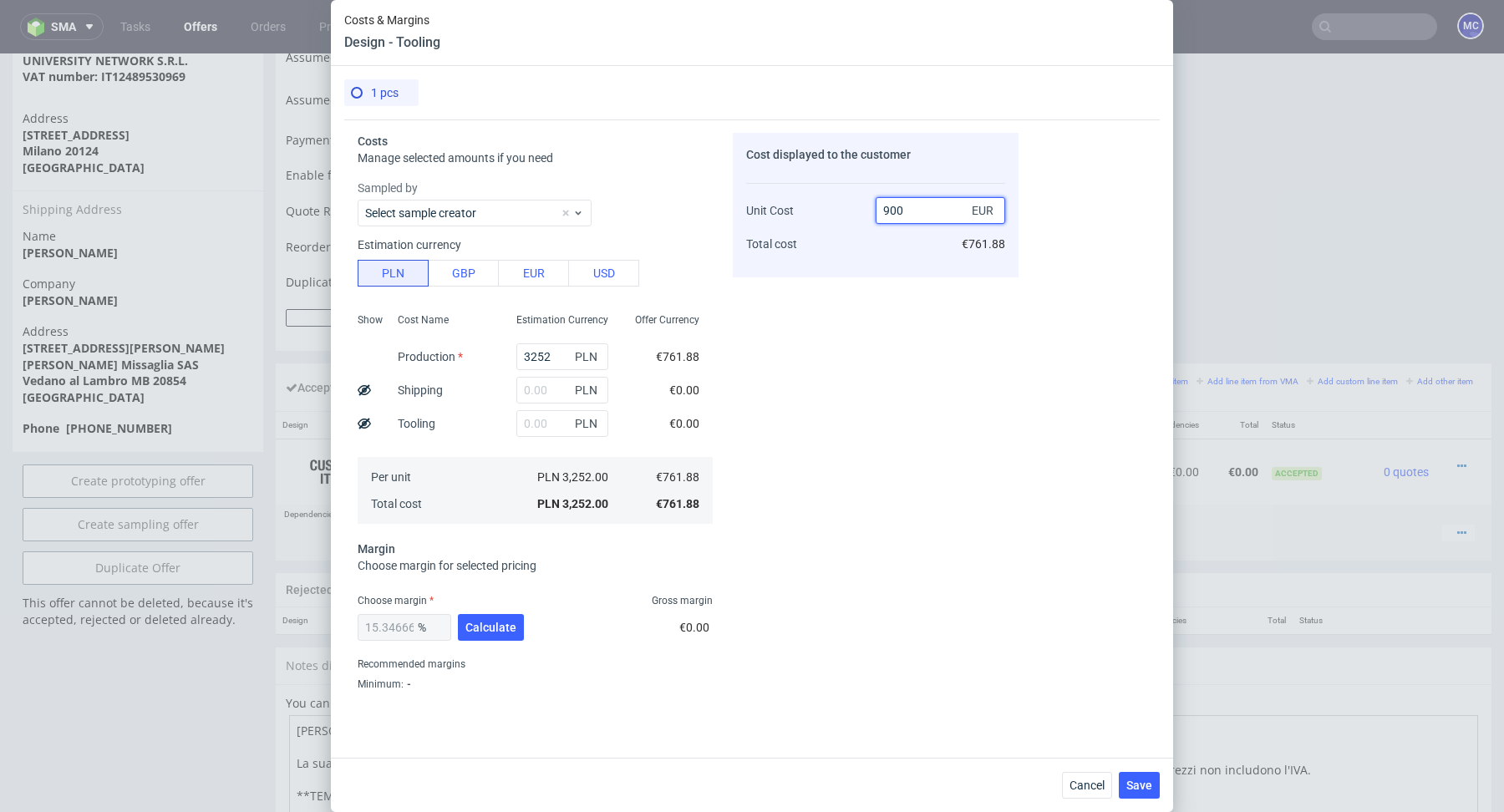
type input "900"
click at [775, 406] on div "Cost displayed to the customer Unit Cost Total cost 900 EUR €900.00" at bounding box center [875, 412] width 285 height 558
click at [489, 611] on div "15.346666666666668 % Calculate" at bounding box center [442, 631] width 169 height 47
click at [492, 631] on span "Calculate" at bounding box center [490, 627] width 51 height 11
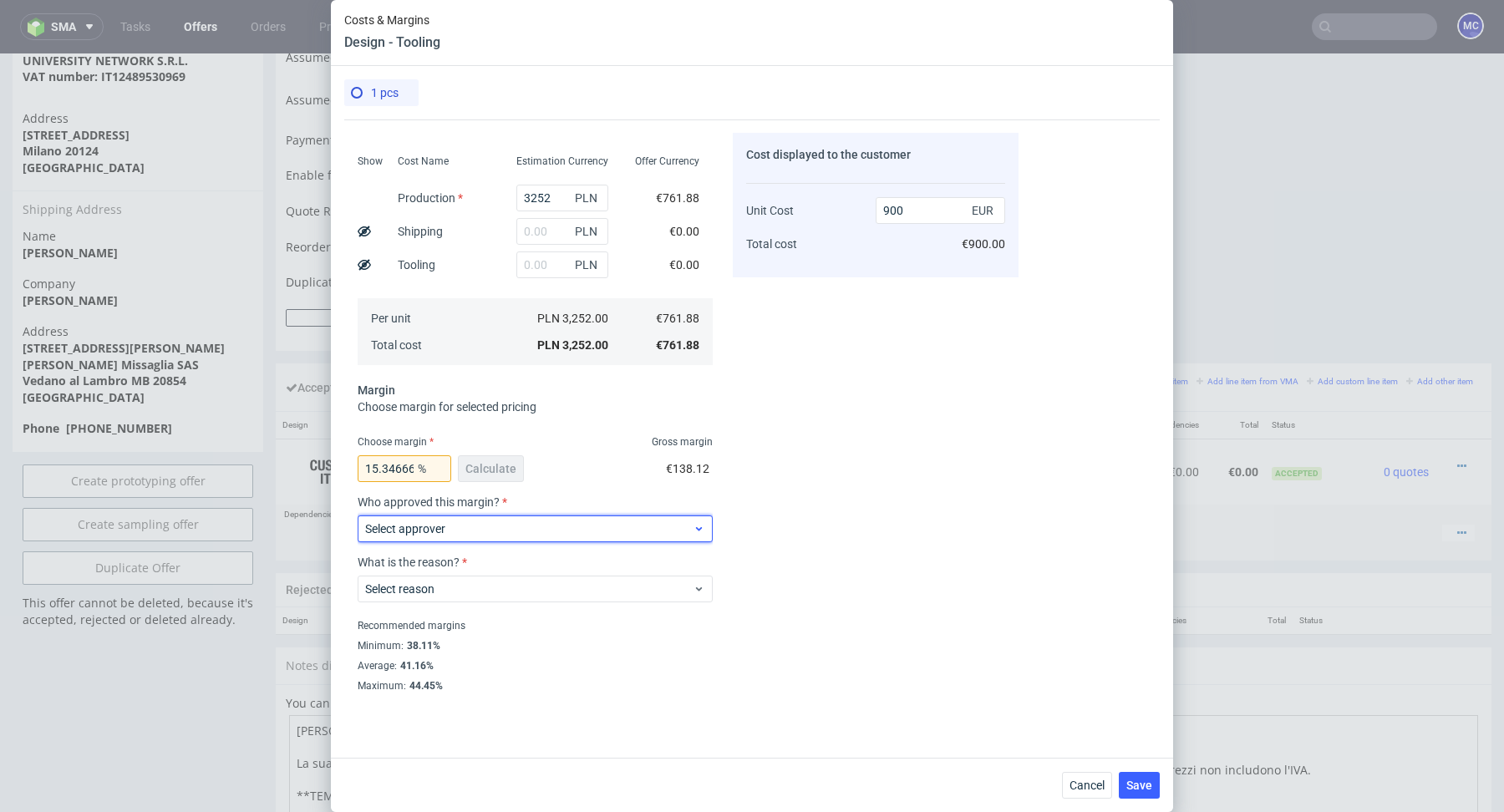
click at [461, 529] on span "Select approver" at bounding box center [529, 529] width 328 height 17
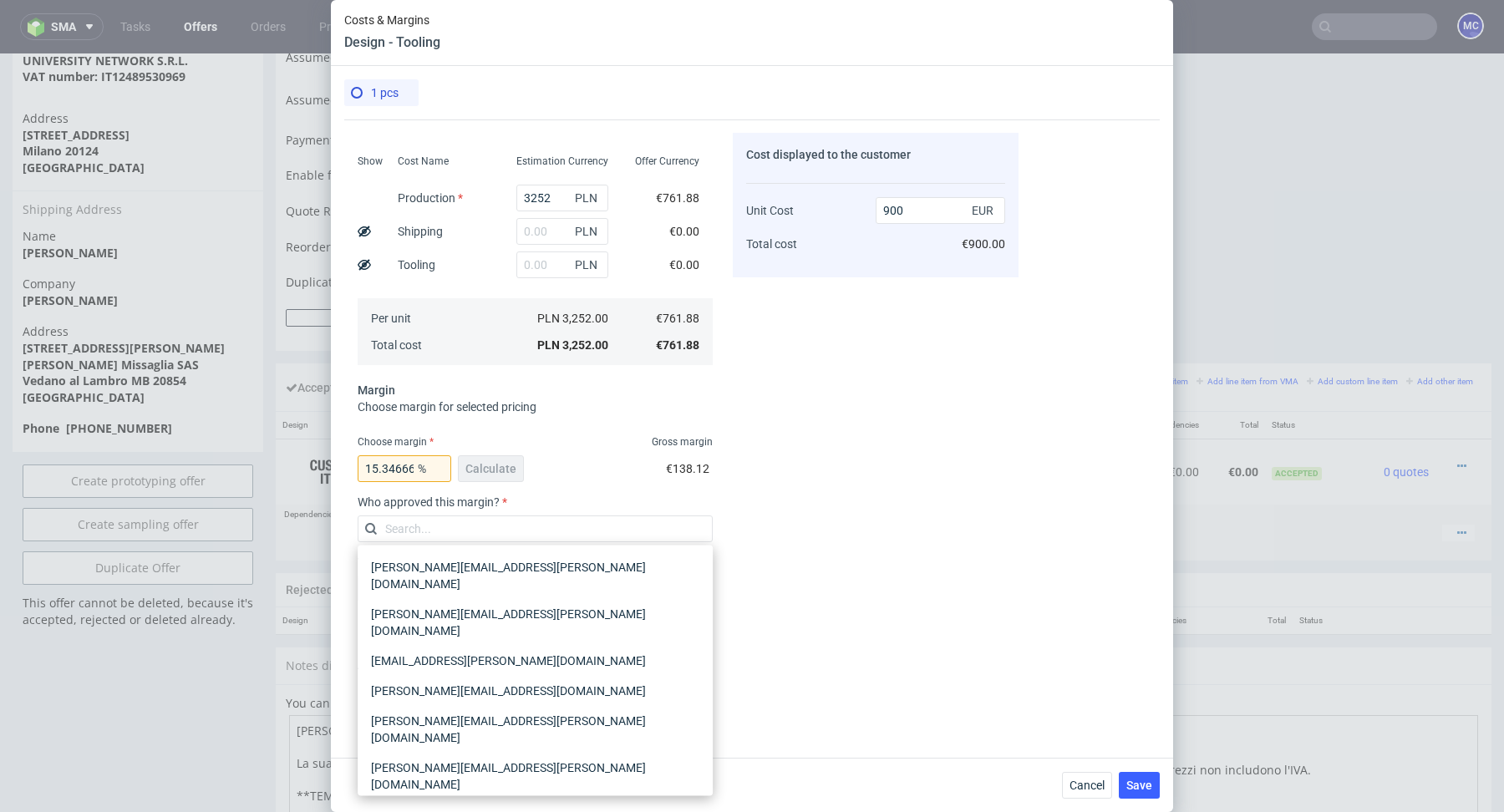
click at [464, 799] on div "[PERSON_NAME][EMAIL_ADDRESS][PERSON_NAME][DOMAIN_NAME]" at bounding box center [534, 822] width 342 height 47
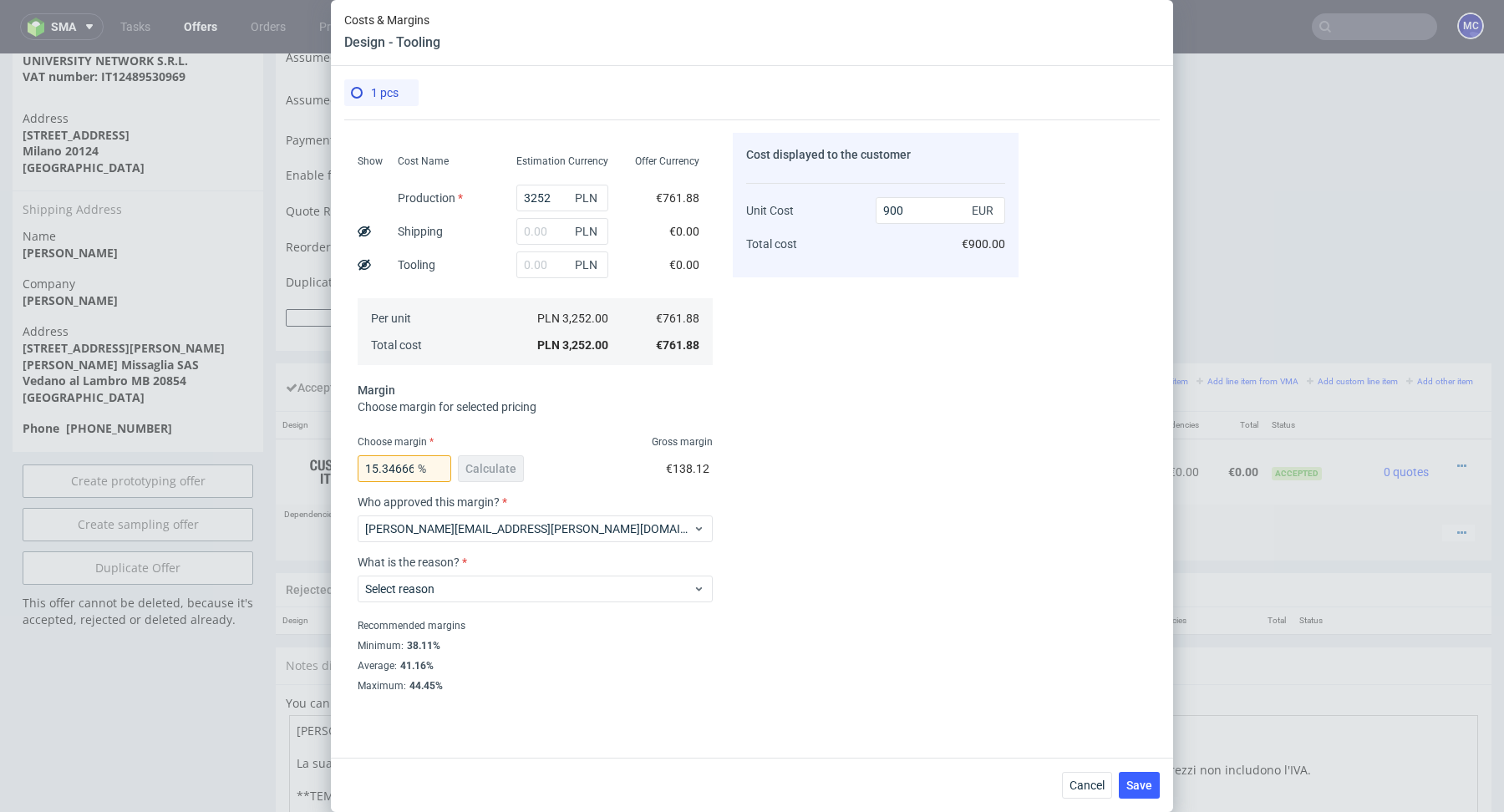
click at [463, 569] on div "Select reason" at bounding box center [534, 586] width 355 height 34
click at [463, 595] on span "Select reason" at bounding box center [529, 588] width 328 height 17
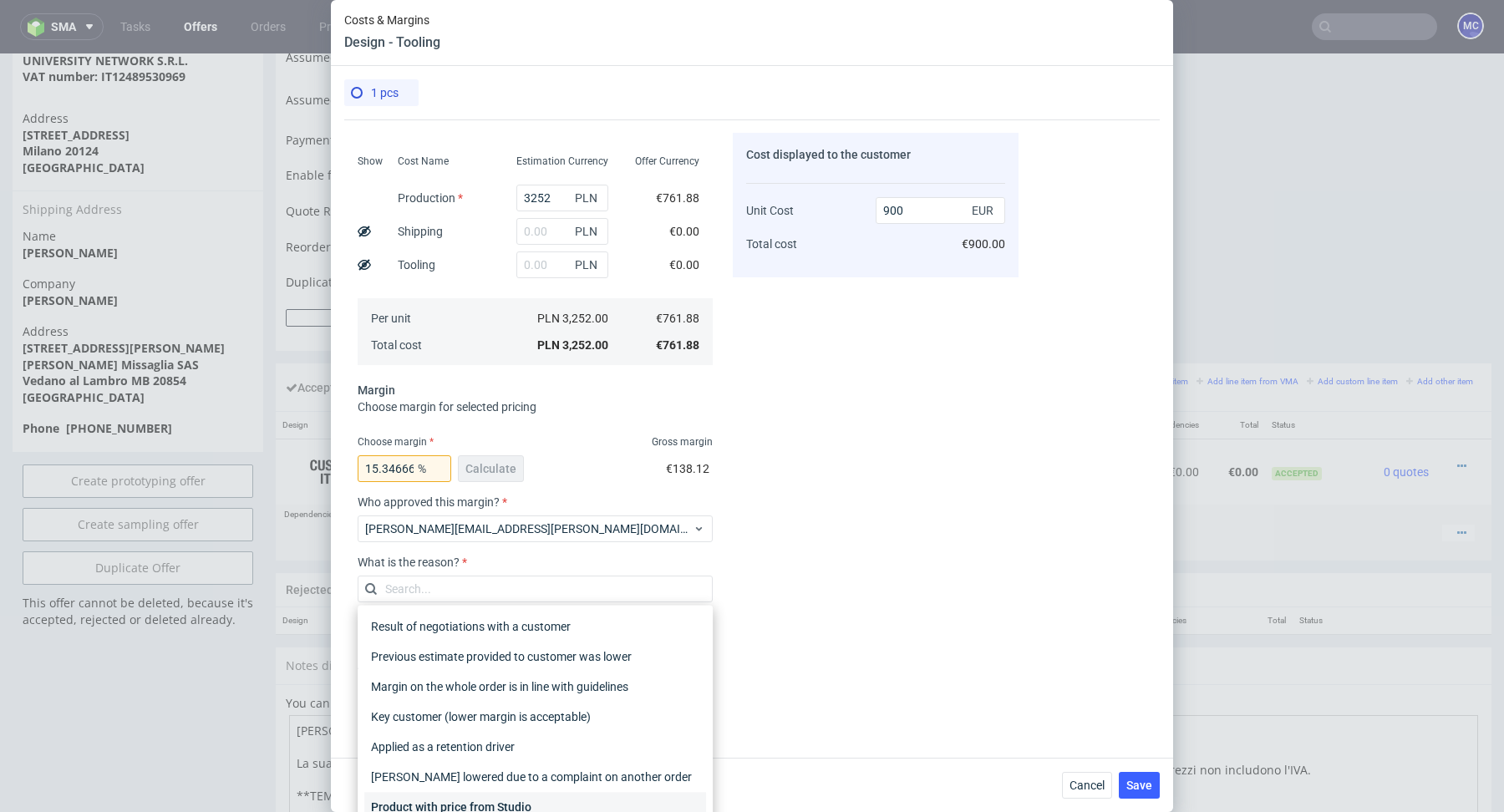
click at [471, 808] on div "Product with price from Studio" at bounding box center [534, 806] width 342 height 30
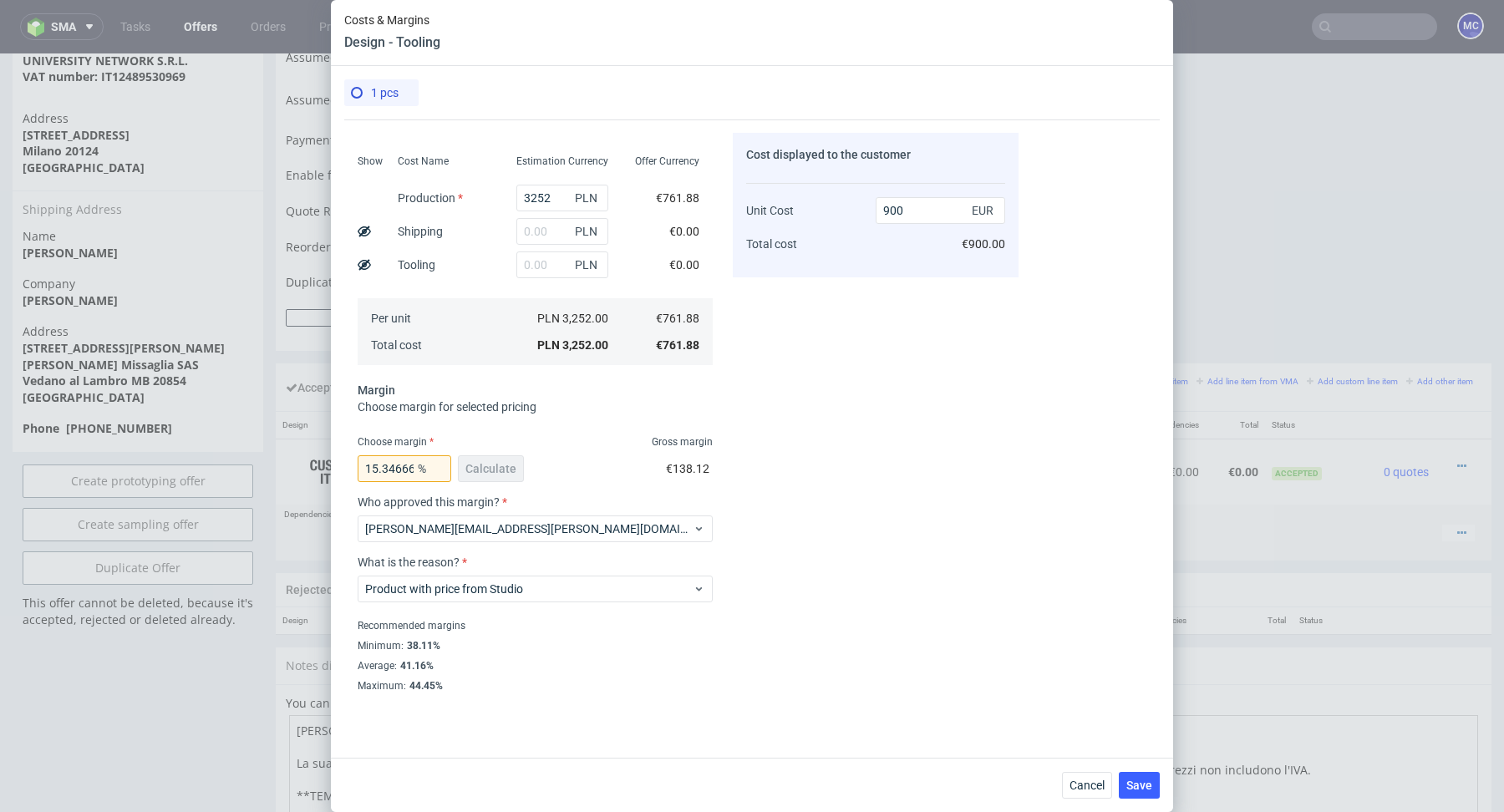
click at [621, 672] on div "Average : 41.16%" at bounding box center [534, 665] width 355 height 20
click at [1136, 795] on button "Save" at bounding box center [1139, 785] width 41 height 27
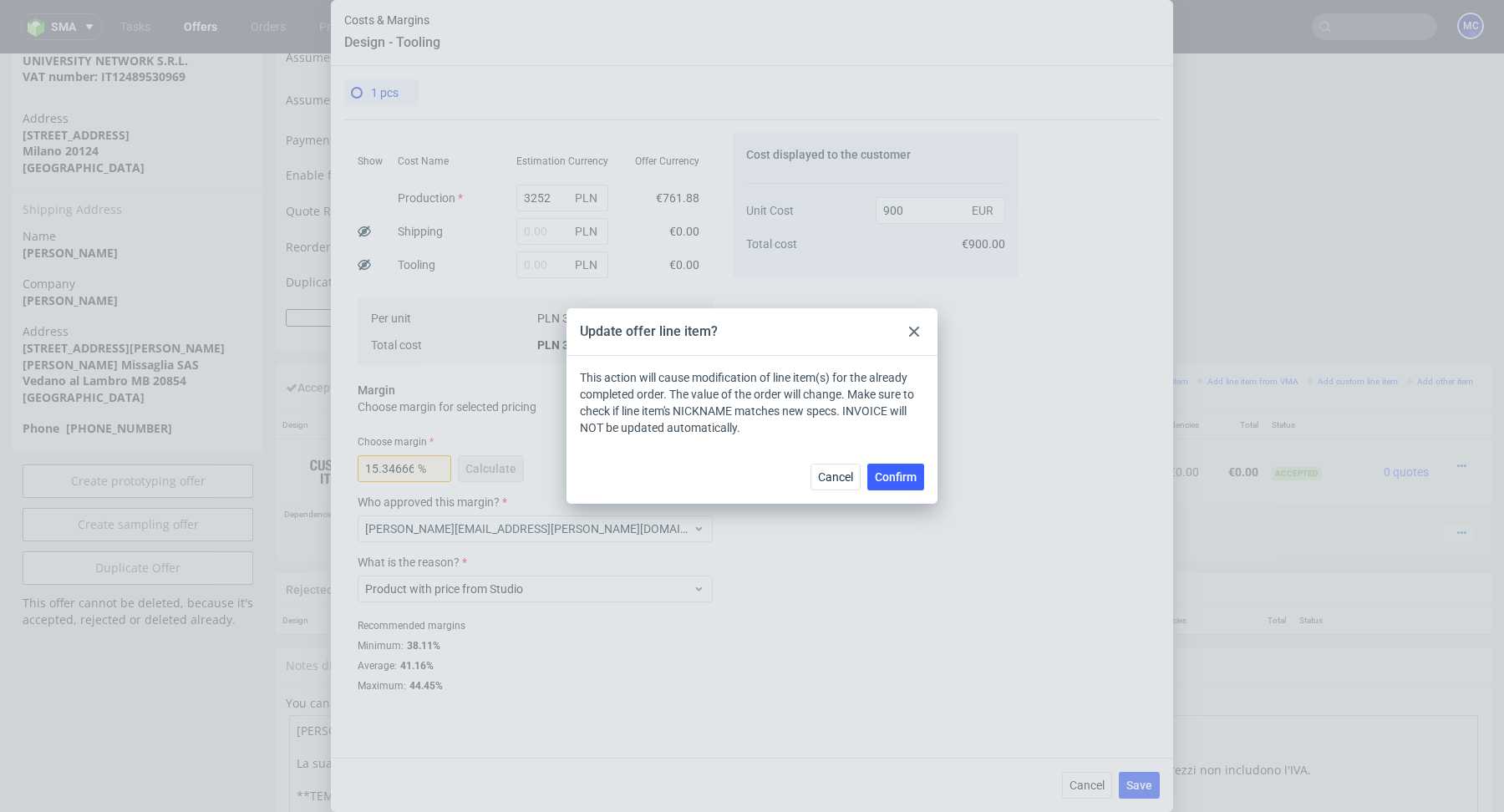
click at [907, 458] on div "Cancel Confirm" at bounding box center [752, 476] width 371 height 54
click at [907, 467] on button "Confirm" at bounding box center [896, 476] width 57 height 27
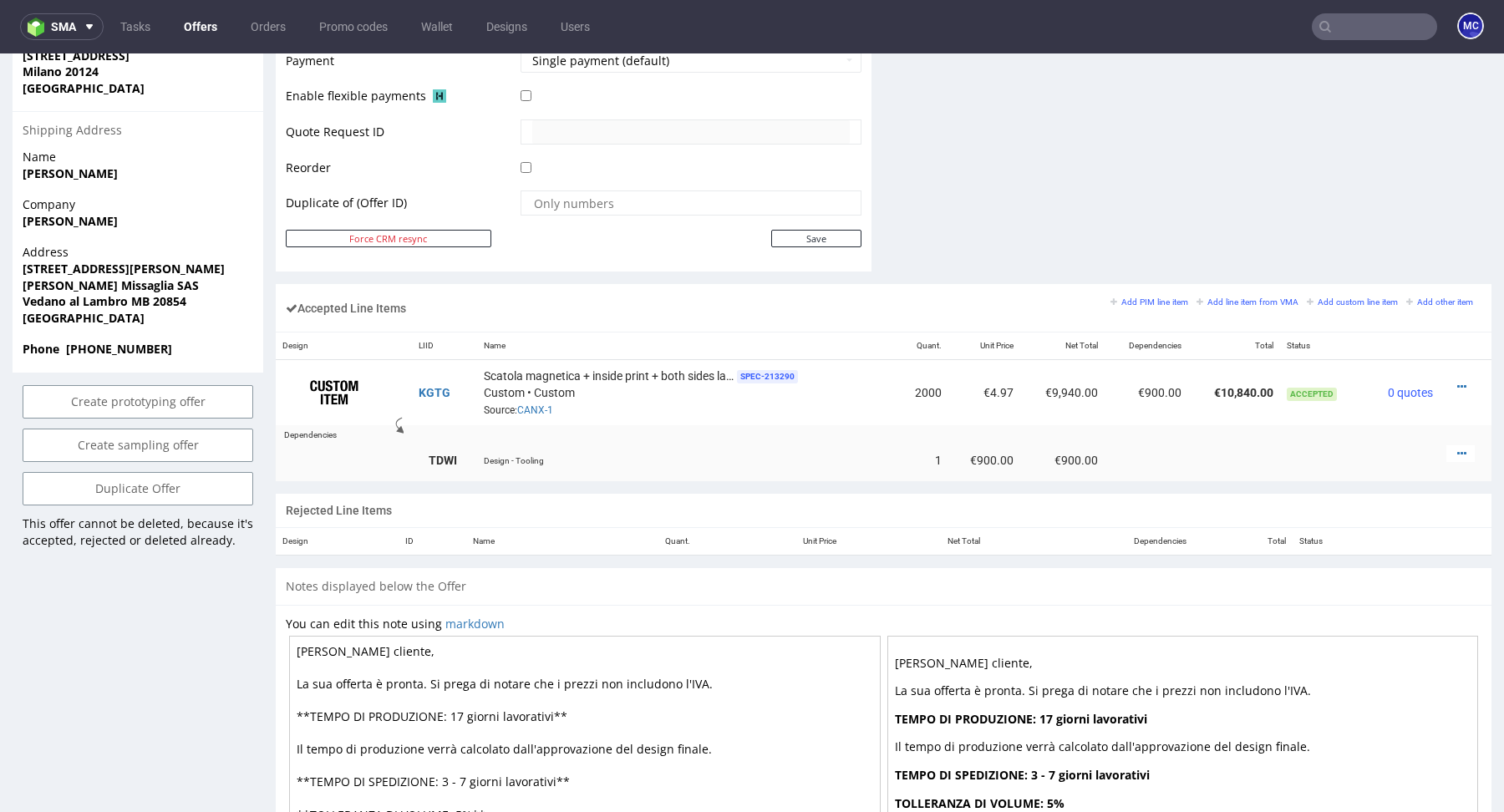
scroll to position [808, 0]
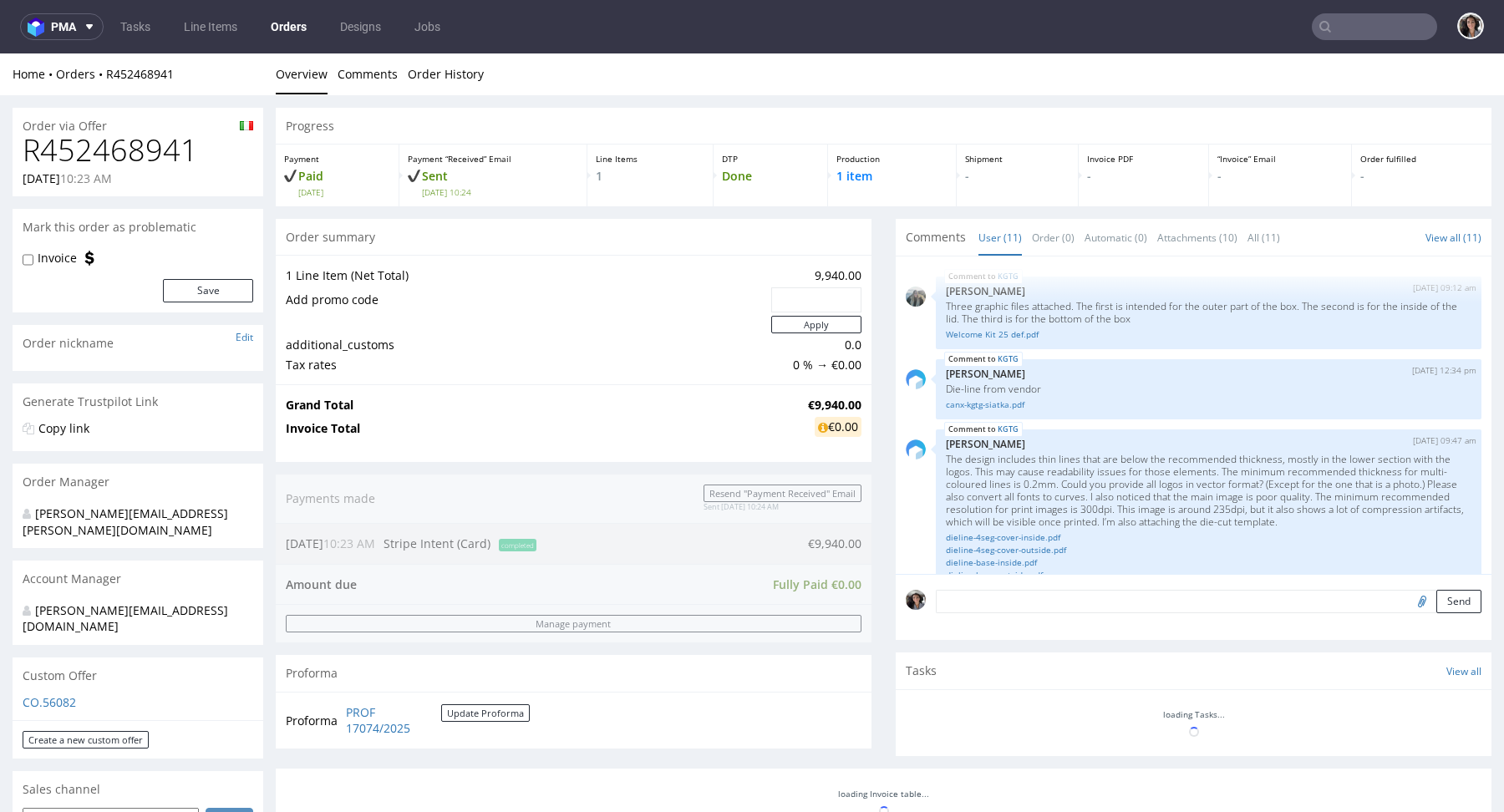
scroll to position [791, 0]
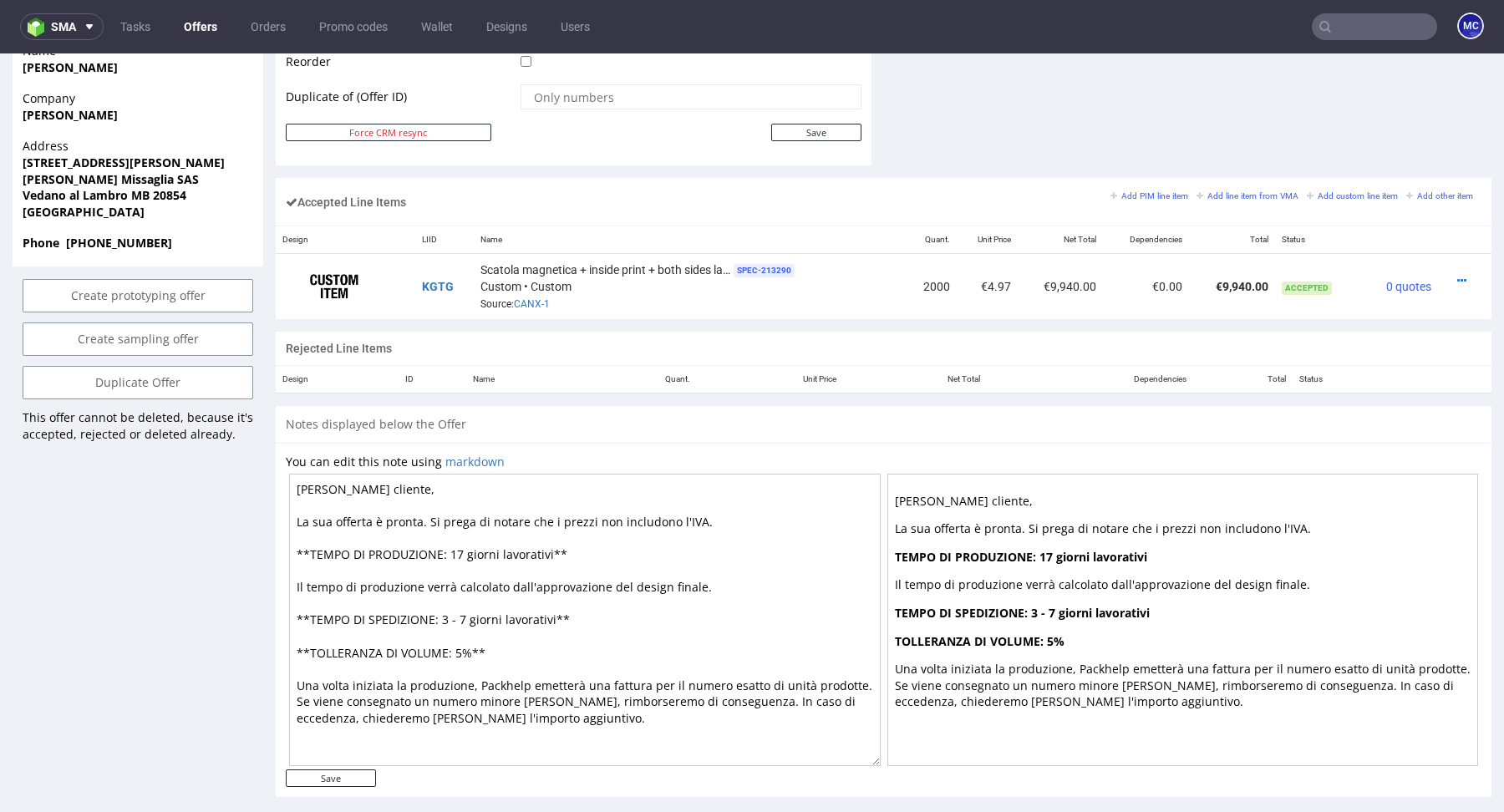
scroll to position [930, 0]
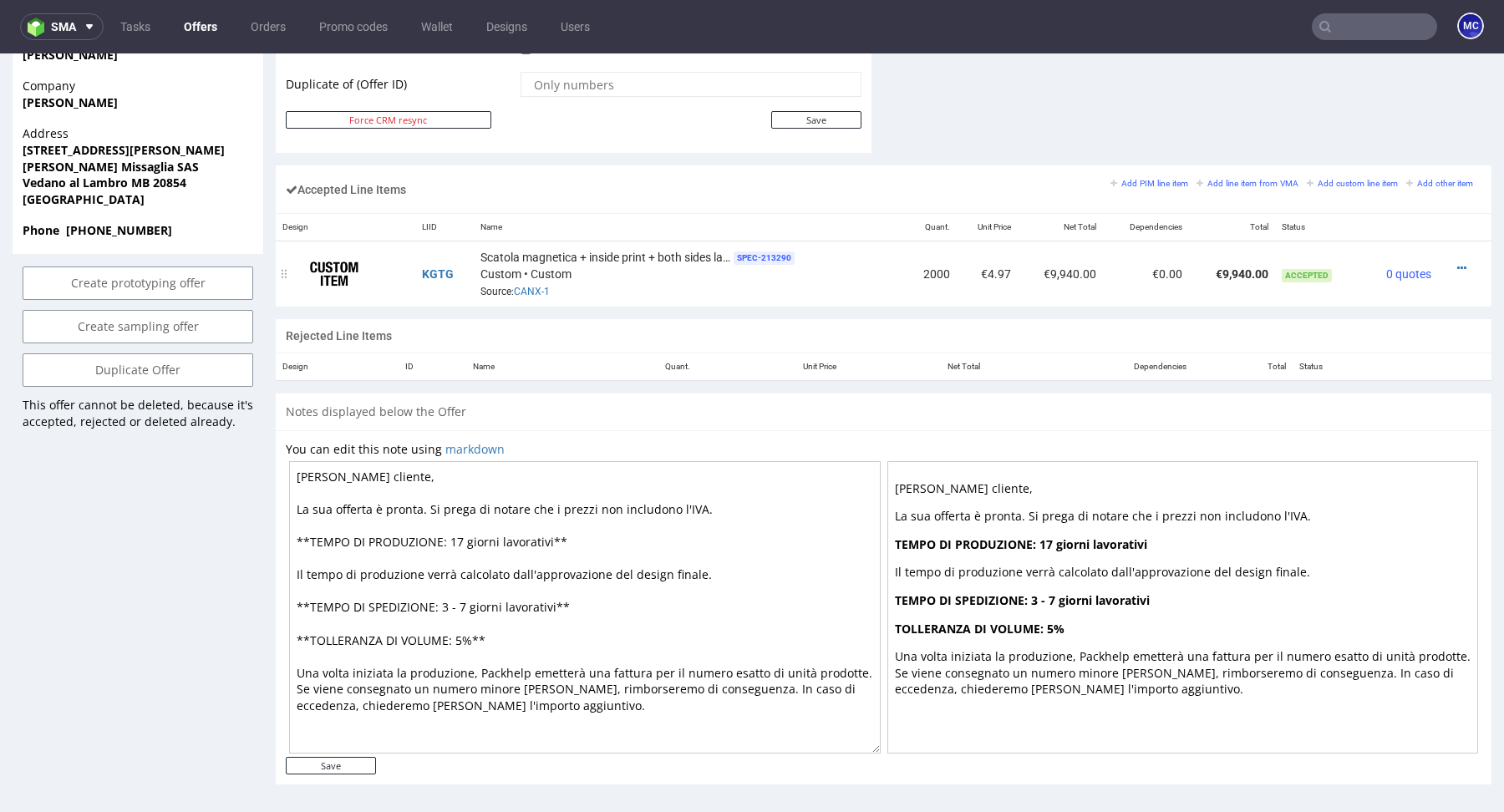
click at [440, 285] on td "KGTG" at bounding box center [445, 274] width 58 height 66
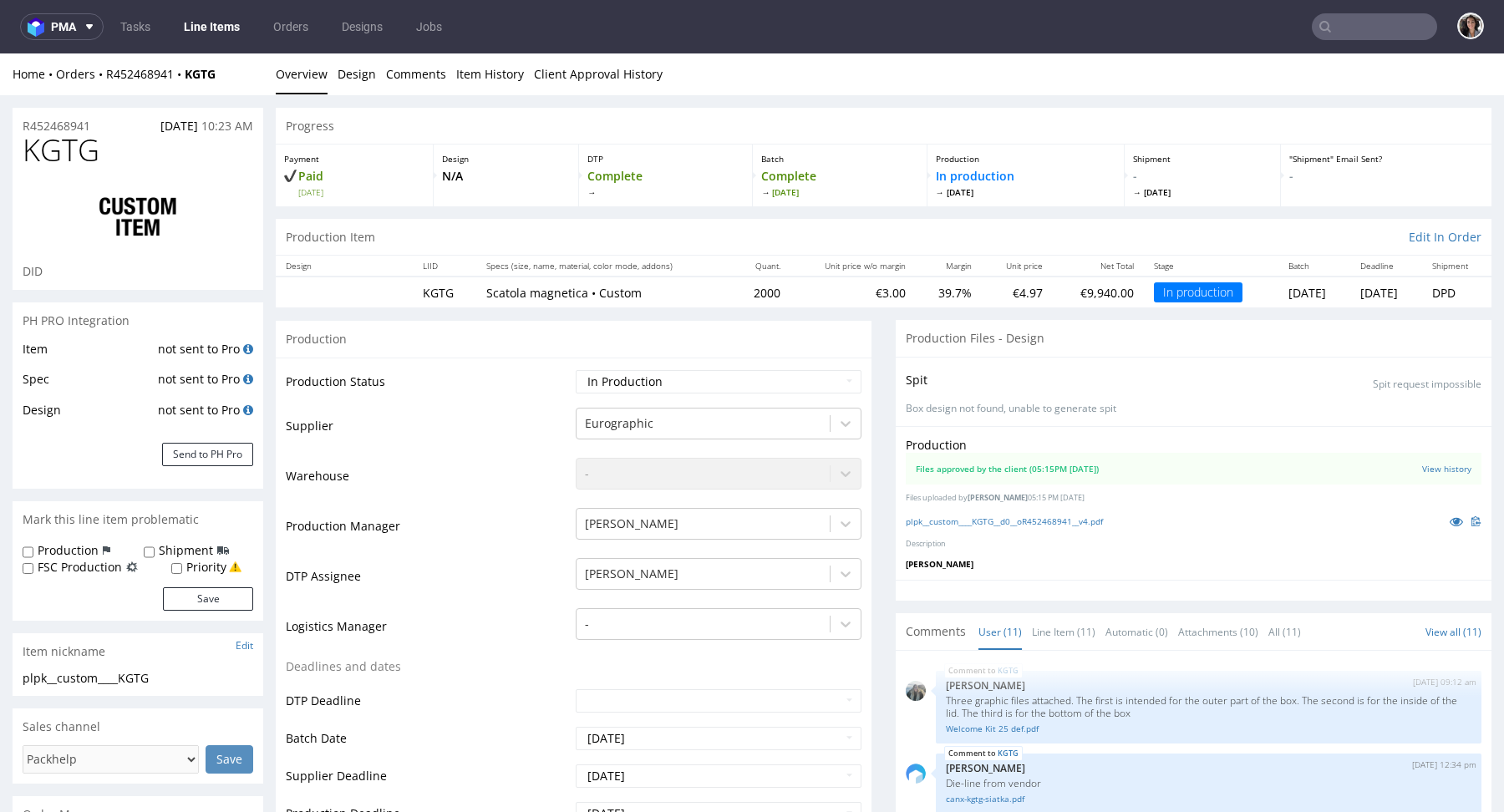
scroll to position [791, 0]
click at [692, 419] on div at bounding box center [703, 423] width 237 height 20
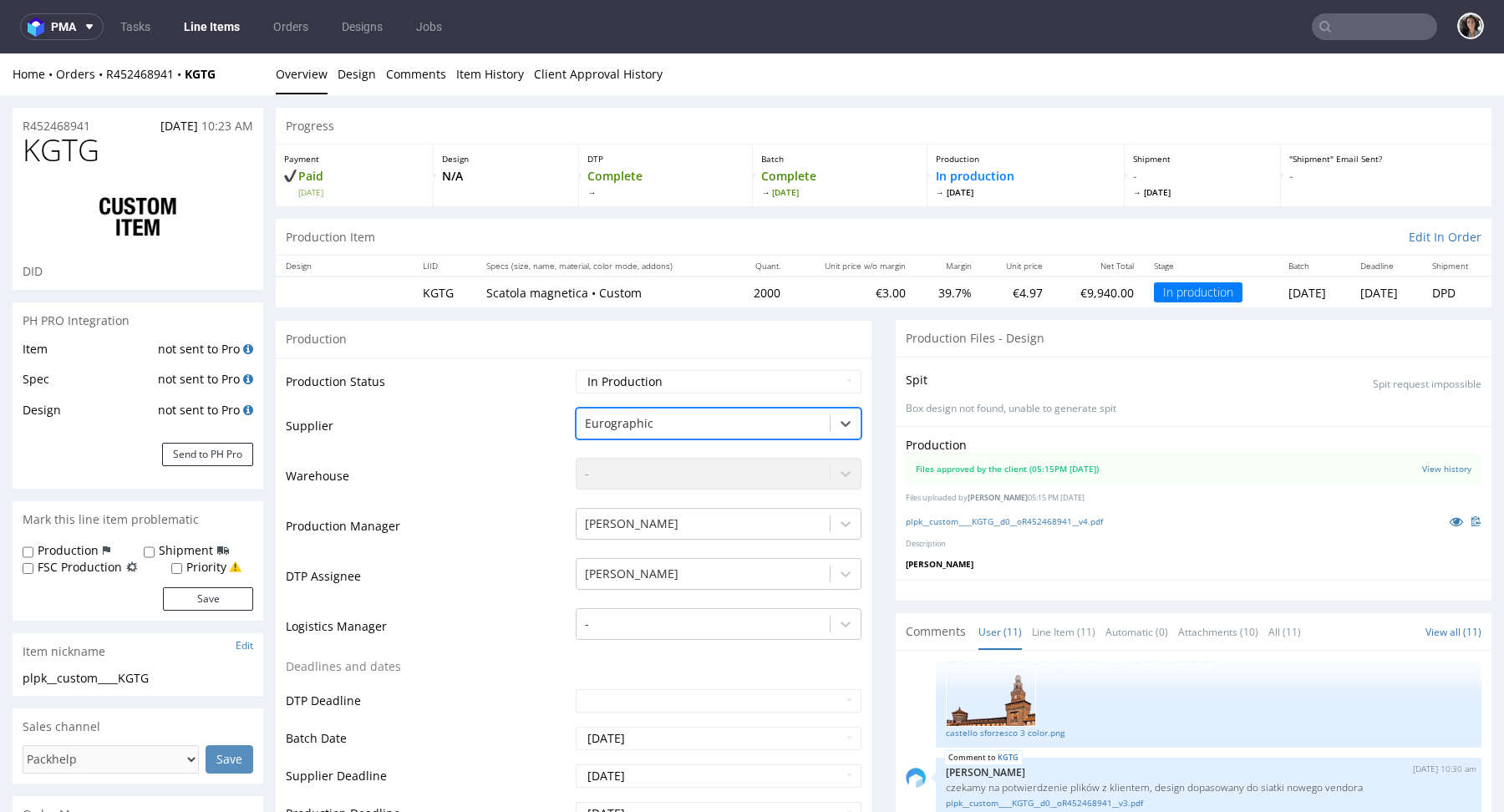
click at [692, 419] on div at bounding box center [703, 423] width 237 height 20
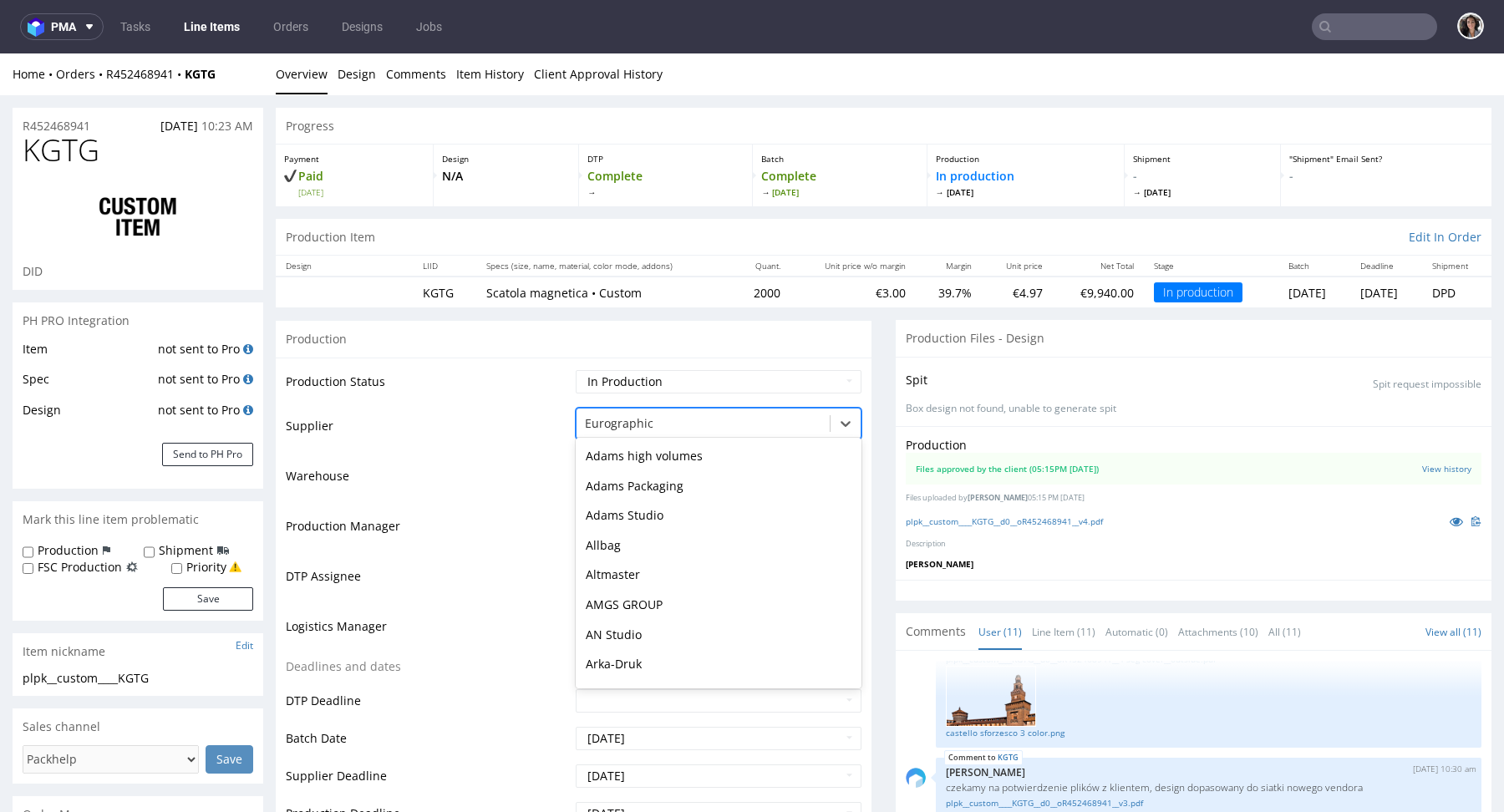
scroll to position [1249, 0]
